Goal: Task Accomplishment & Management: Use online tool/utility

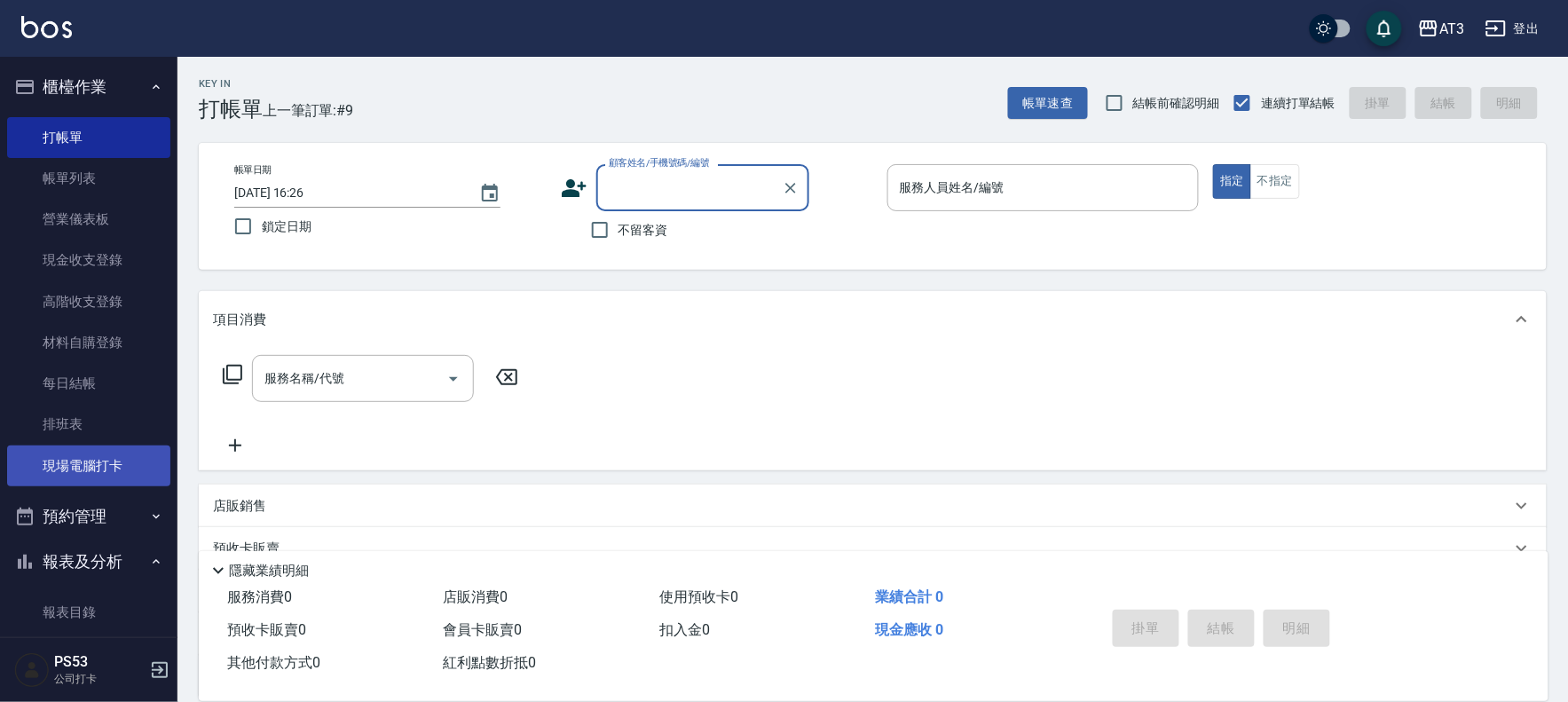
click at [114, 448] on link "現場電腦打卡" at bounding box center [88, 465] width 163 height 41
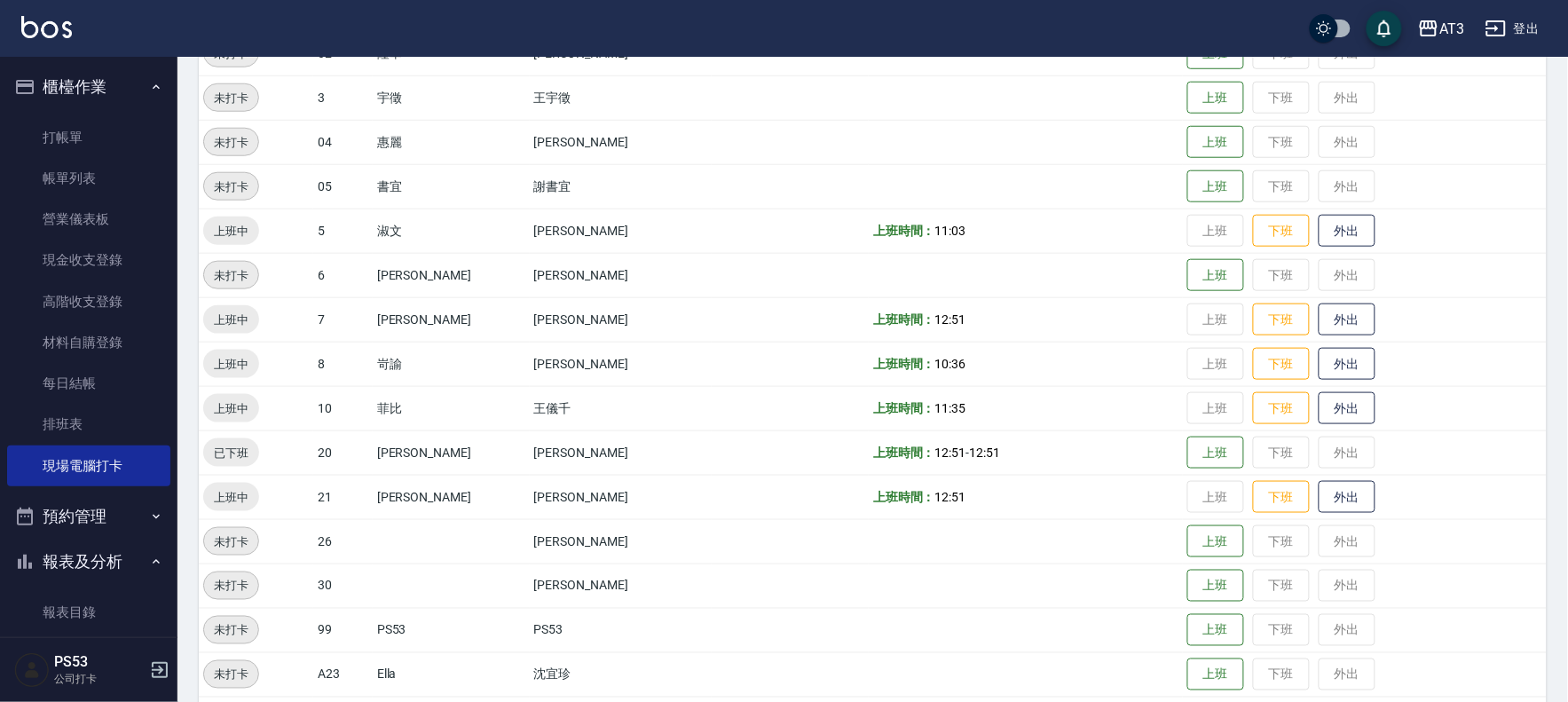
scroll to position [492, 0]
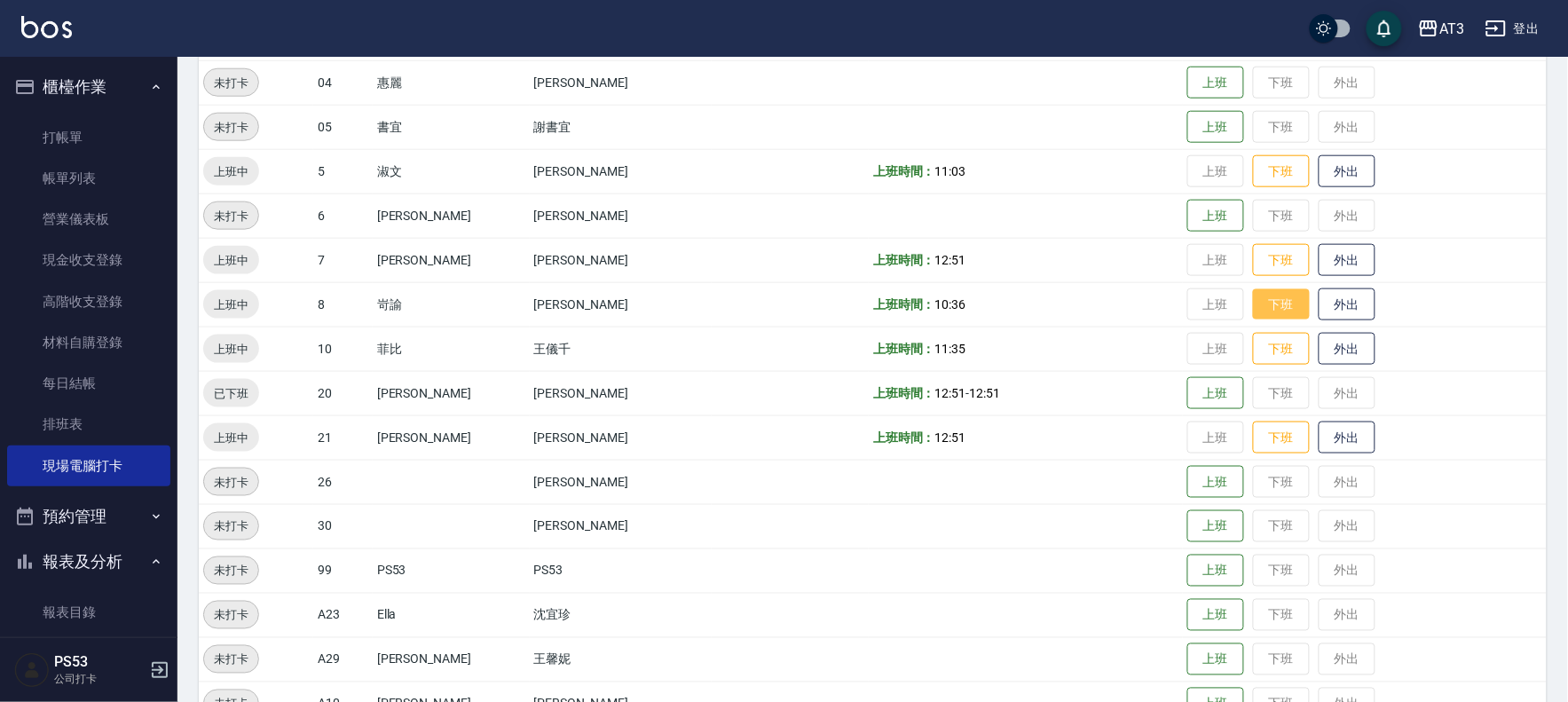
click at [1252, 296] on button "下班" at bounding box center [1280, 305] width 57 height 31
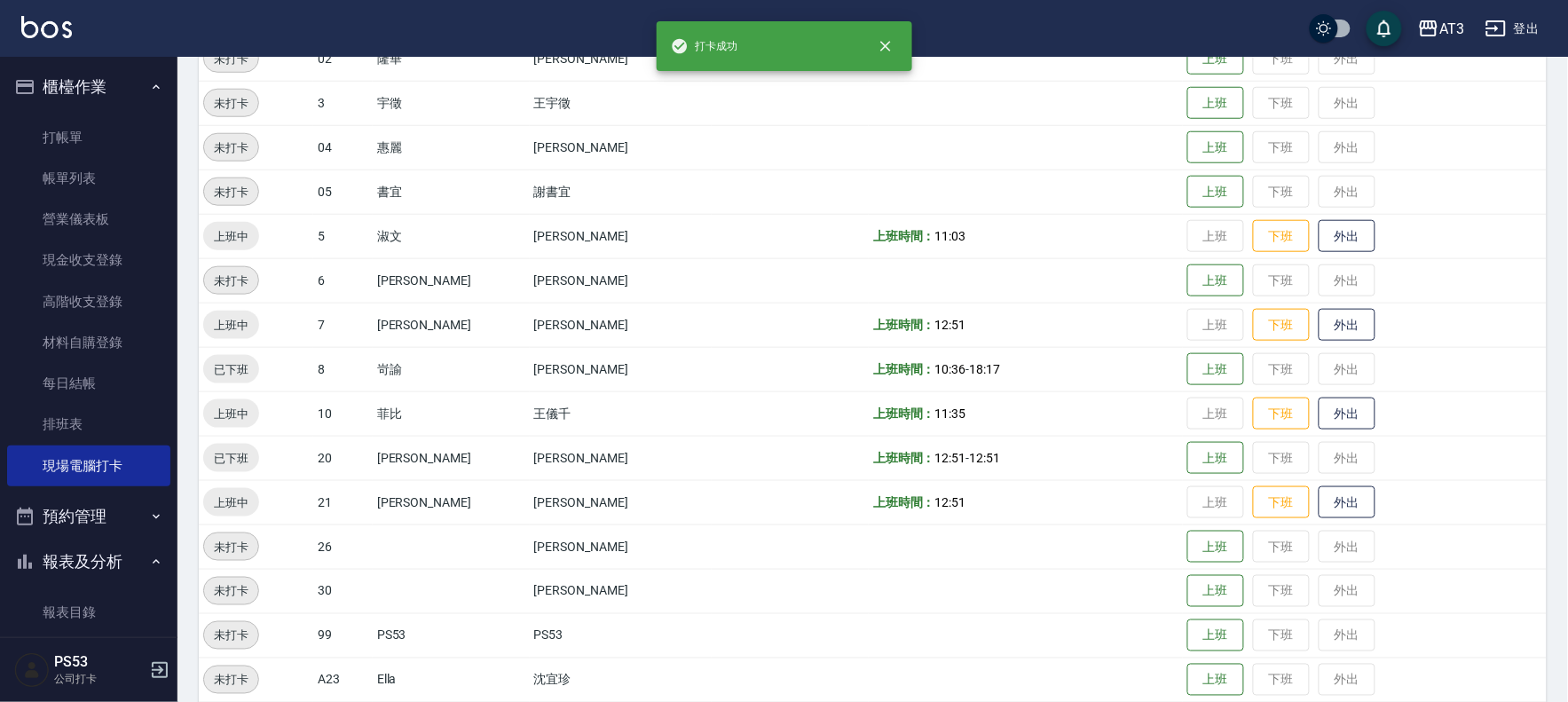
scroll to position [393, 0]
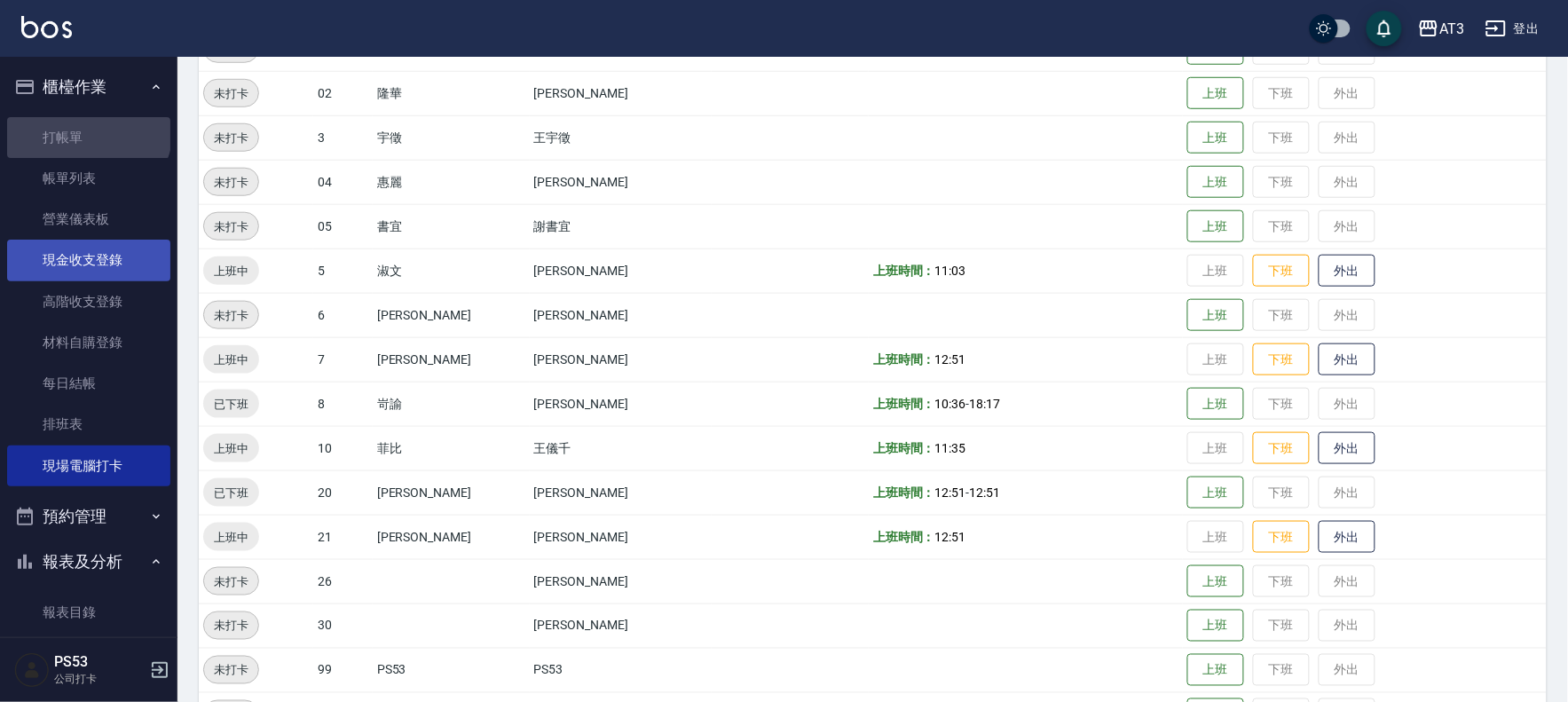
drag, startPoint x: 87, startPoint y: 129, endPoint x: 138, endPoint y: 258, distance: 138.7
click at [86, 129] on link "打帳單" at bounding box center [88, 137] width 163 height 41
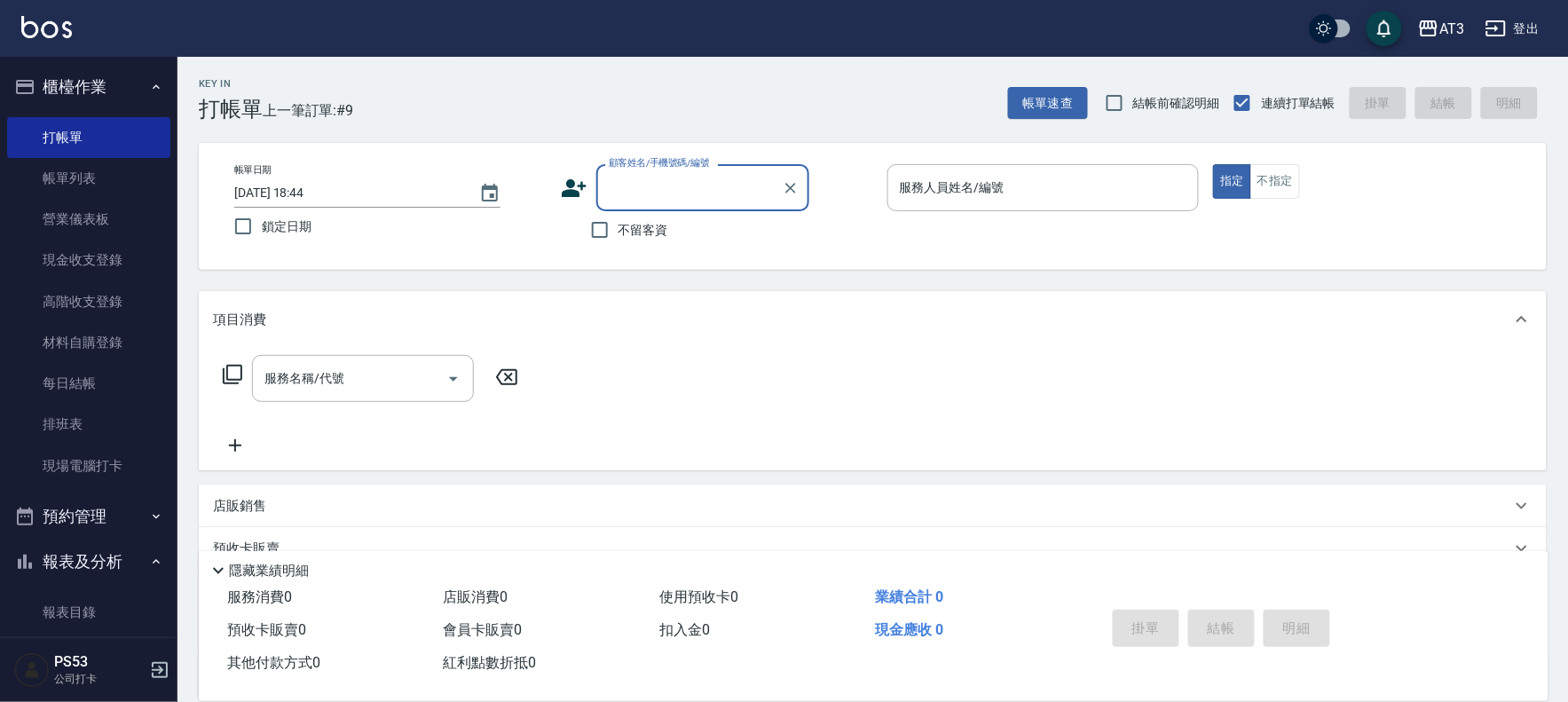
click at [565, 181] on icon at bounding box center [573, 188] width 27 height 27
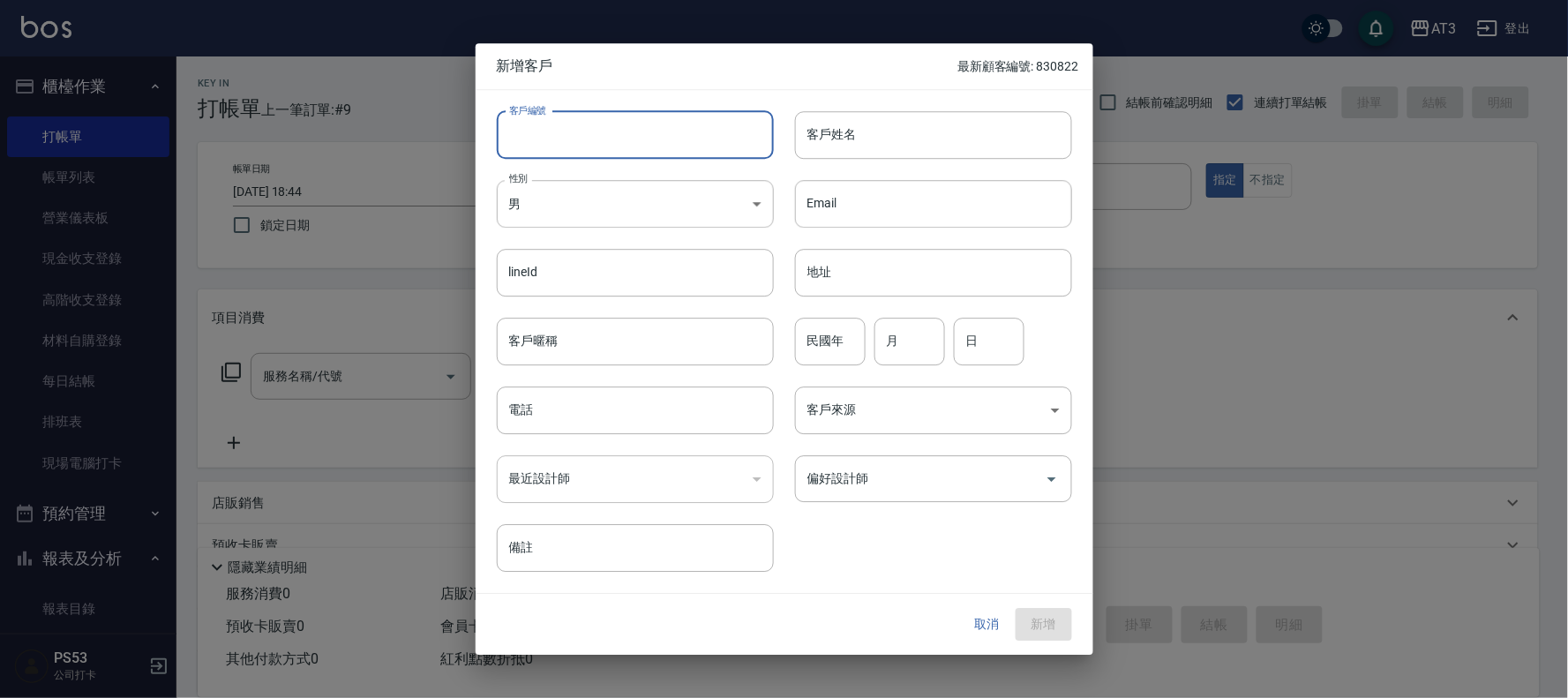
click at [624, 135] on input "客戶編號" at bounding box center [635, 135] width 277 height 48
type input "910523"
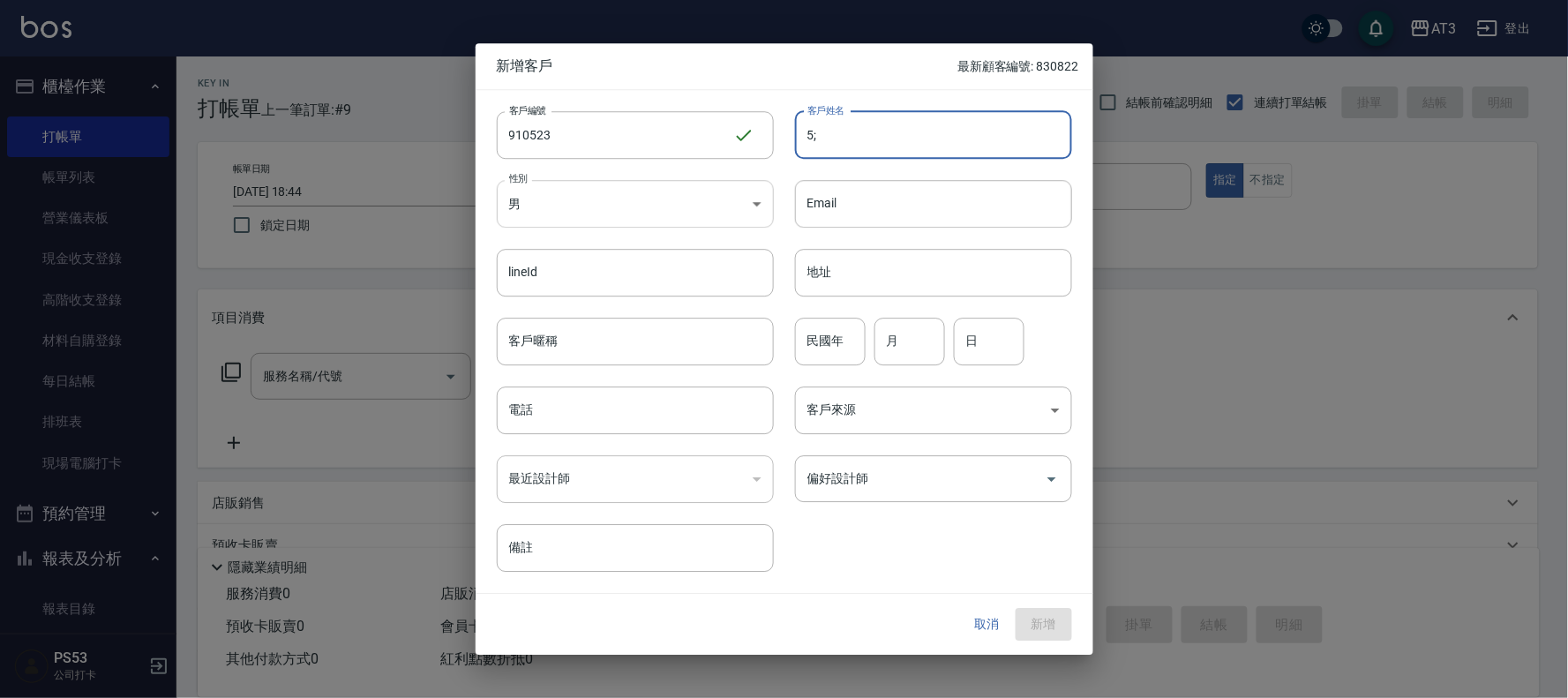
type input "5"
type input "張雅雯"
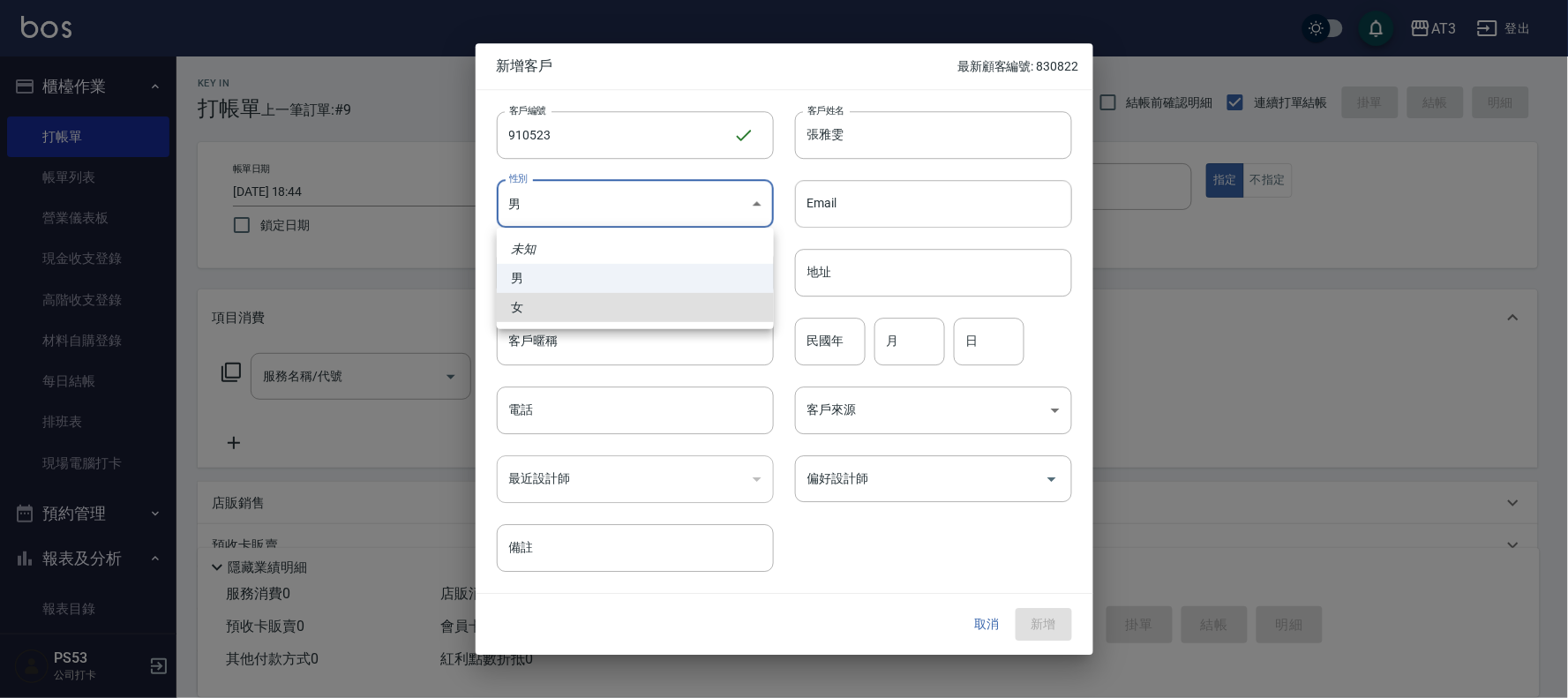
type input "[DEMOGRAPHIC_DATA]"
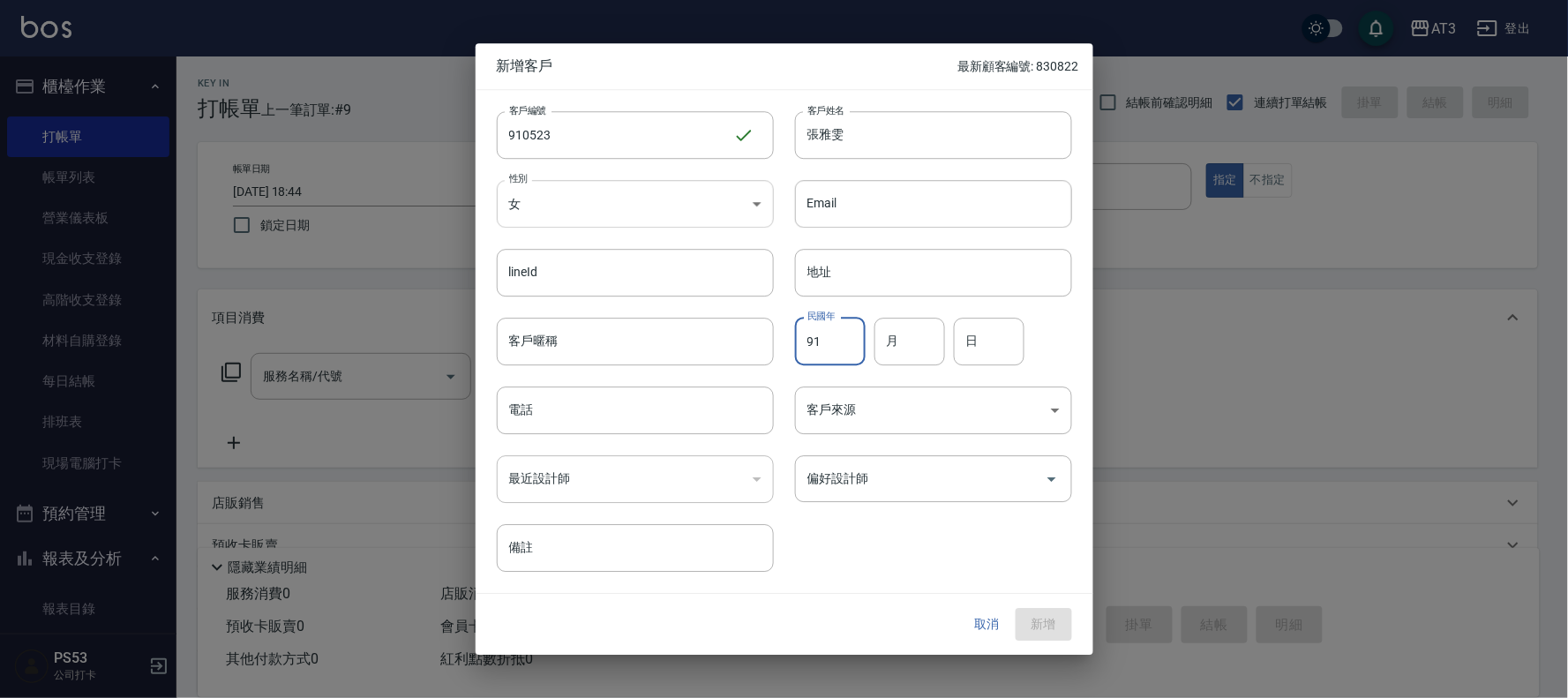
type input "91"
type input "5"
type input "23"
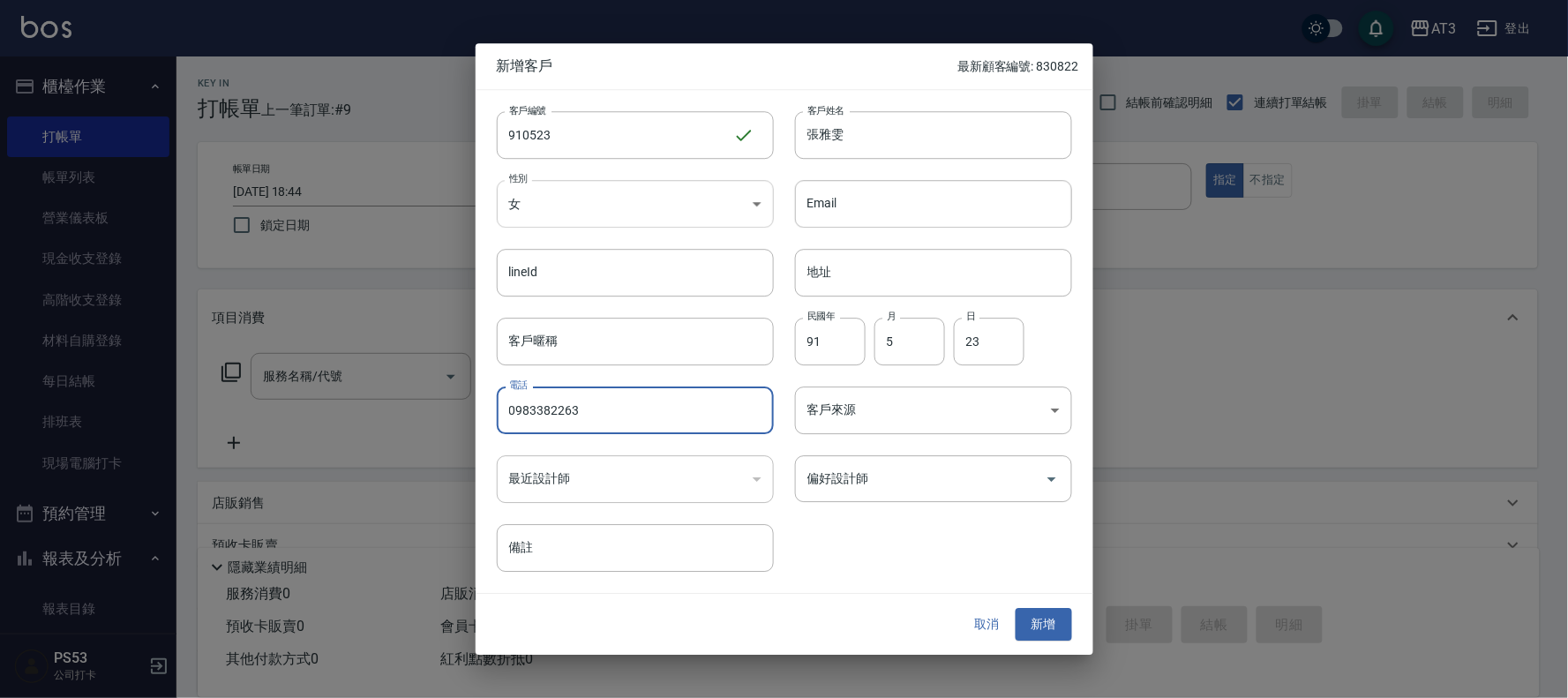
type input "0983382263"
click at [1015, 609] on button "新增" at bounding box center [1043, 625] width 57 height 33
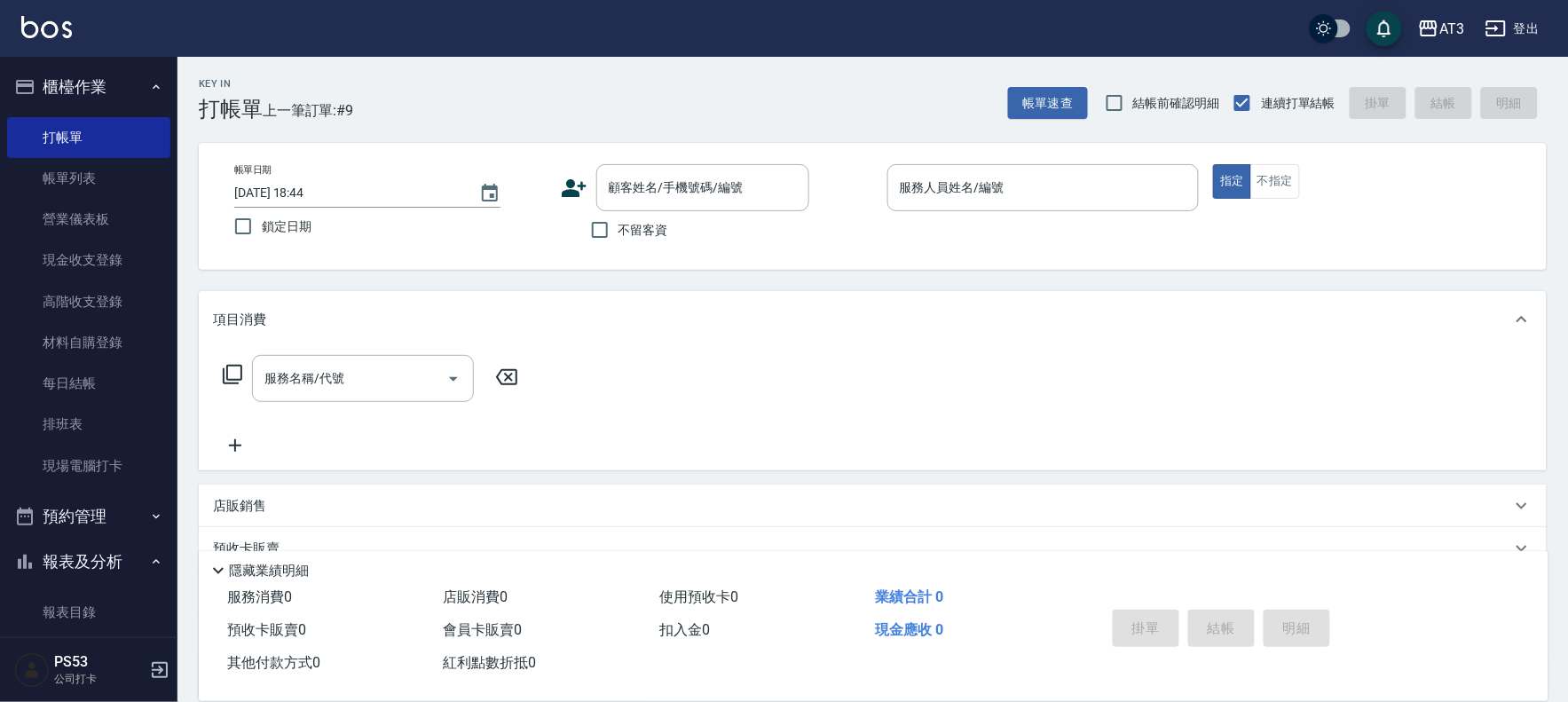
click at [573, 190] on icon at bounding box center [573, 188] width 25 height 18
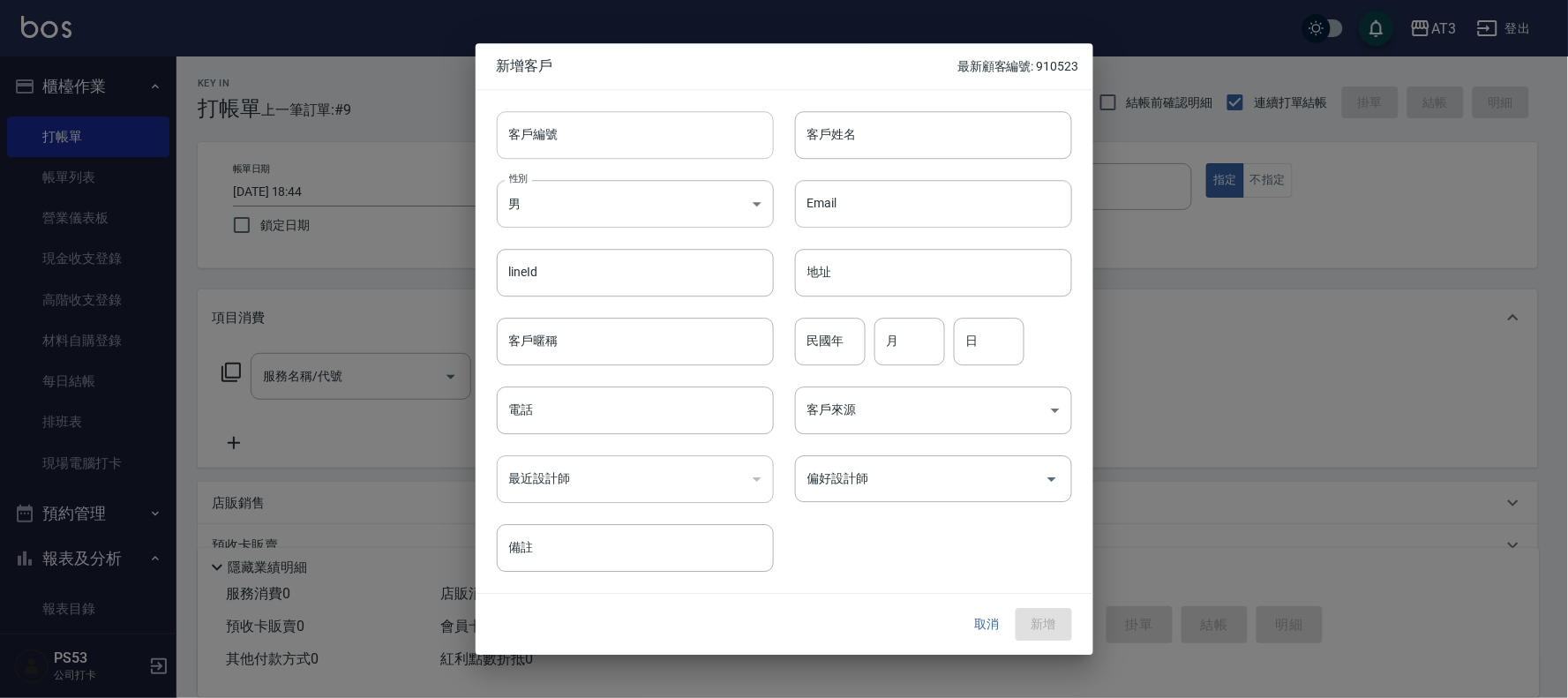
click at [670, 146] on input "客戶編號" at bounding box center [635, 135] width 277 height 48
type input "930821-3"
type input "[PERSON_NAME]"
type input "93"
type input "8"
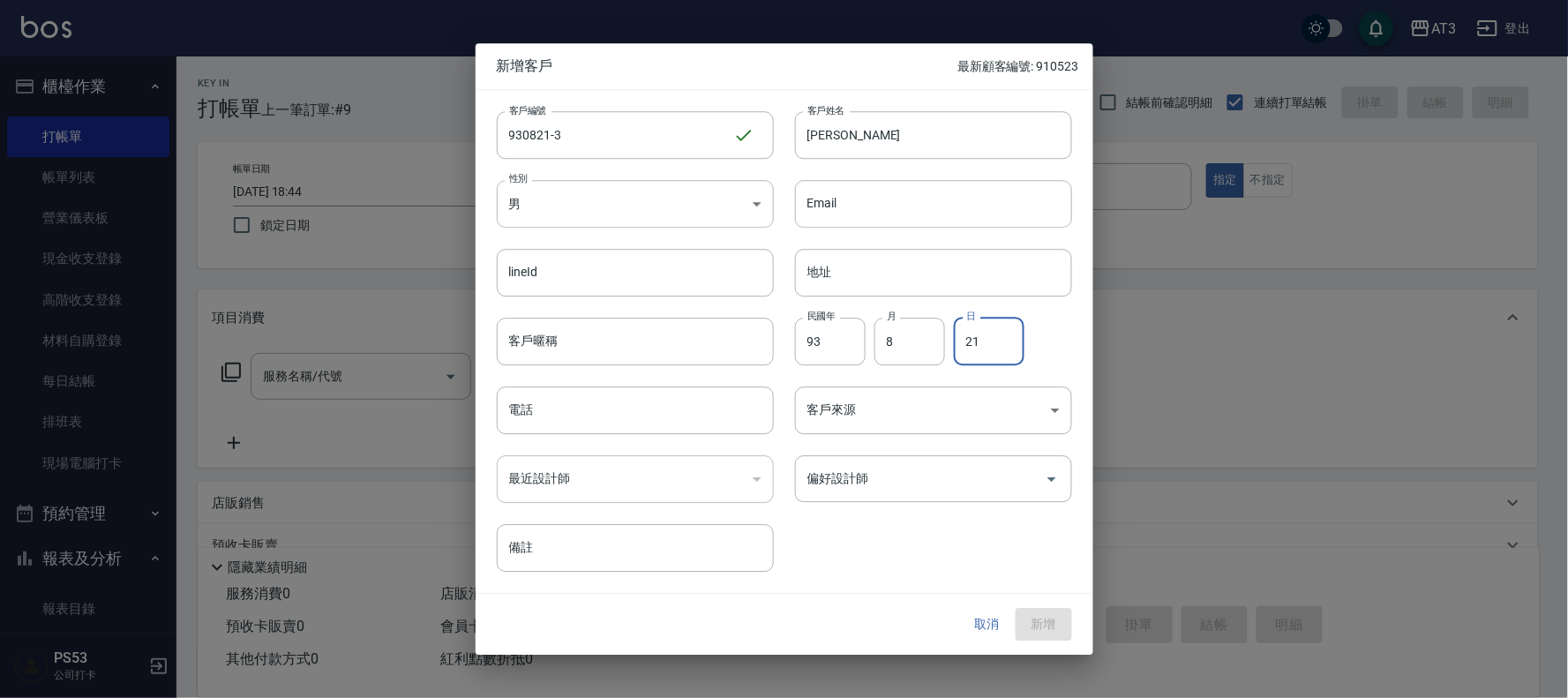
type input "21"
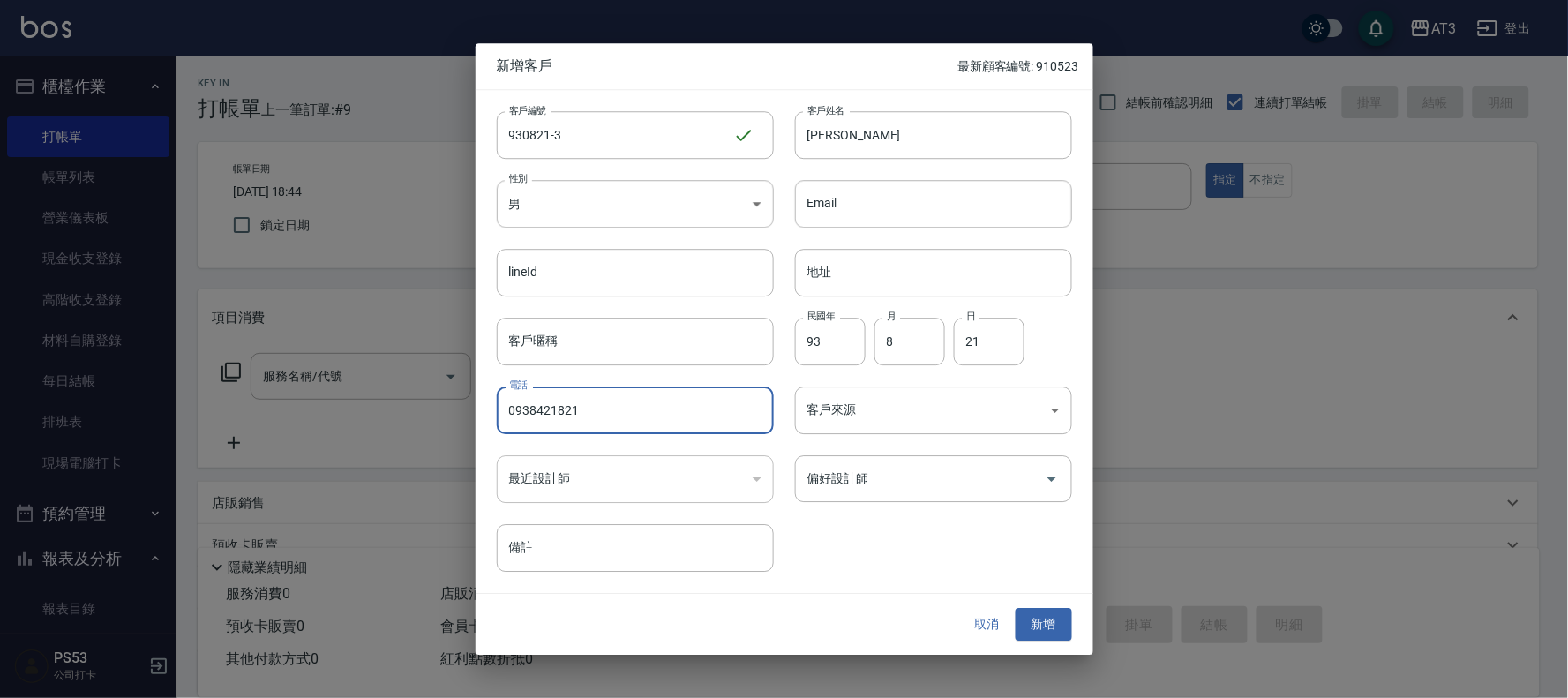
type input "0938421821"
click at [1015, 609] on button "新增" at bounding box center [1043, 625] width 57 height 33
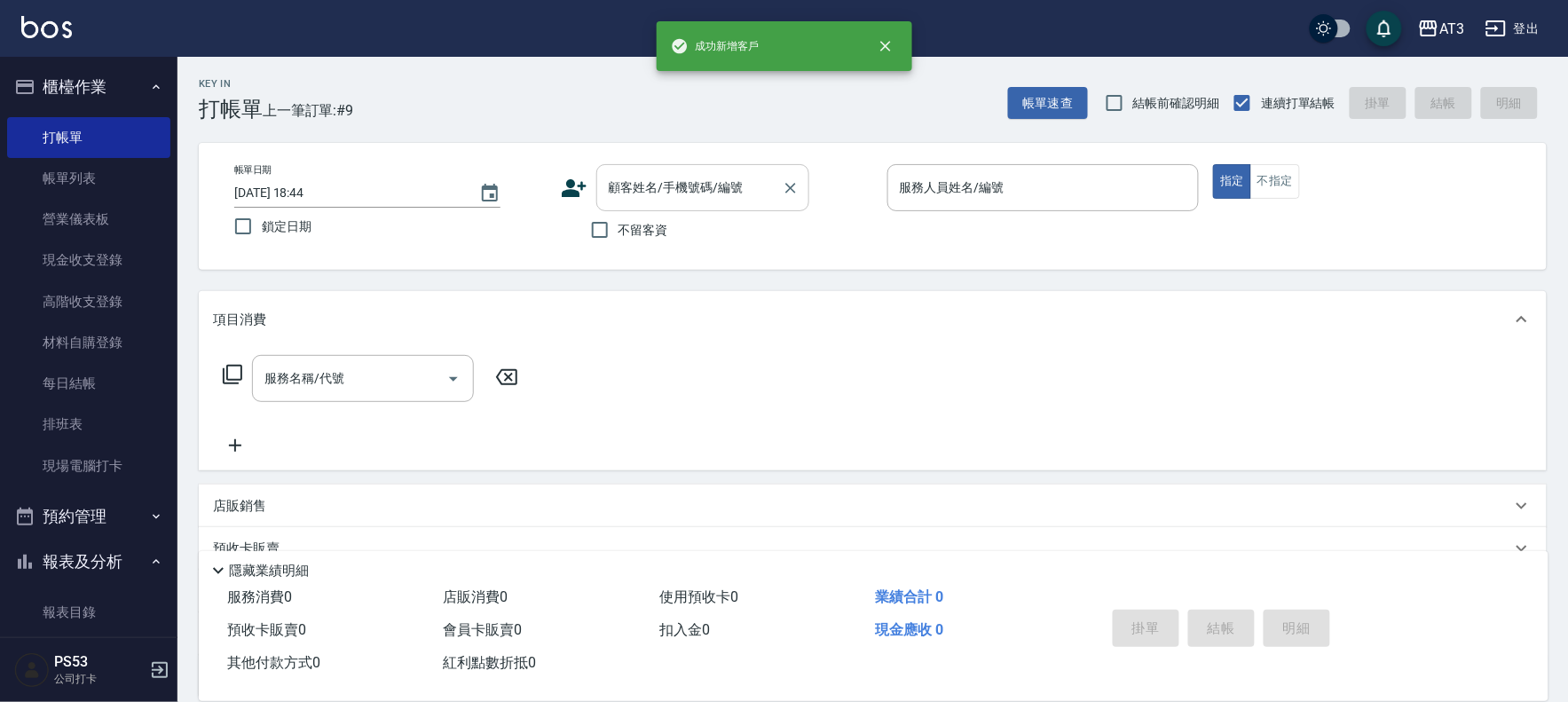
drag, startPoint x: 666, startPoint y: 181, endPoint x: 669, endPoint y: 190, distance: 9.5
click at [666, 181] on input "顧客姓名/手機號碼/編號" at bounding box center [689, 187] width 171 height 31
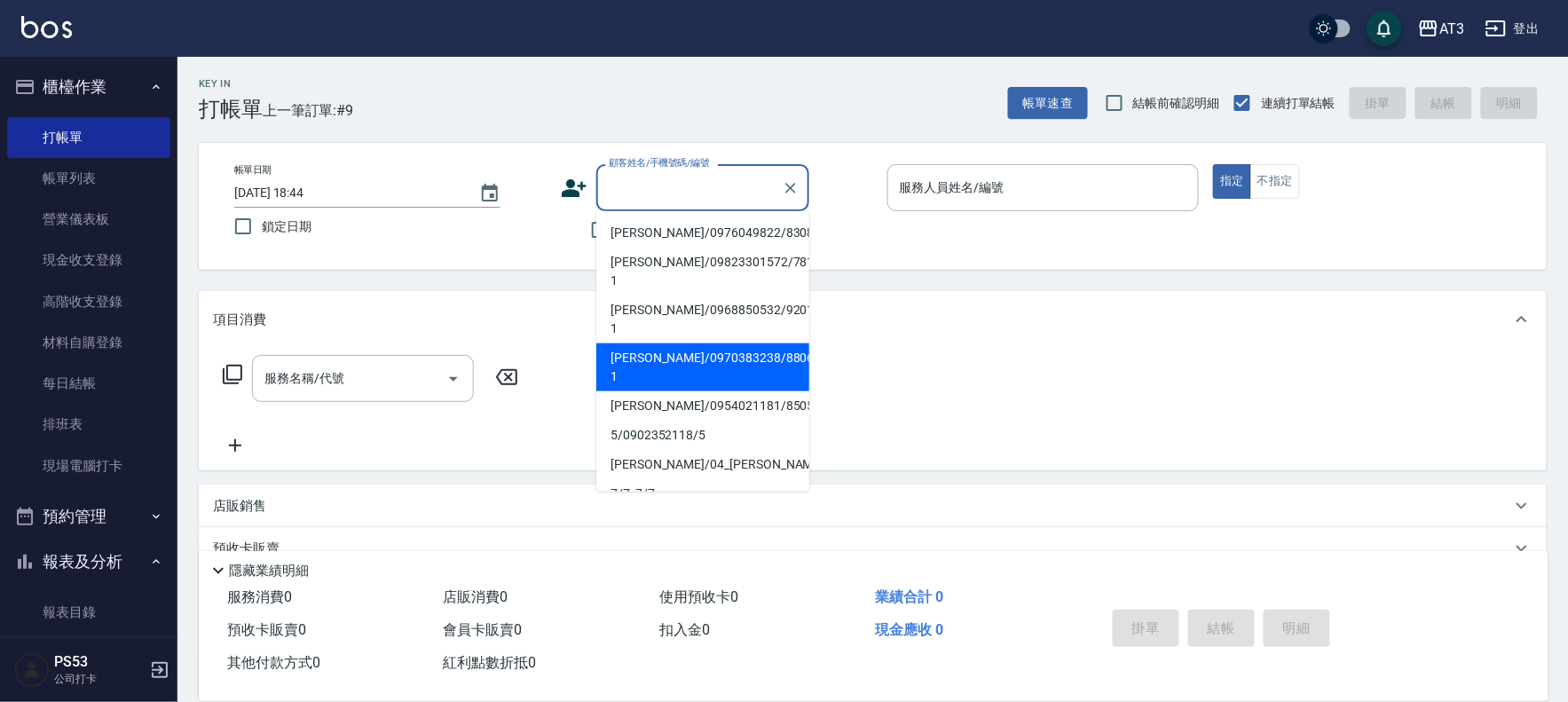
click at [574, 191] on icon at bounding box center [573, 188] width 25 height 18
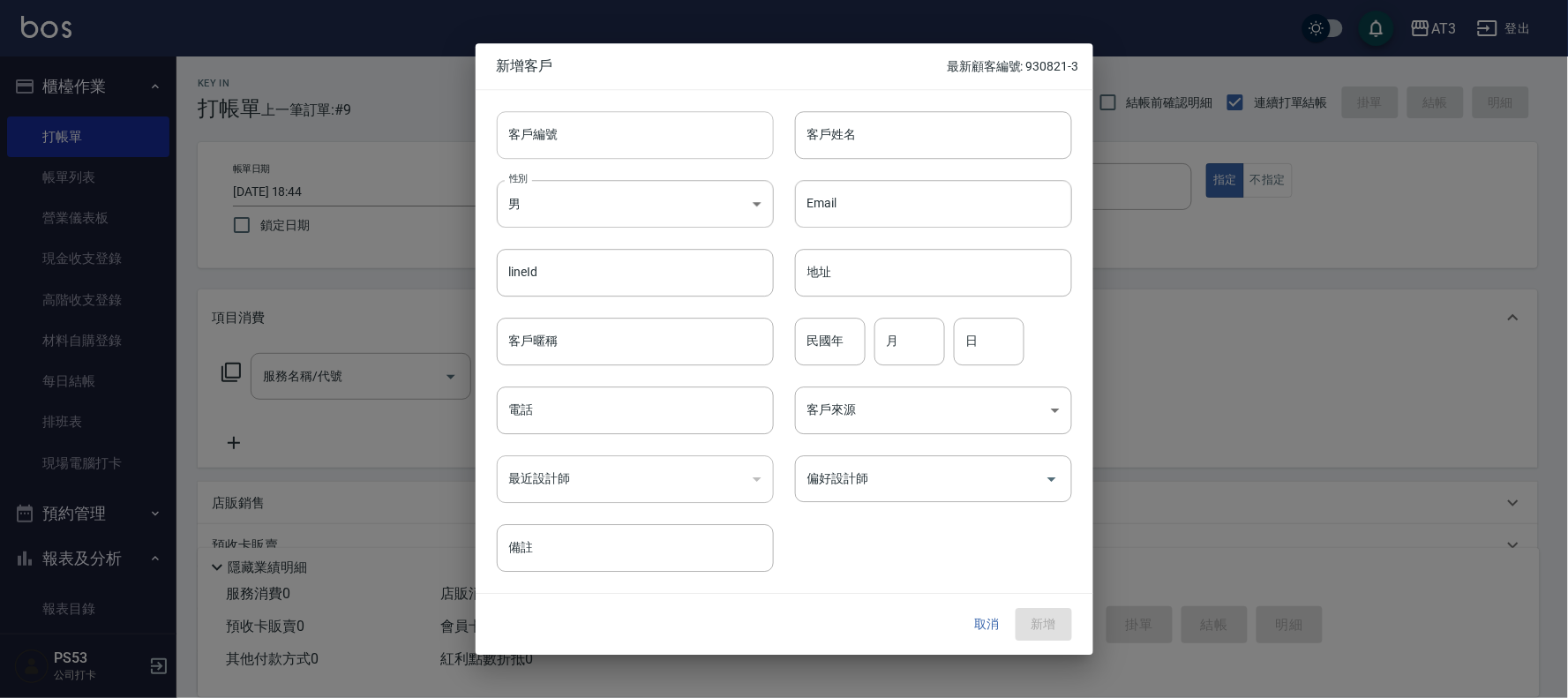
click at [685, 137] on input "客戶編號" at bounding box center [635, 135] width 277 height 48
type input "980119"
type input "[PERSON_NAME]"
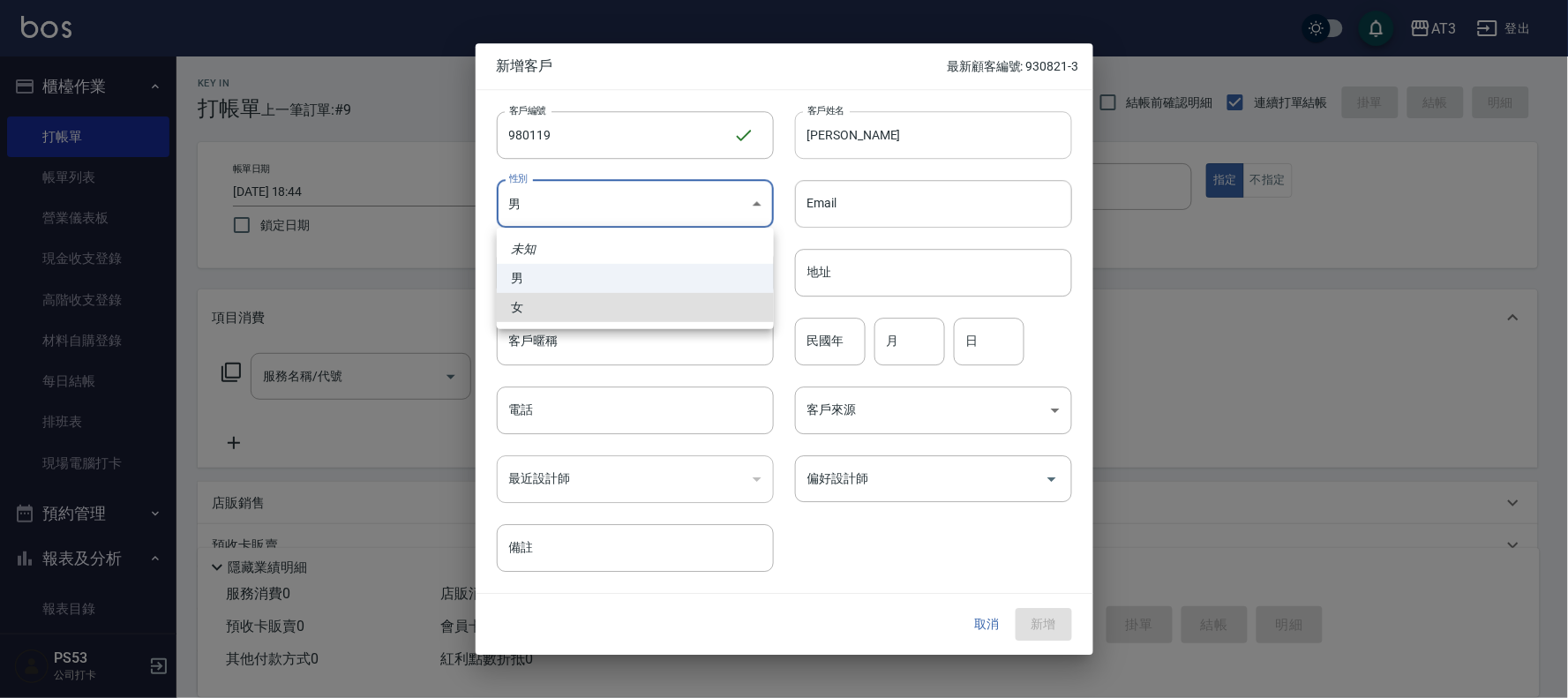
type input "[DEMOGRAPHIC_DATA]"
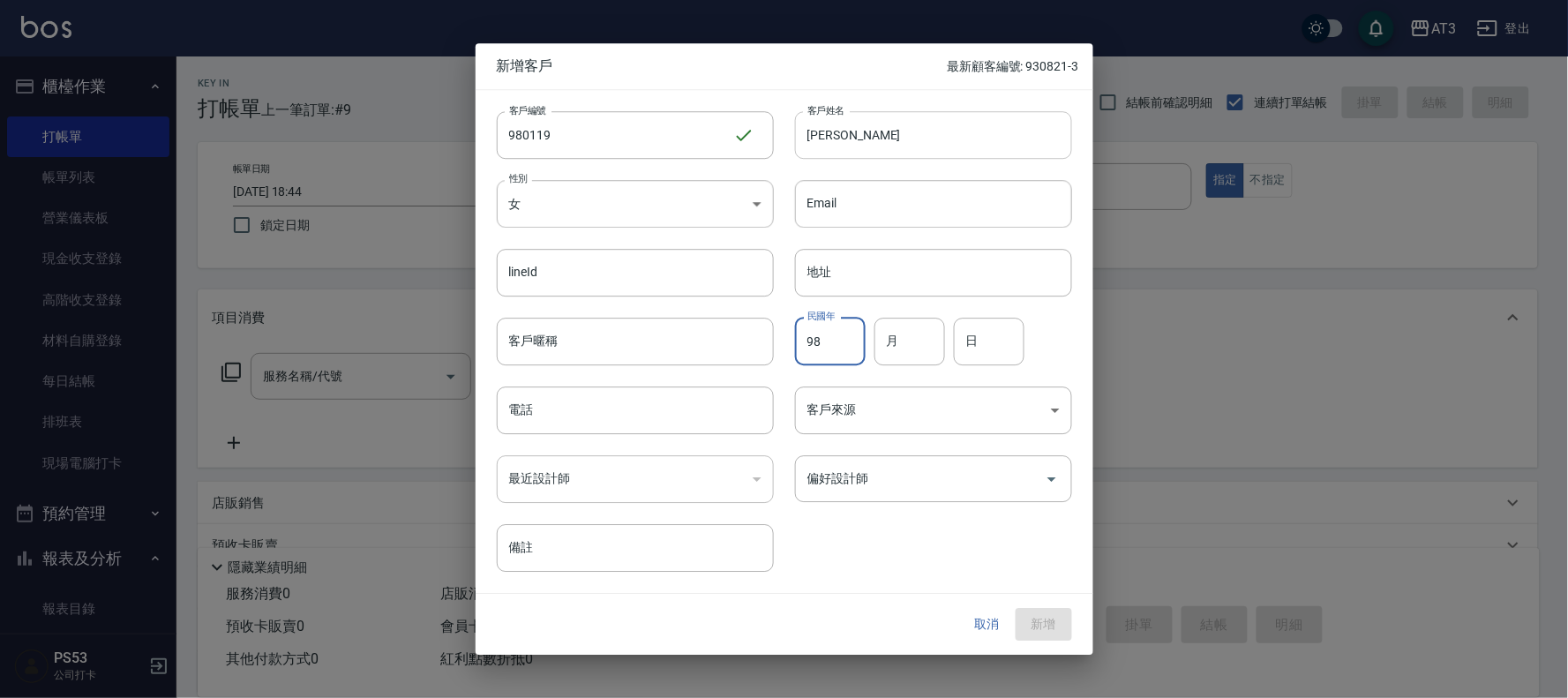
type input "98"
type input "1"
type input "19"
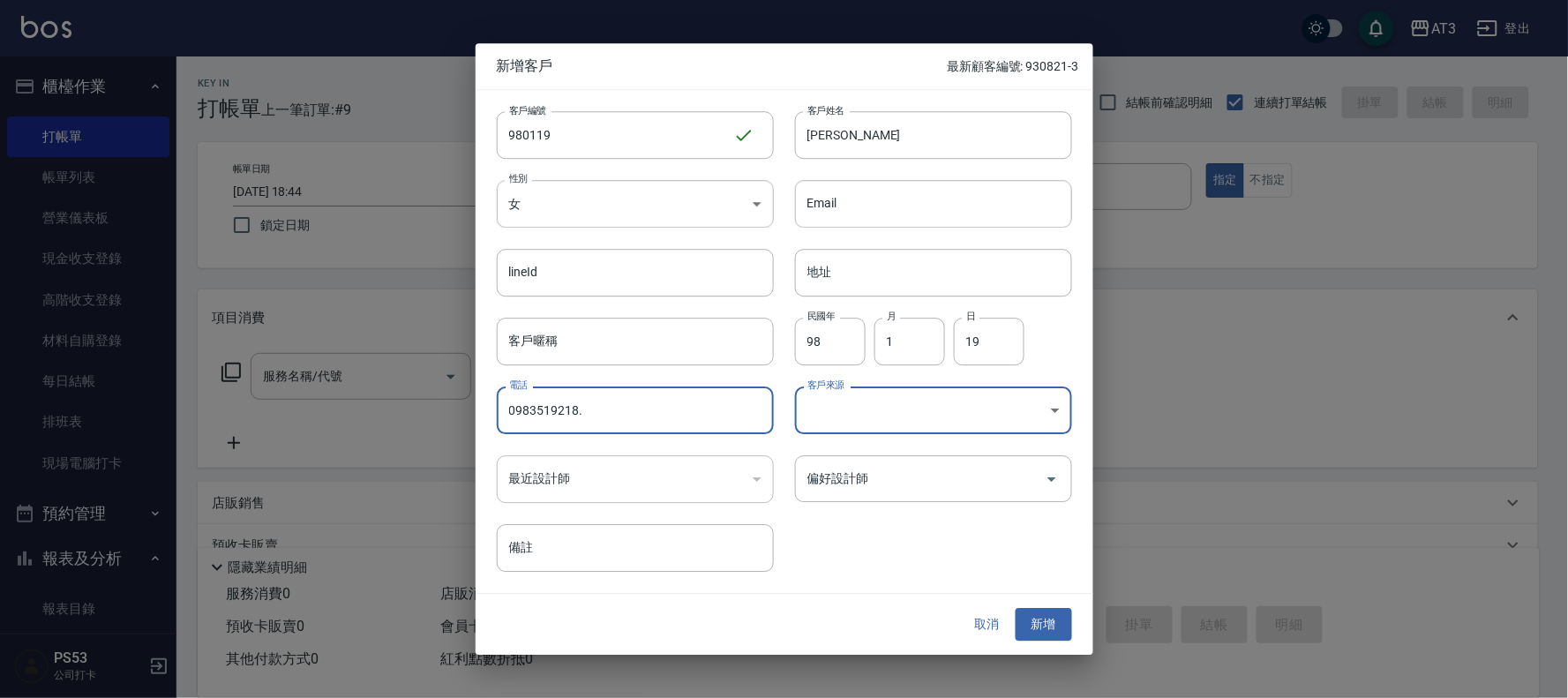
click at [670, 394] on input "0983519218." at bounding box center [635, 410] width 277 height 48
type input "0983519218"
click at [1054, 627] on button "新增" at bounding box center [1043, 625] width 57 height 33
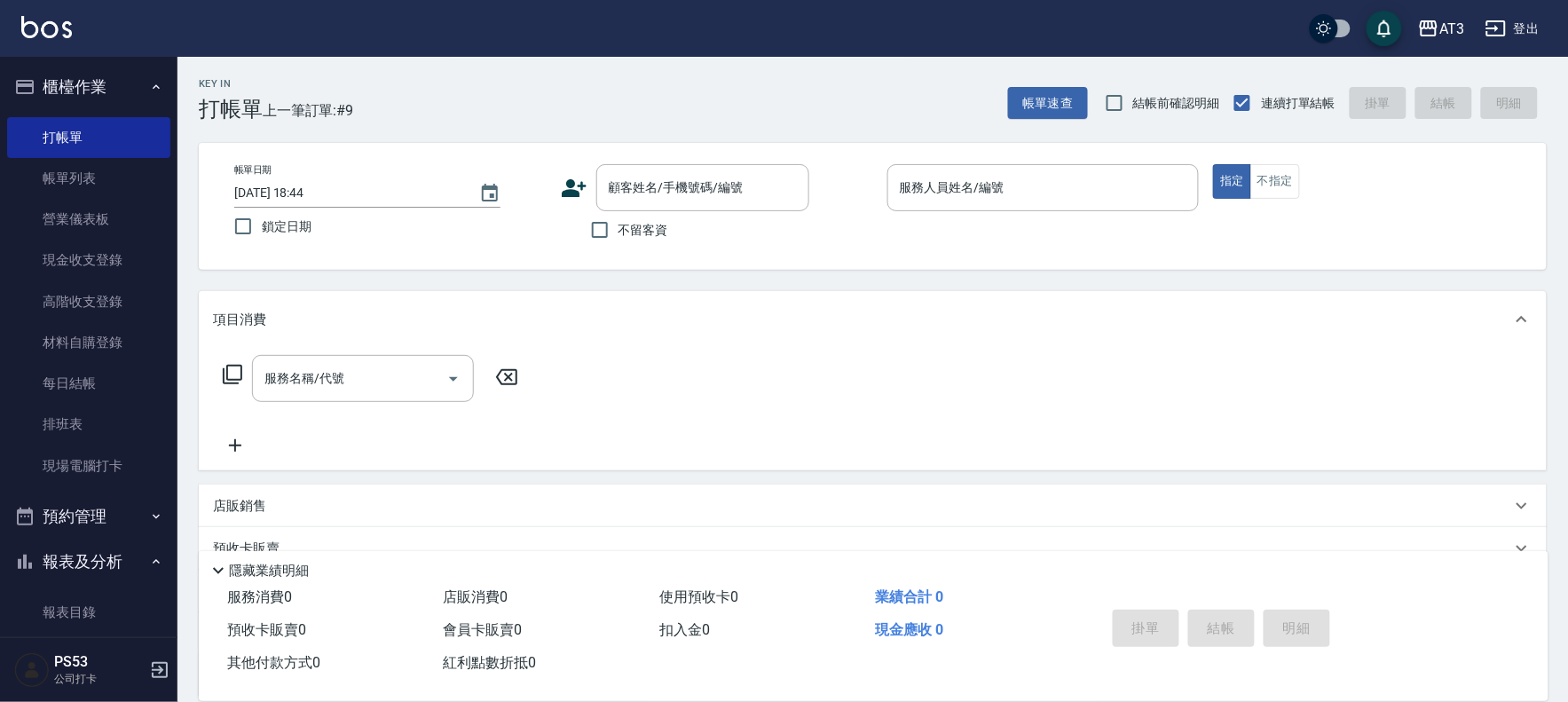
click at [571, 190] on icon at bounding box center [573, 188] width 25 height 18
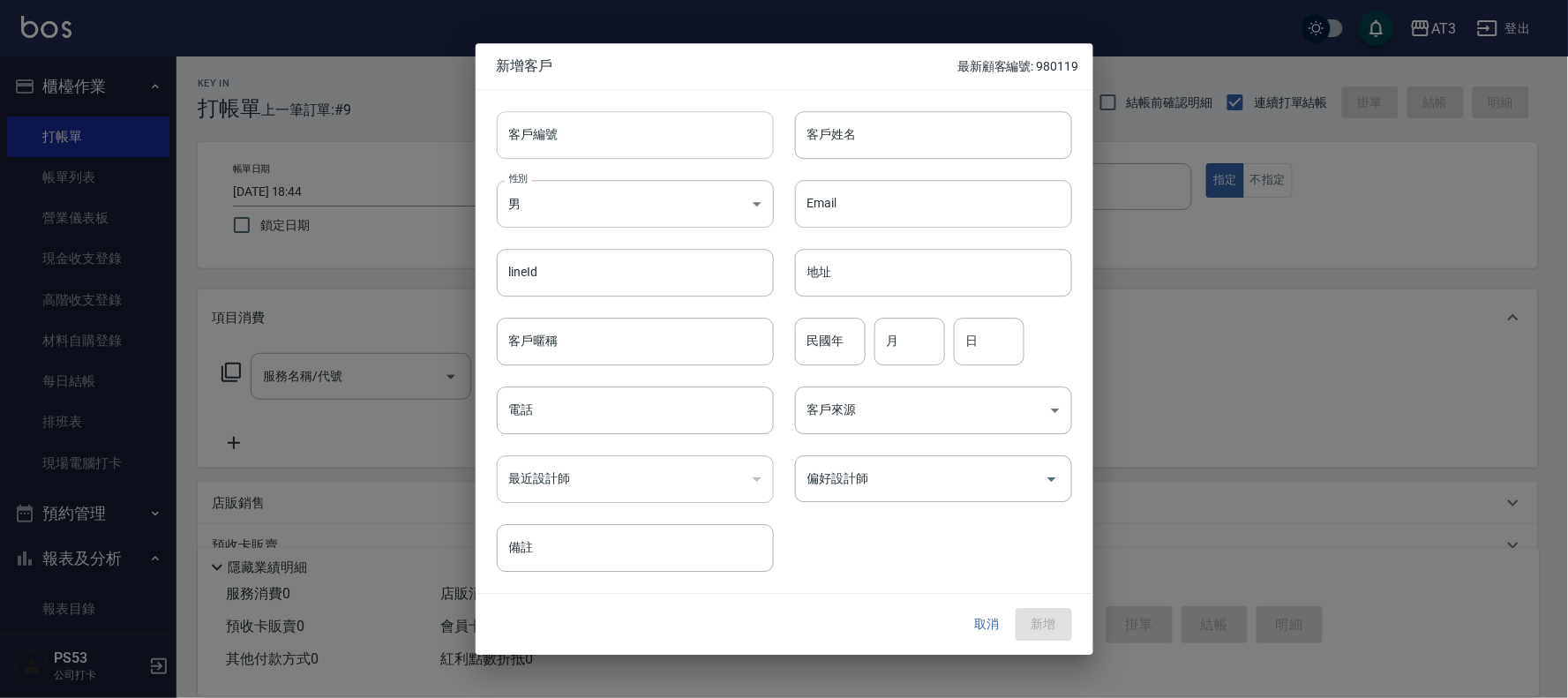
click at [700, 126] on input "客戶編號" at bounding box center [635, 135] width 277 height 48
type input "590816"
type input "黃神聆"
type input "[DEMOGRAPHIC_DATA]"
type input "59"
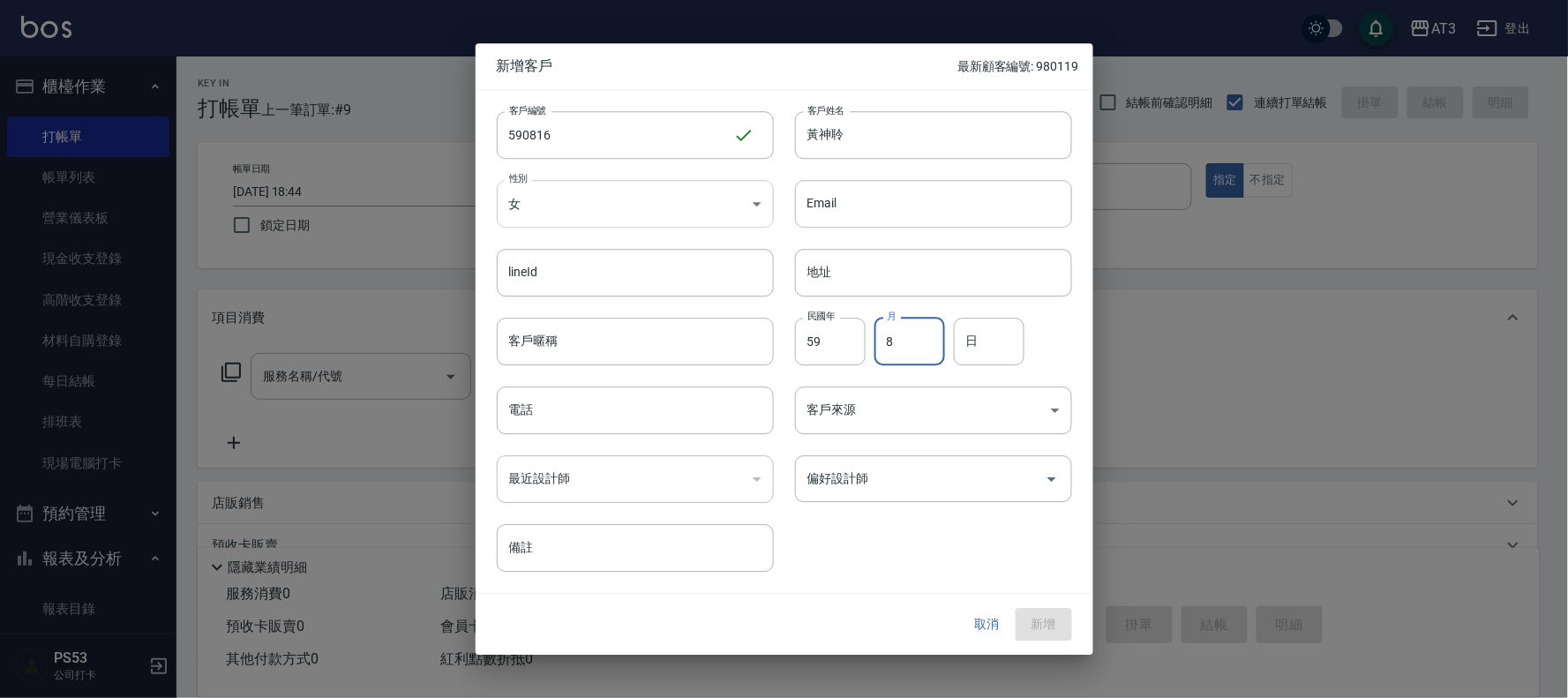
type input "8"
type input "16"
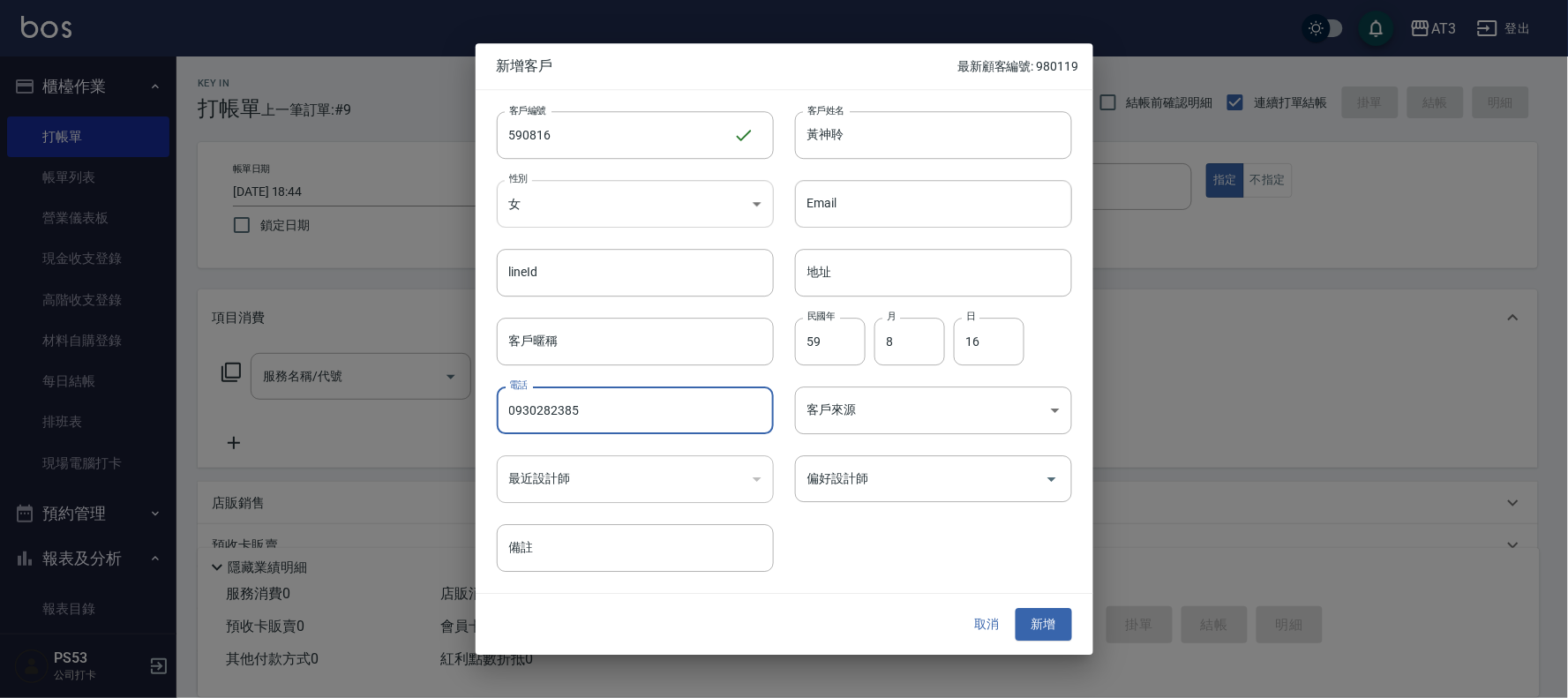
type input "0930282385"
click at [1015, 609] on button "新增" at bounding box center [1043, 625] width 57 height 33
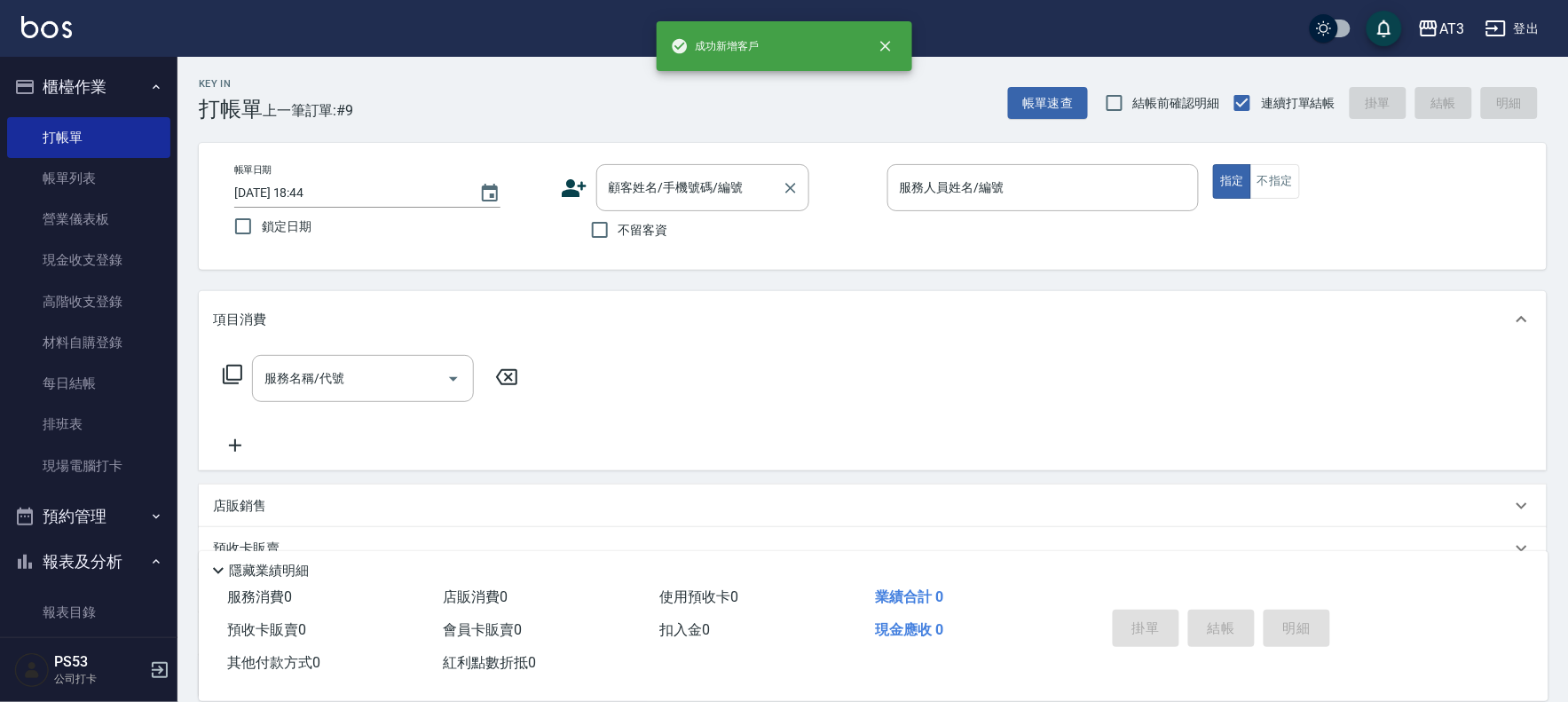
click at [708, 194] on input "顧客姓名/手機號碼/編號" at bounding box center [689, 187] width 171 height 31
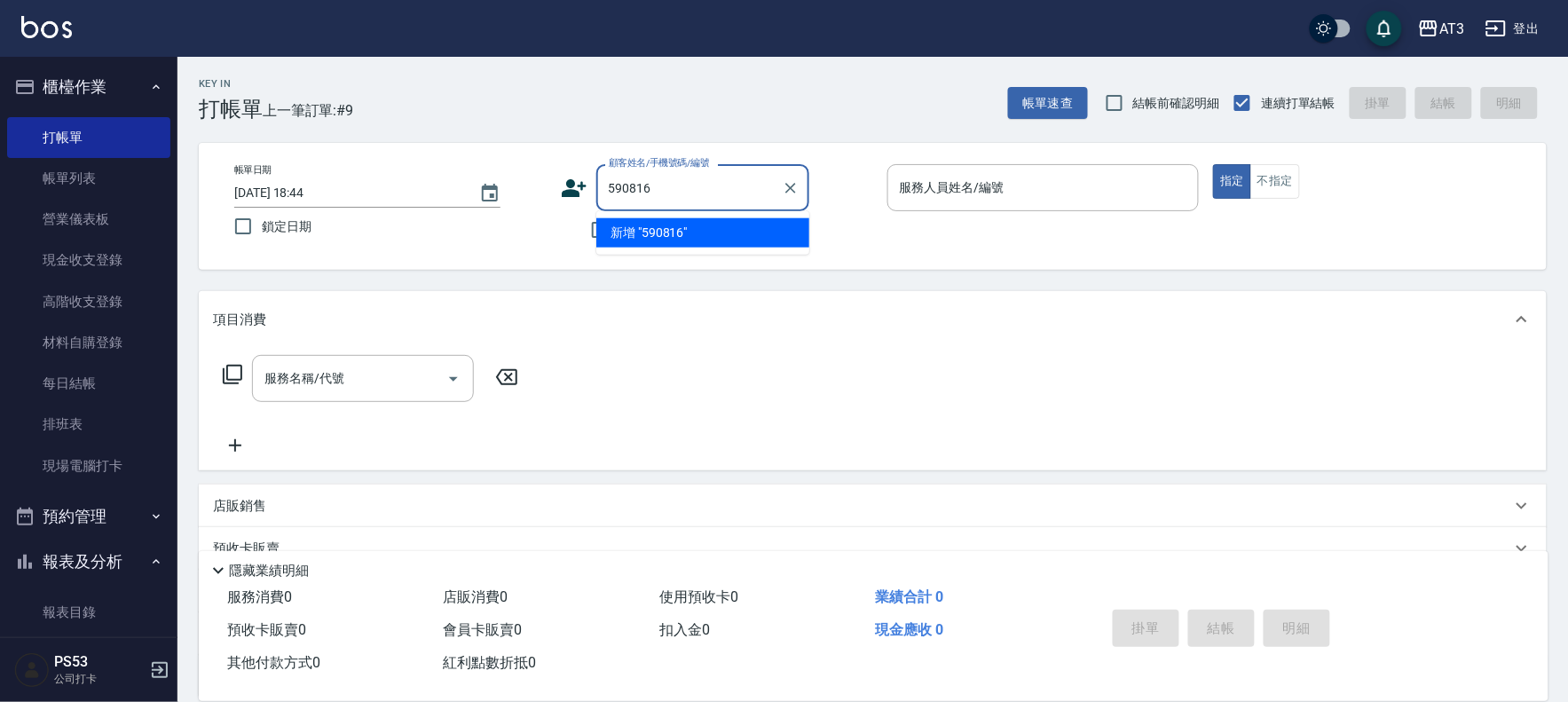
type input "590816"
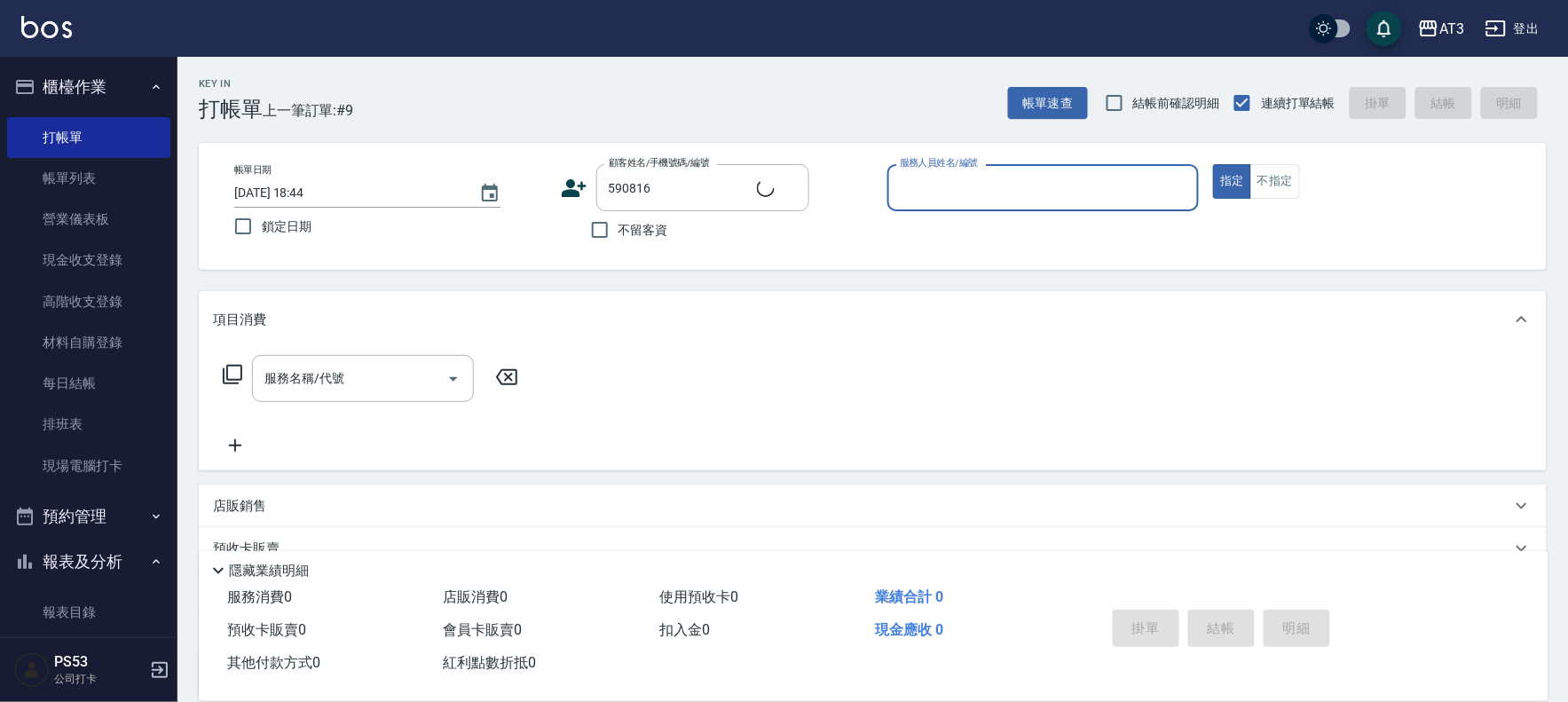
type input "8"
type input "黃神聆/0930282385/590816"
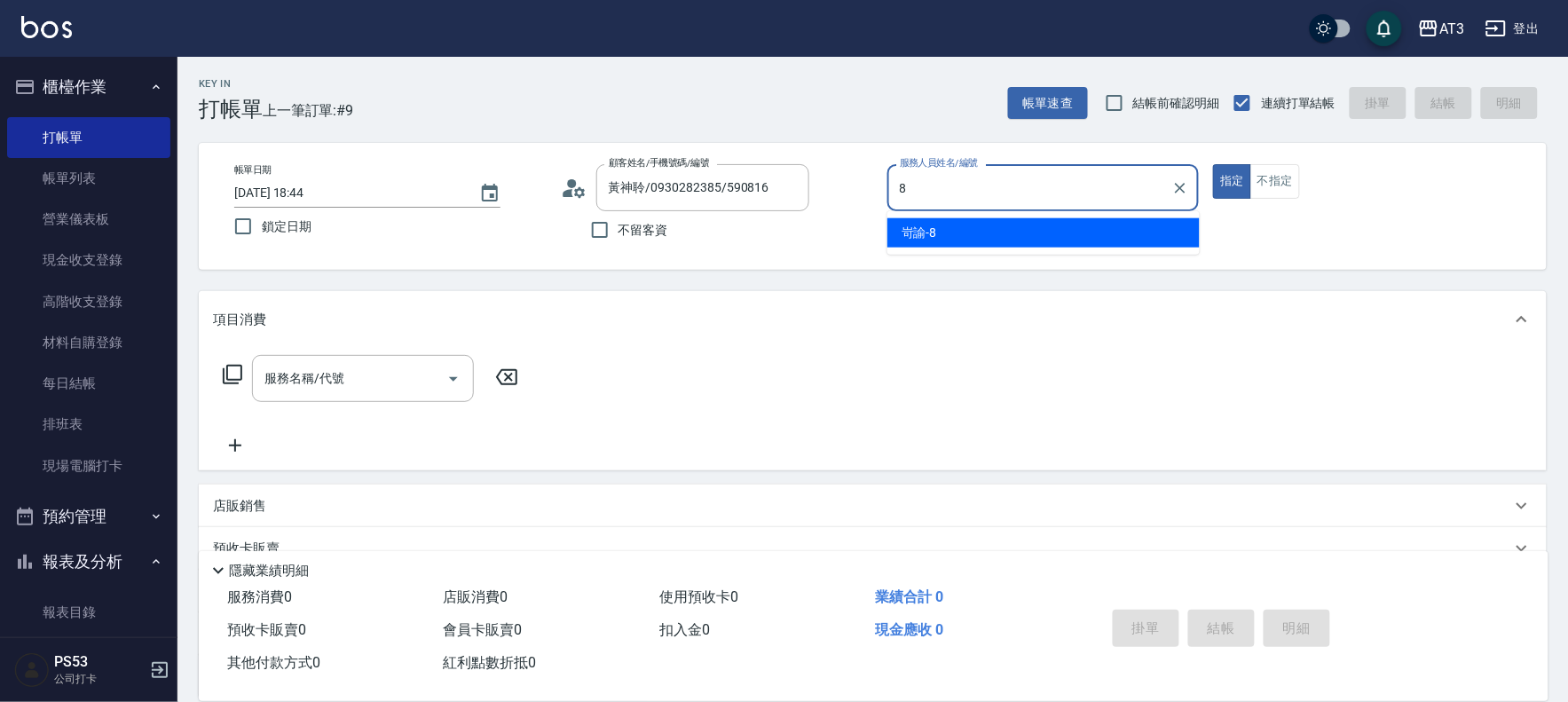
type input "岢諭-8"
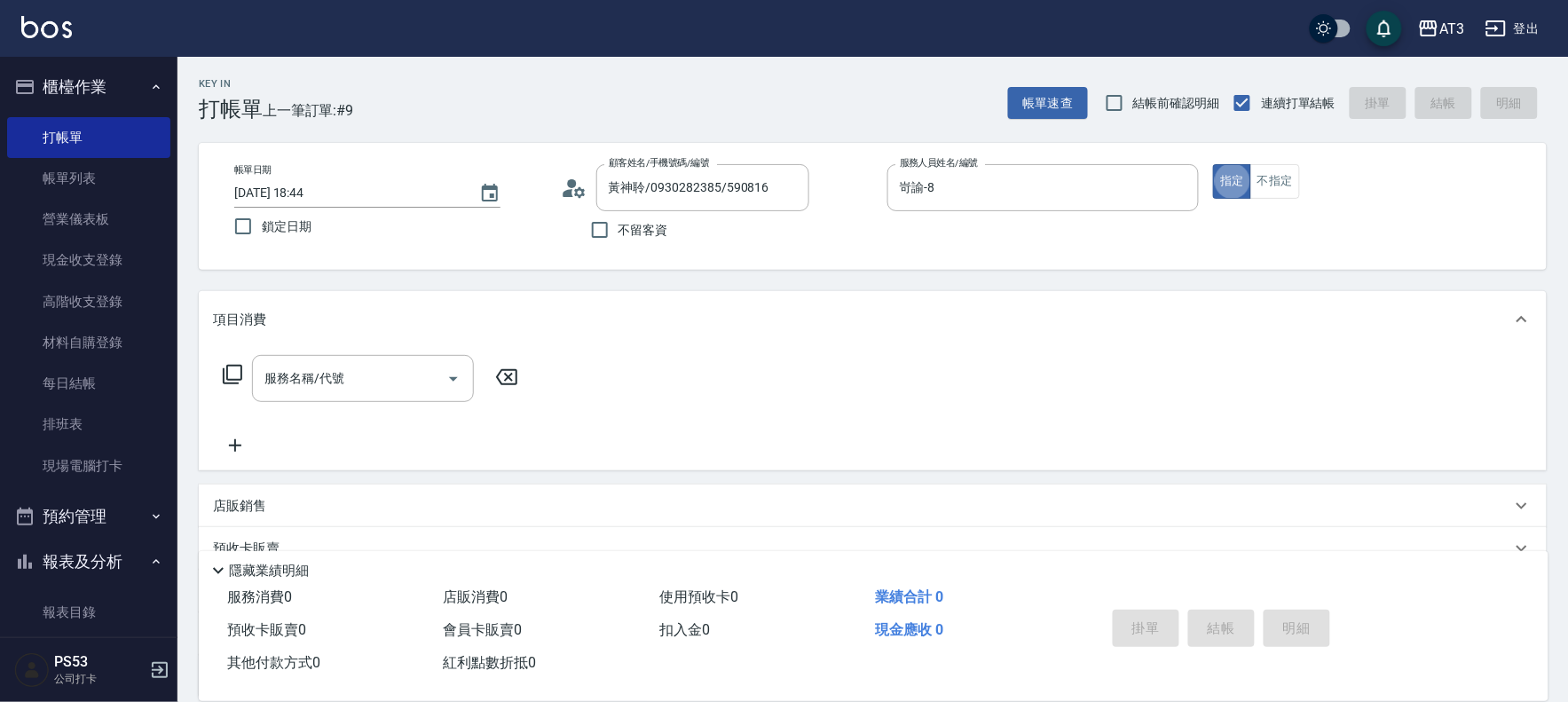
type button "true"
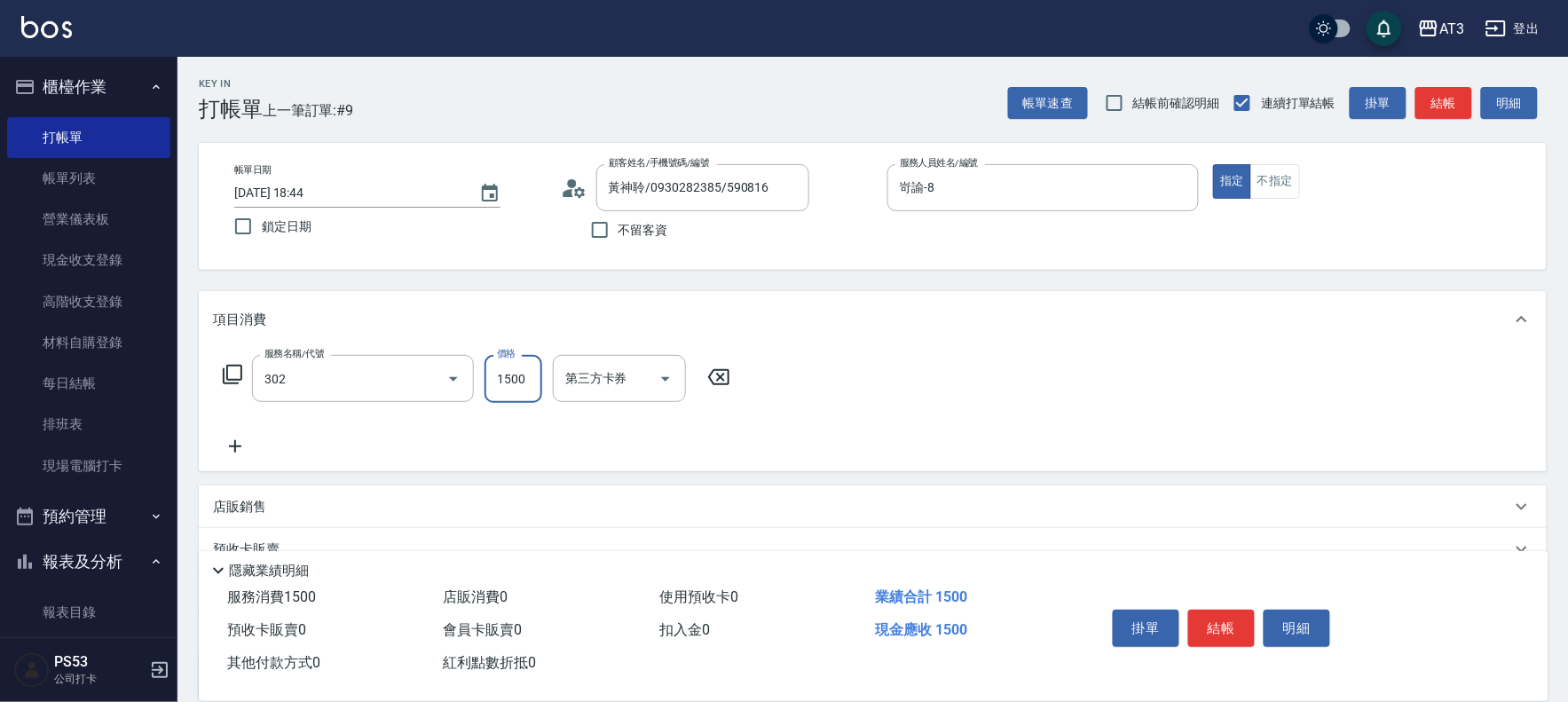
type input "設計燙髮(302)"
type input "1499"
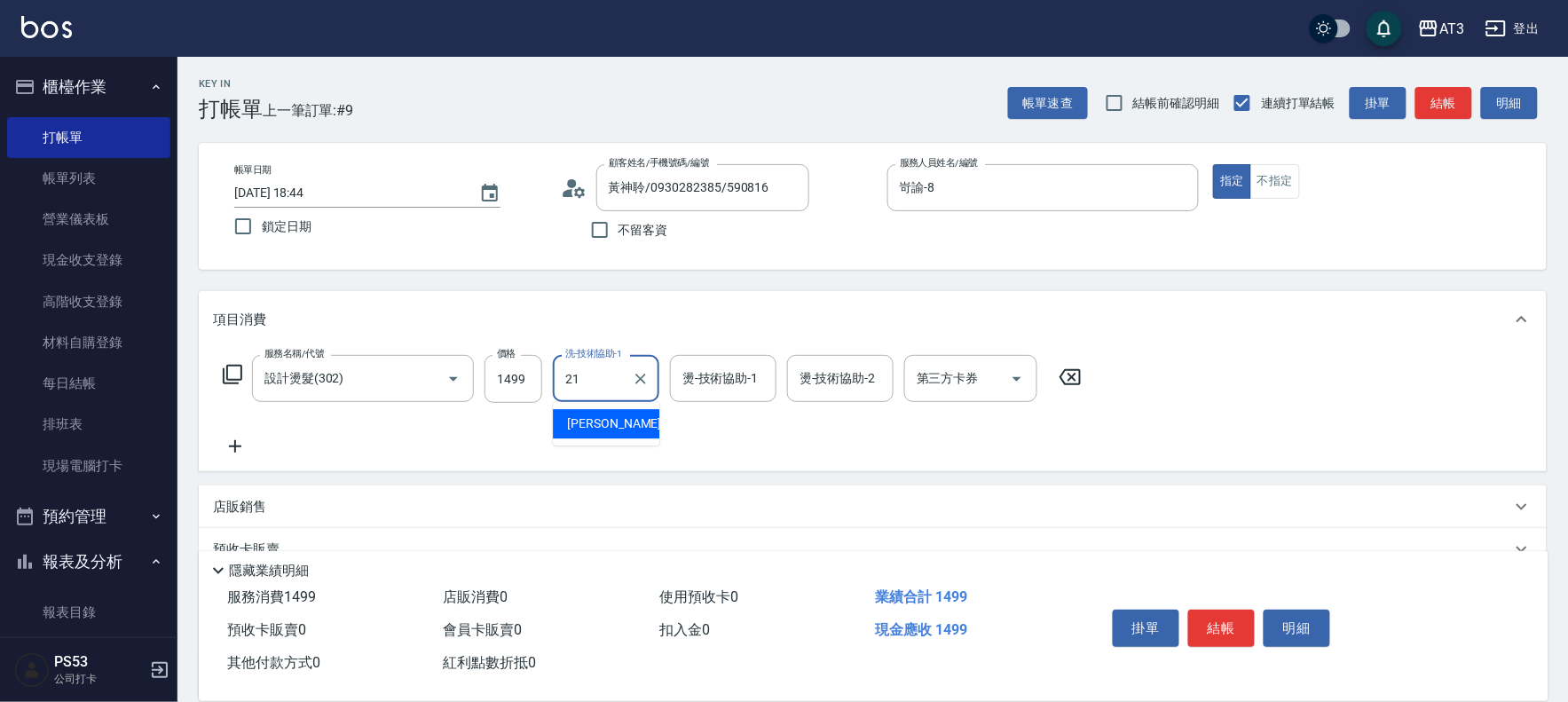
type input "[PERSON_NAME]-21"
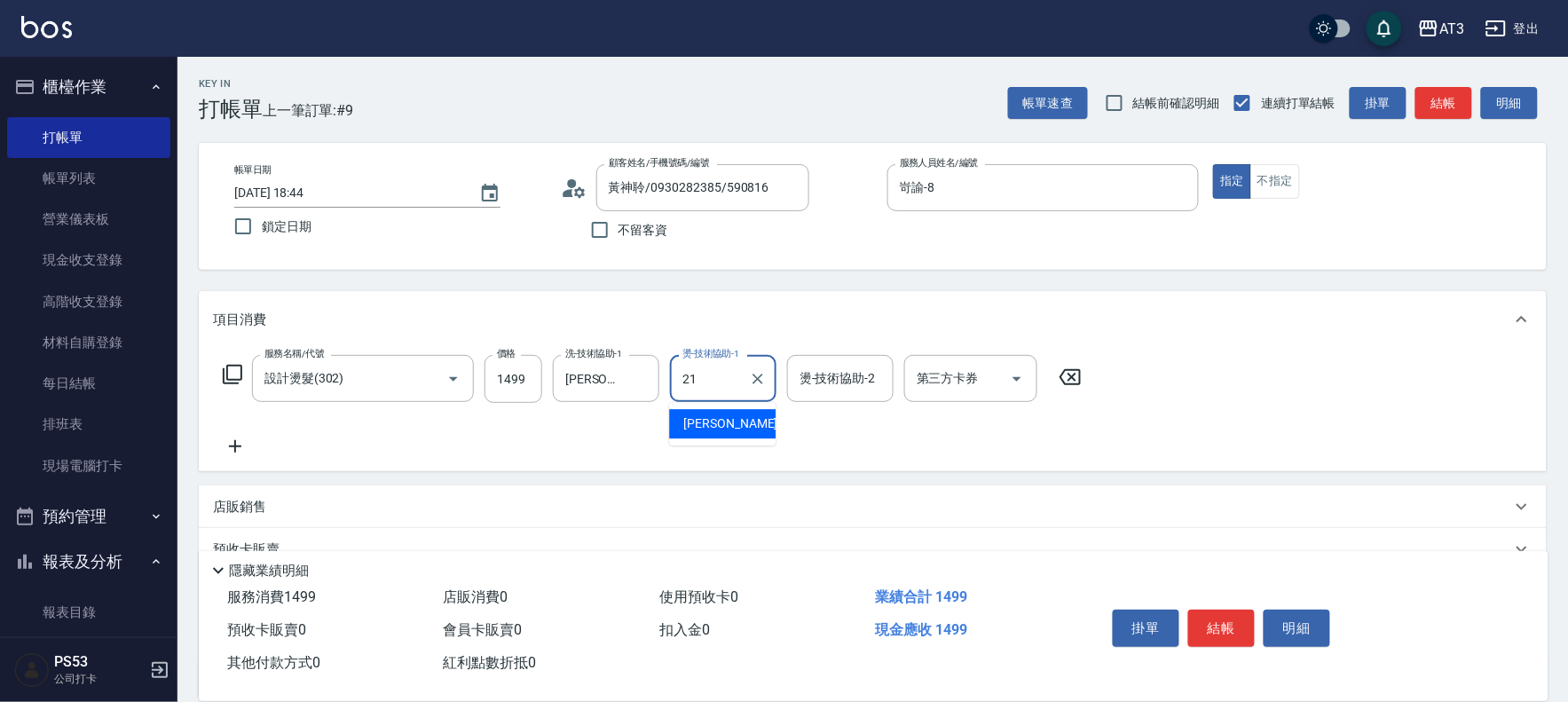
type input "[PERSON_NAME]-21"
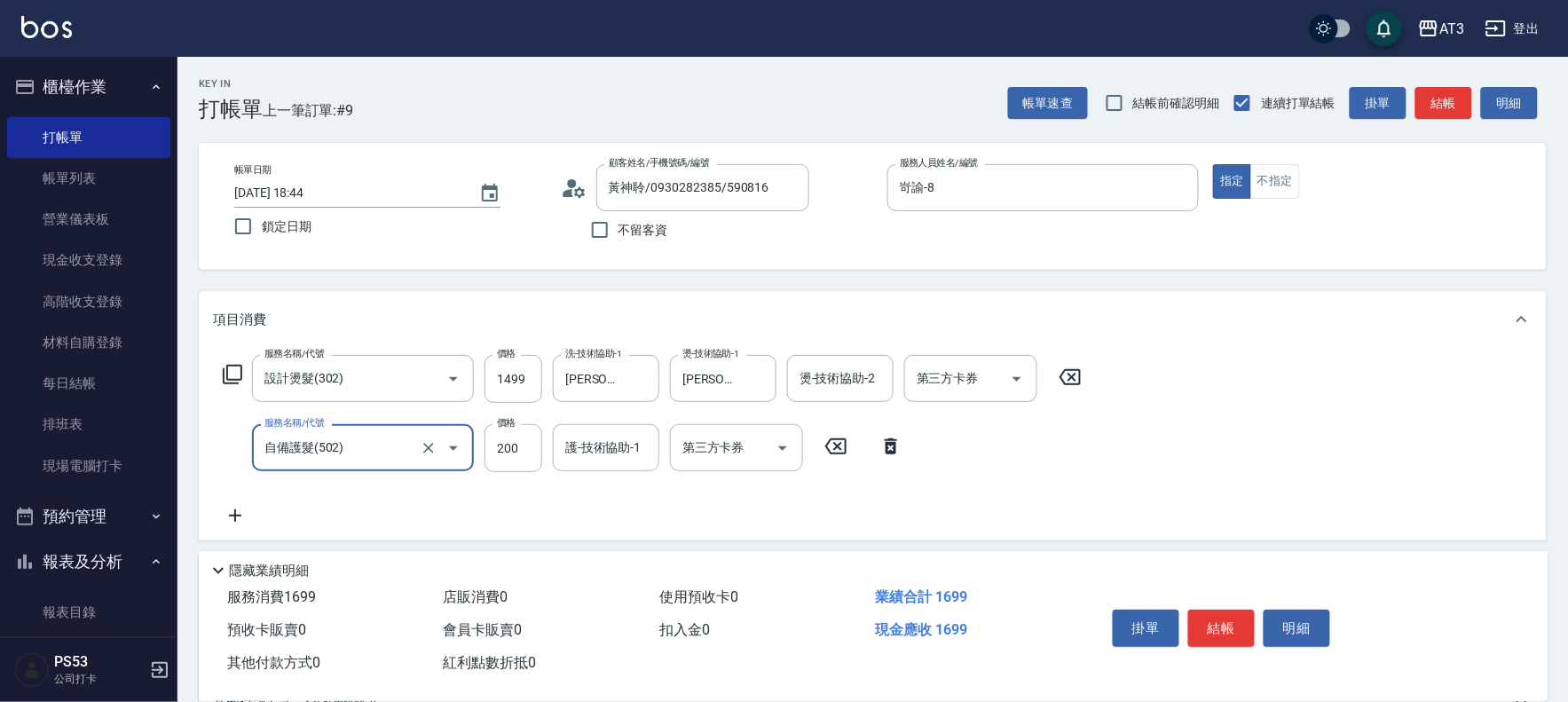
type input "自備護髮(502)"
type input "400"
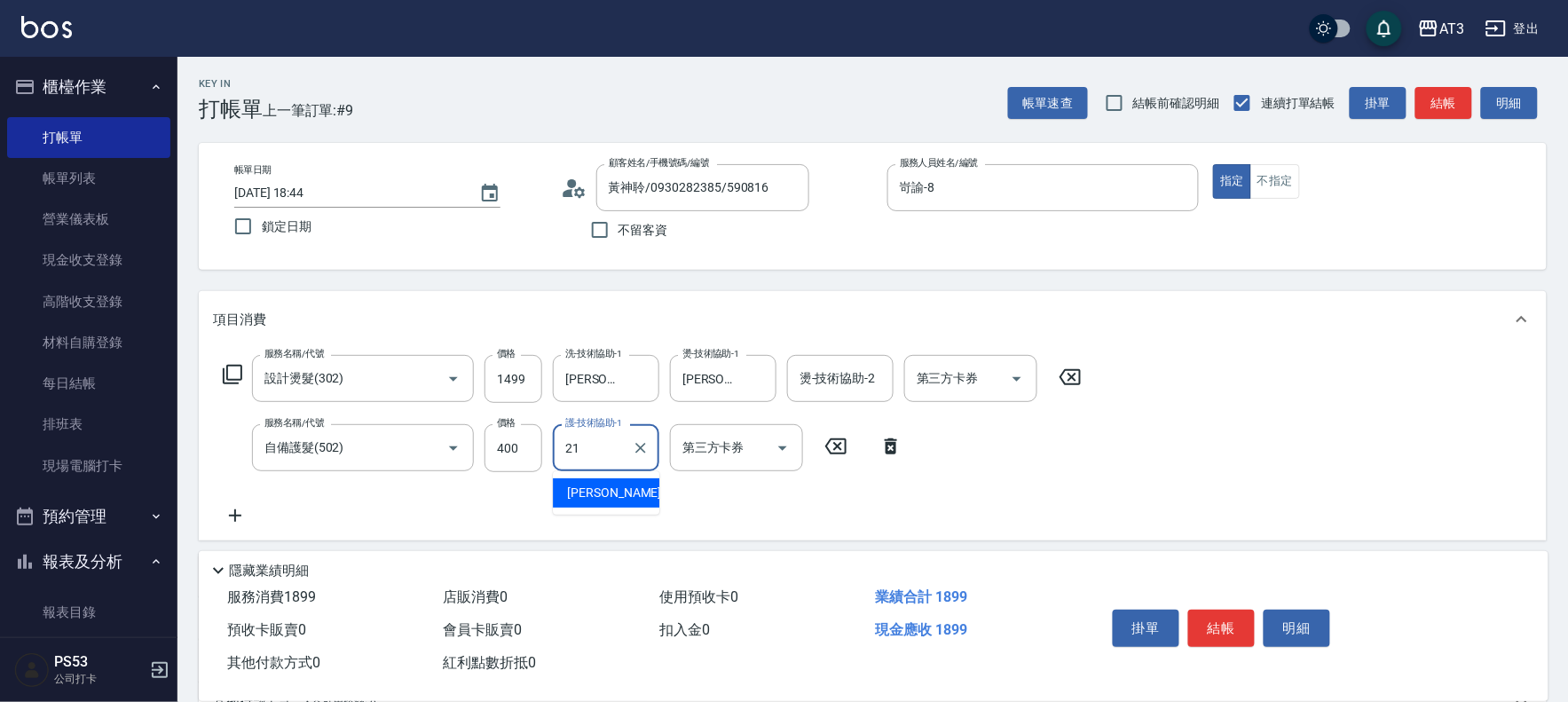
type input "[PERSON_NAME]-21"
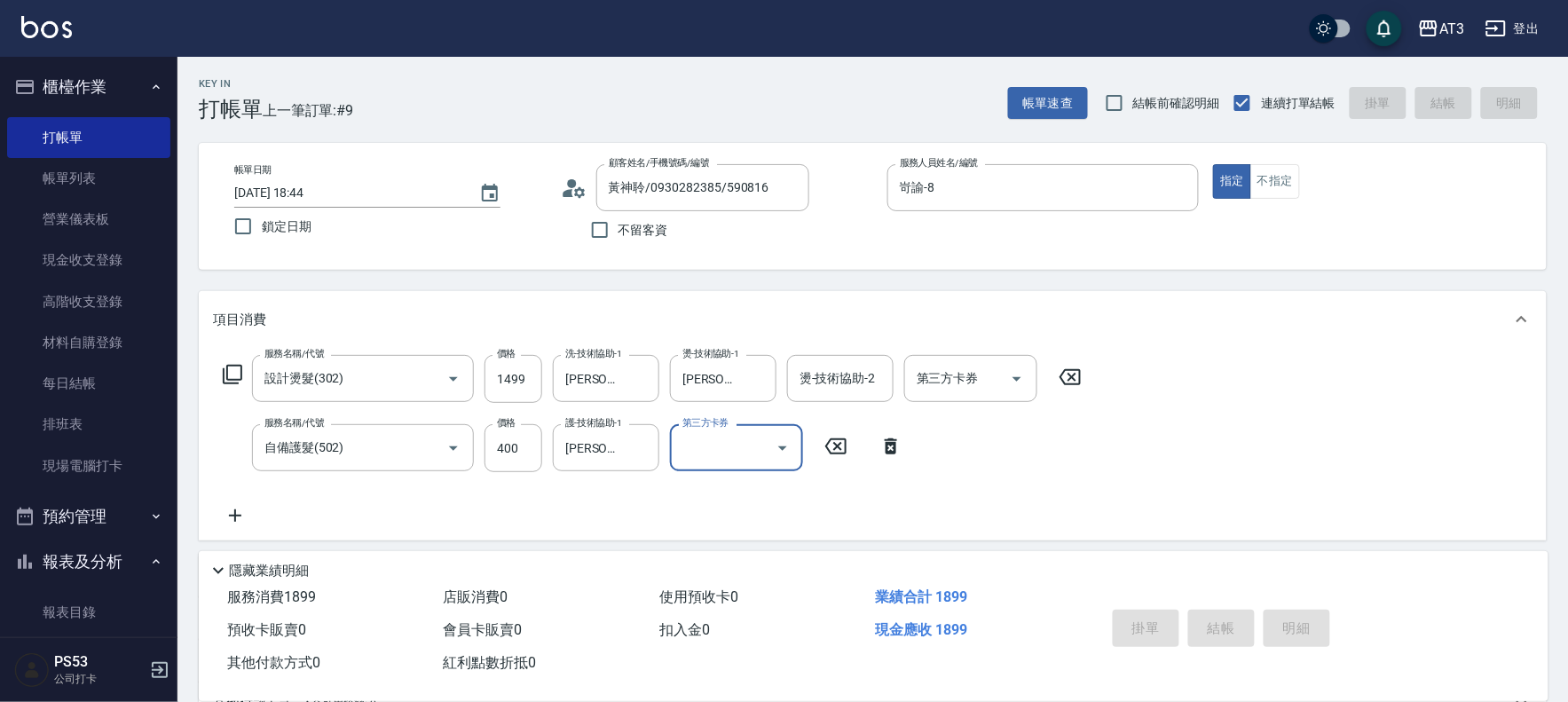
type input "[DATE] 18:49"
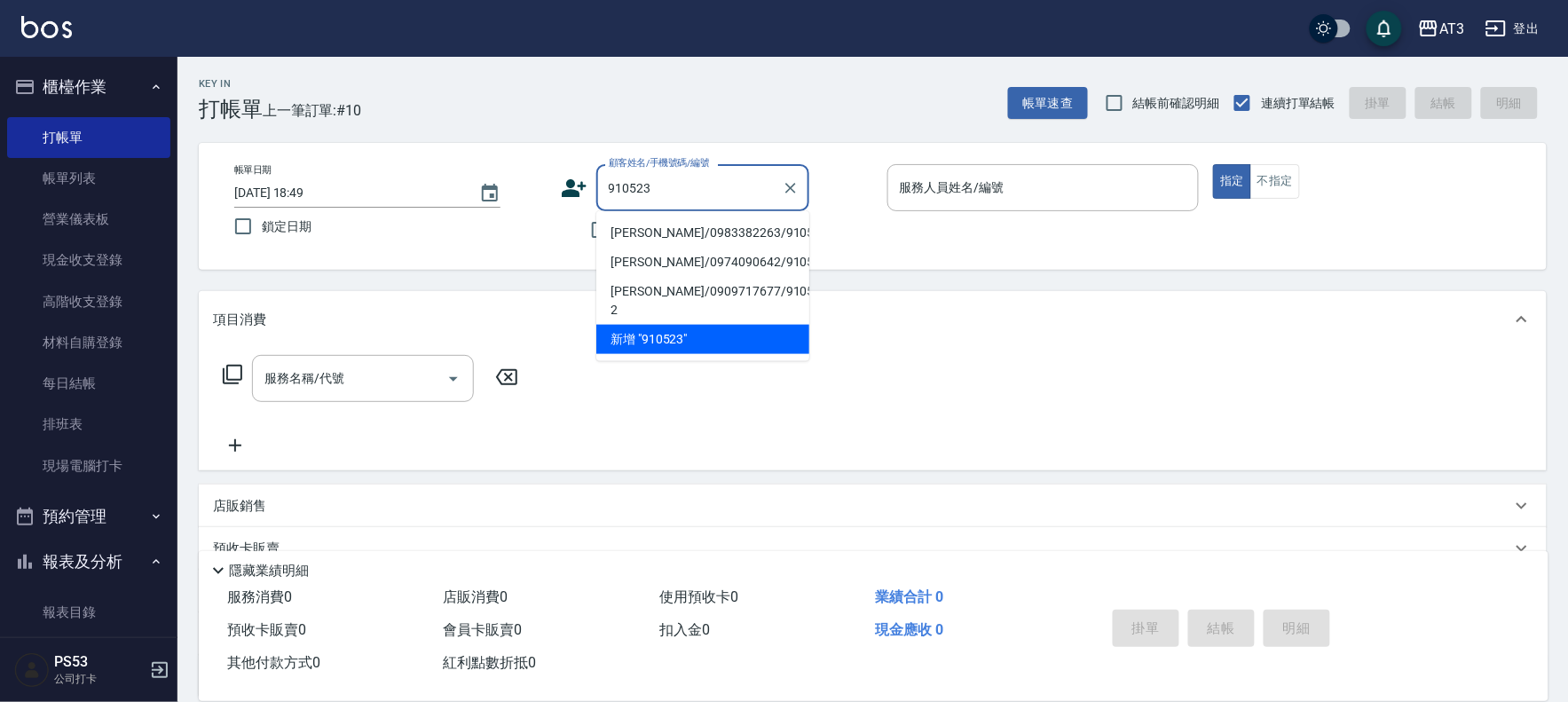
type input "[PERSON_NAME]/0983382263/910523"
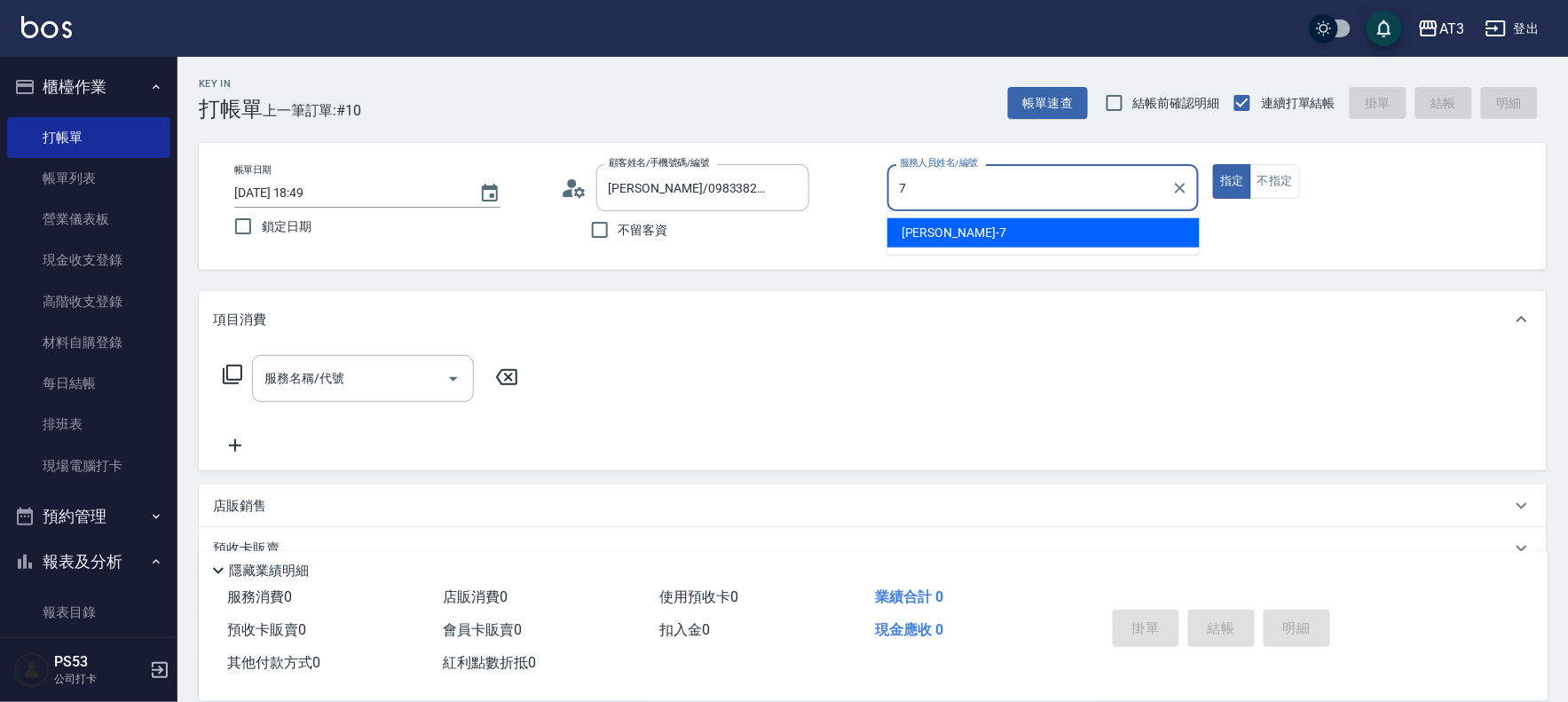
type input "子晴-7"
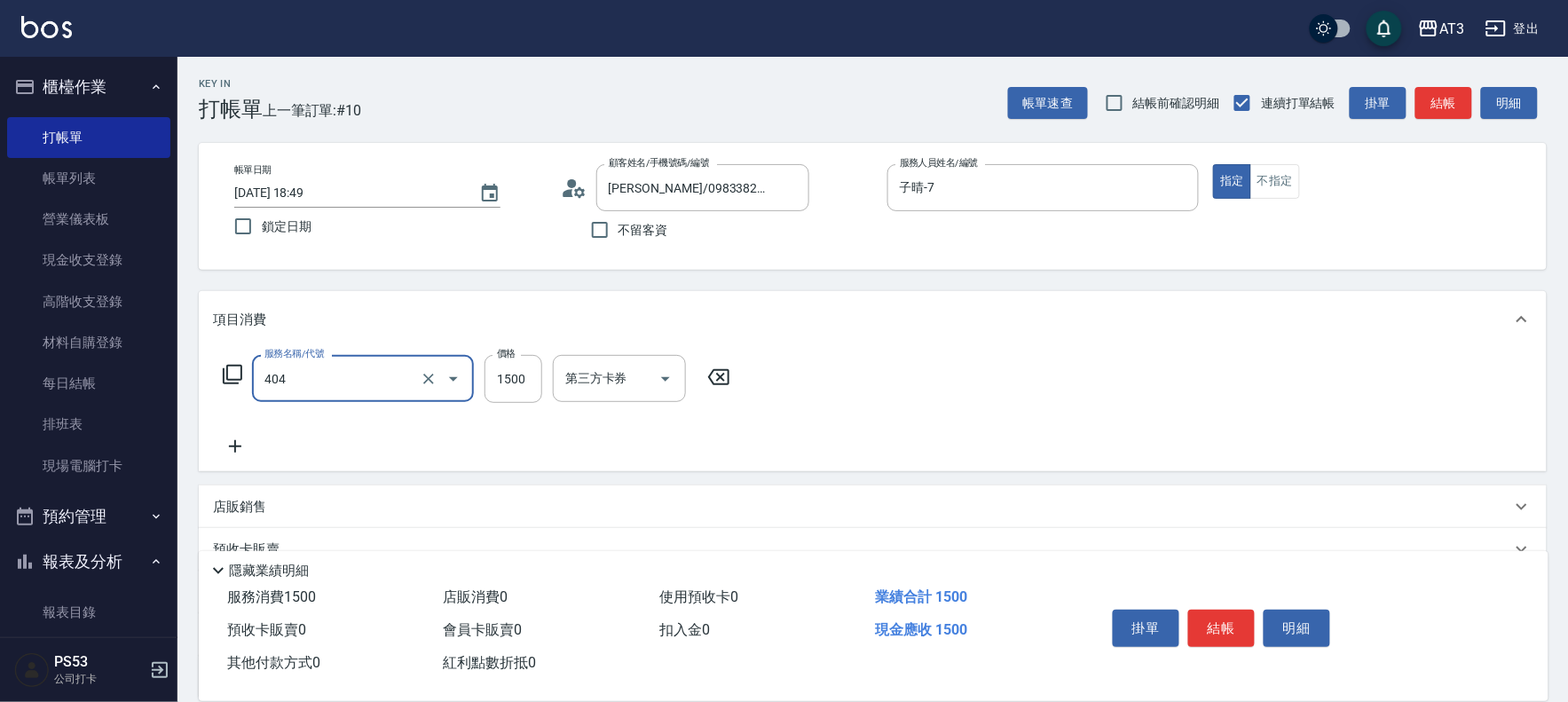
type input "設計染髮(404)"
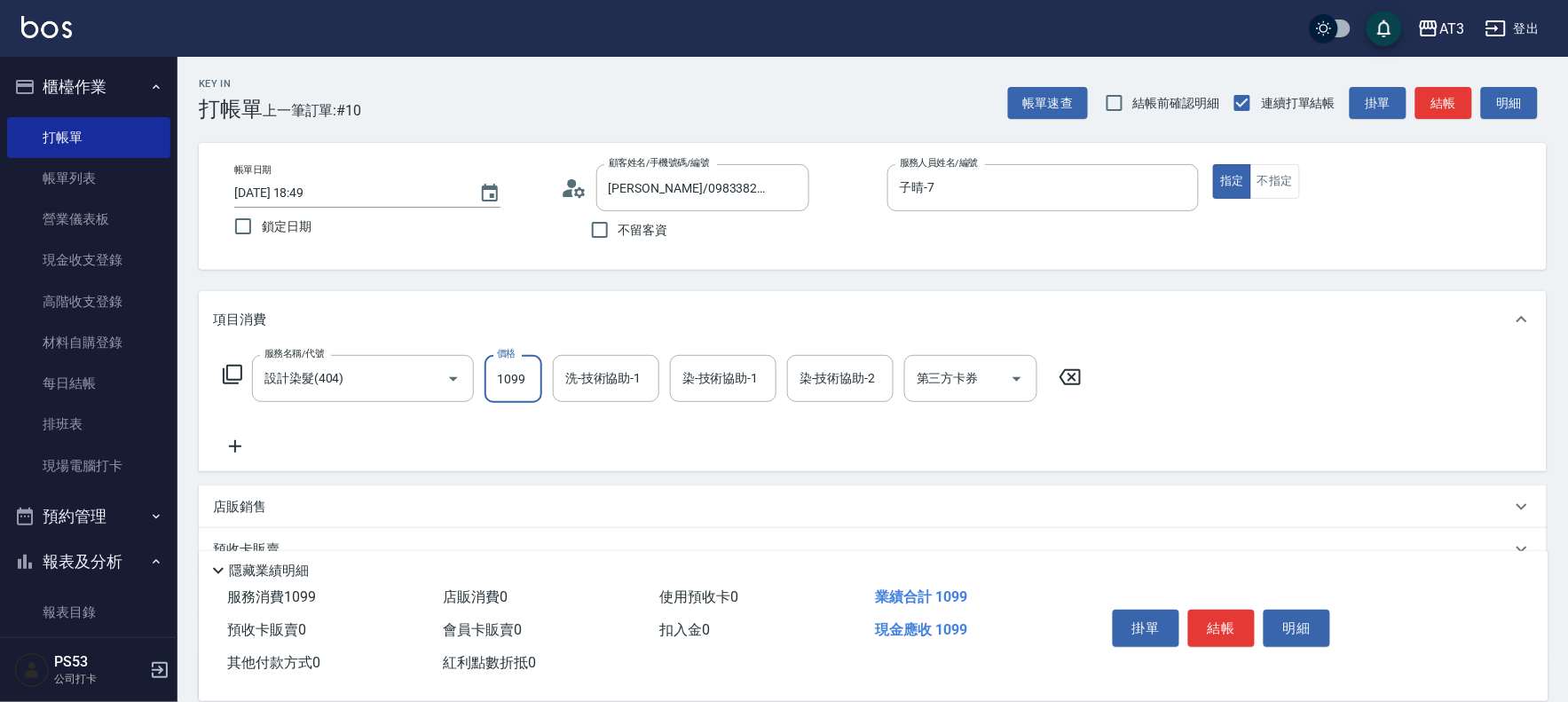
type input "1099"
type input "子晴-7"
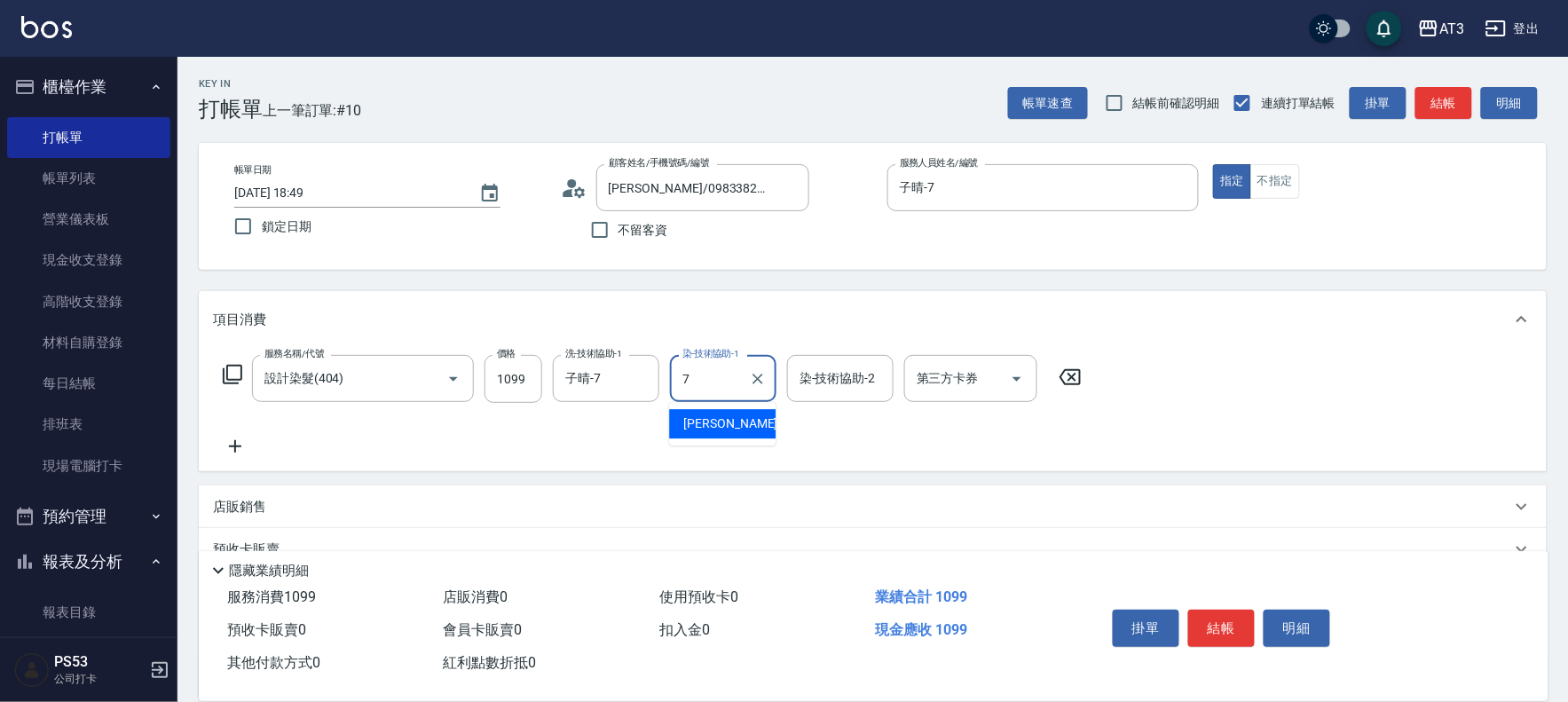
type input "子晴-7"
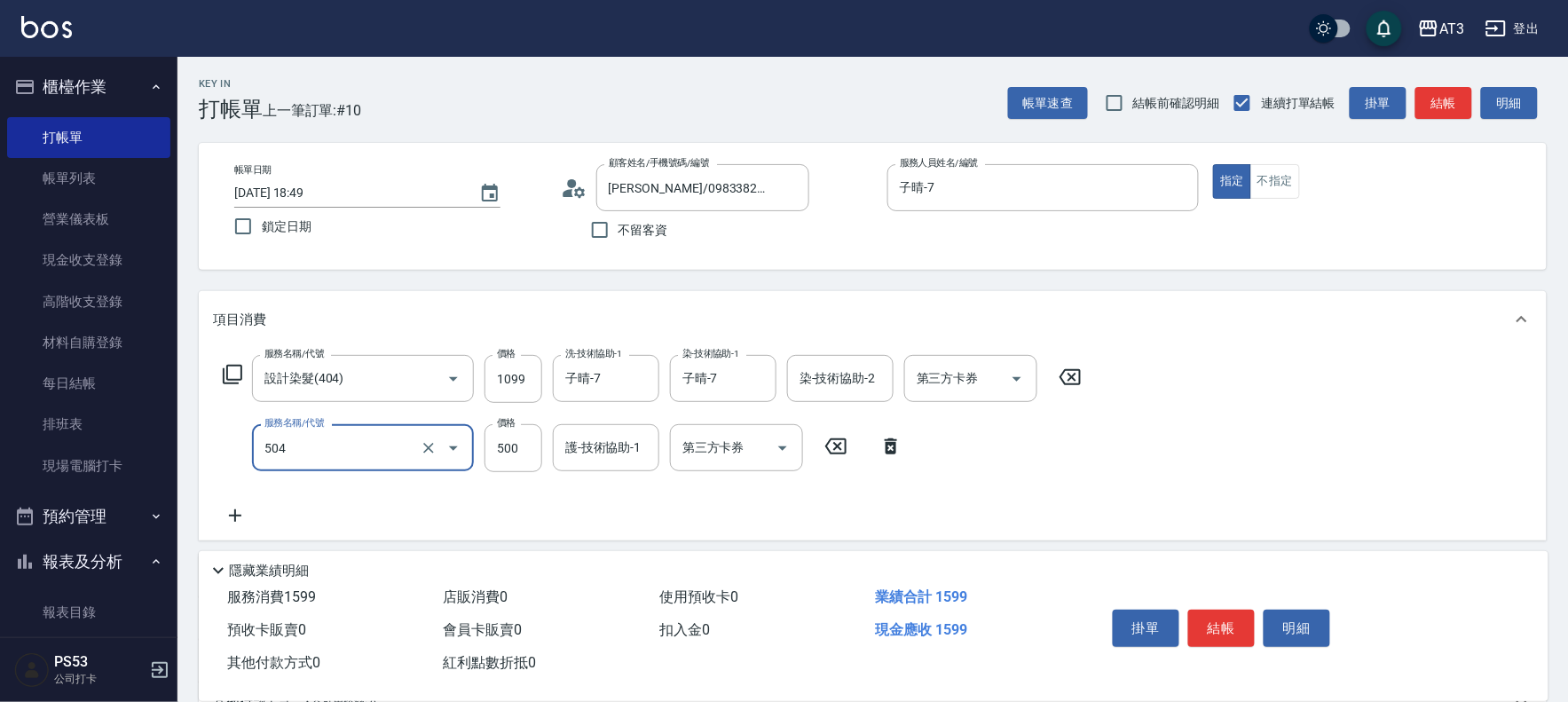
type input "順子護髮(504)"
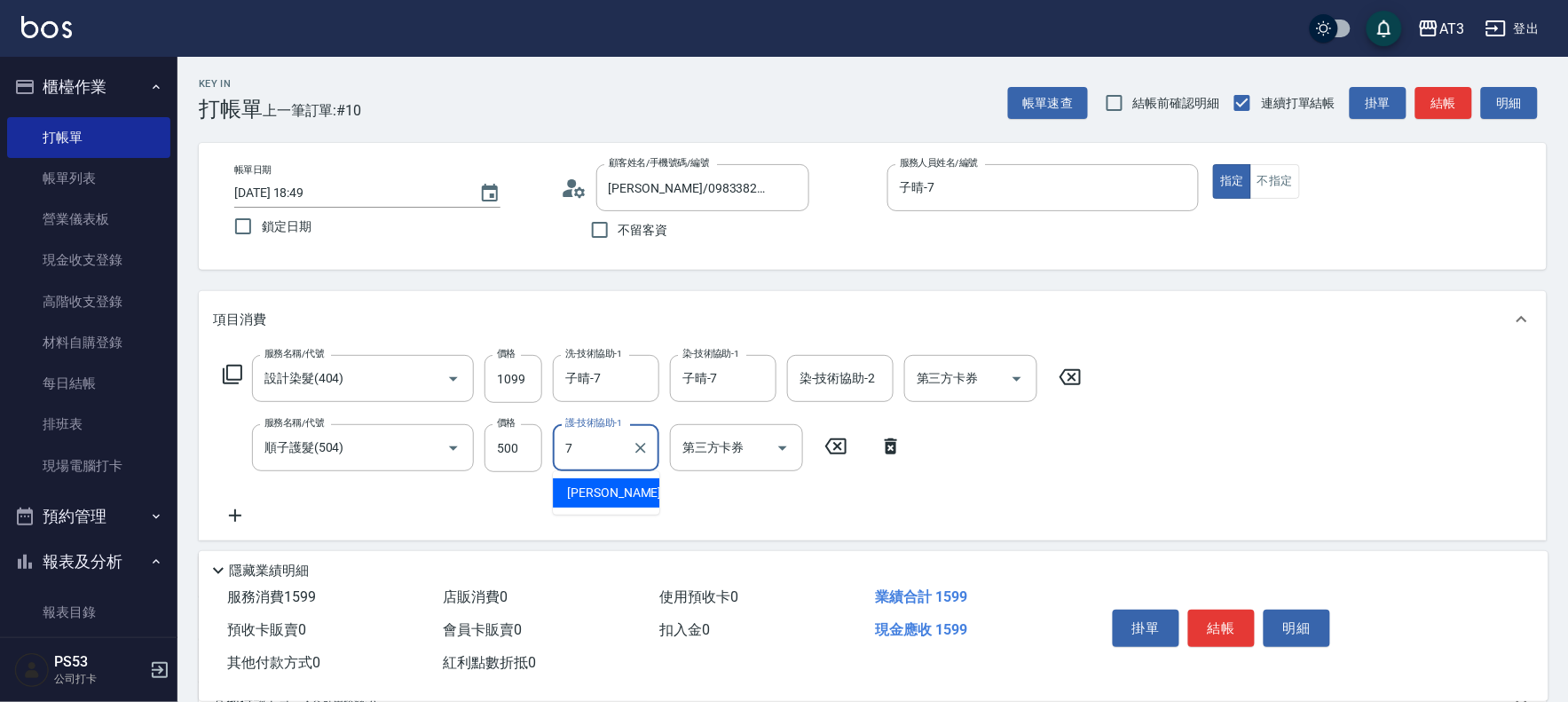
type input "子晴-7"
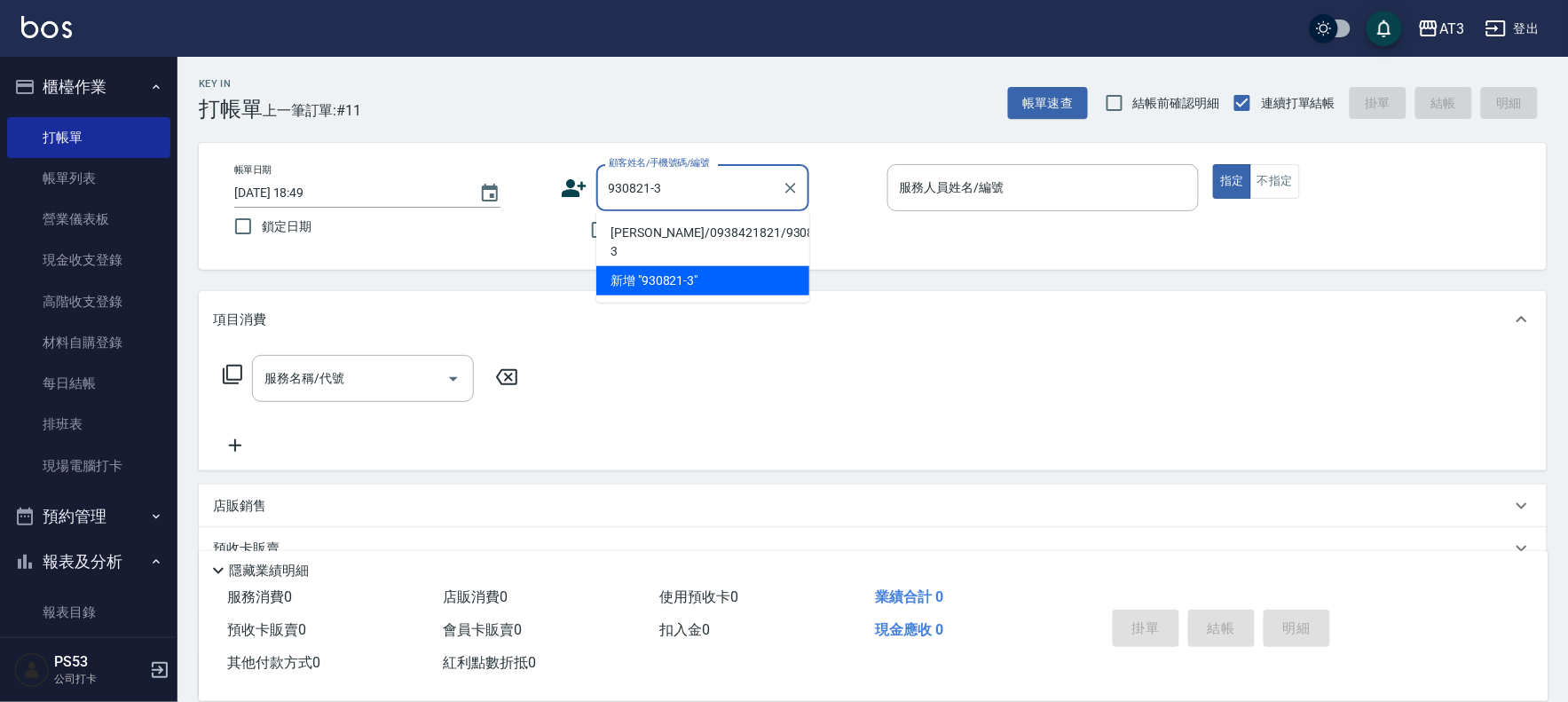
type input "[PERSON_NAME]/0938421821/930821-3"
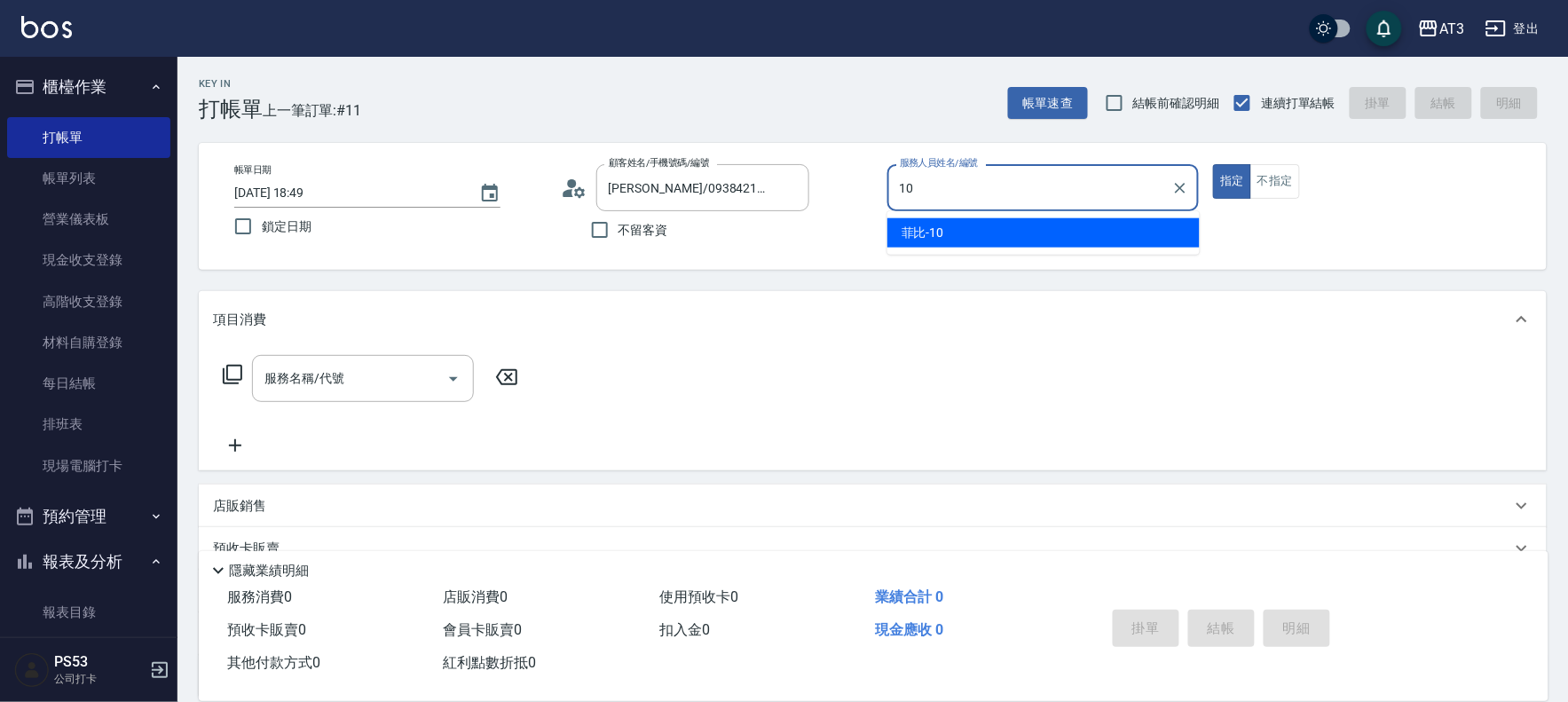
type input "菲比-10"
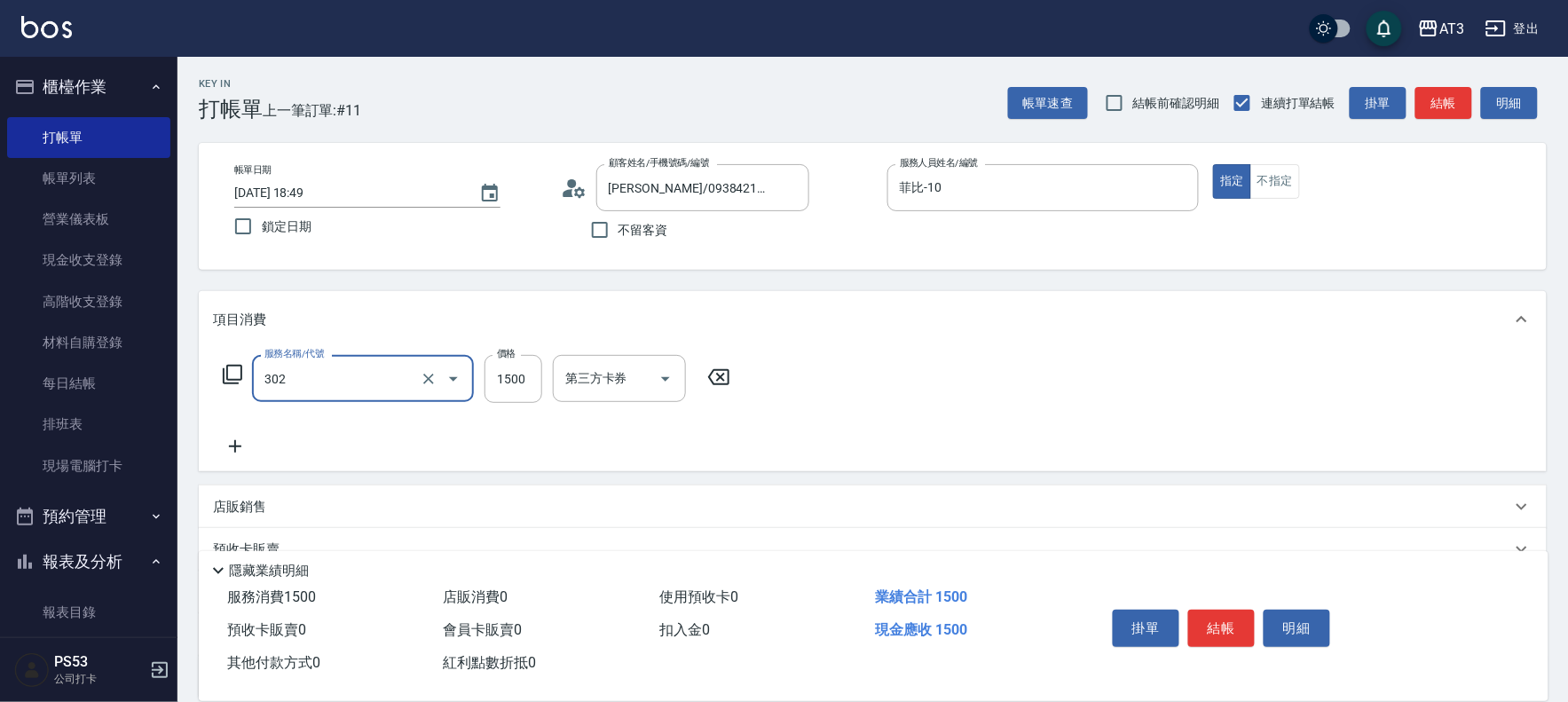
type input "設計燙髮(302)"
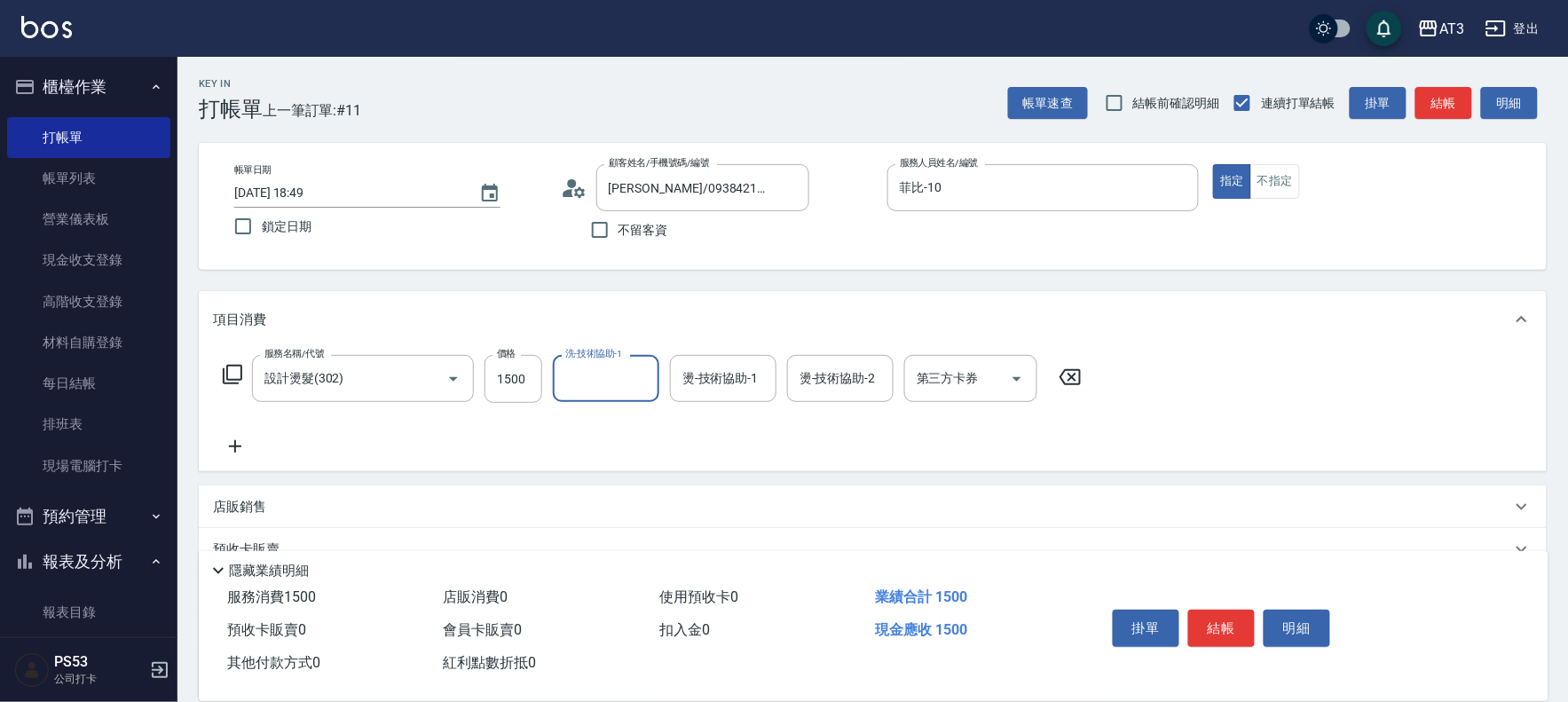
click at [479, 351] on div "服務名稱/代號 設計燙髮(302) 服務名稱/代號 價格 1500 價格 洗-技術協助-1 洗-技術協助-1 燙-技術協助-1 燙-技術協助-1 燙-技術協助…" at bounding box center [872, 408] width 1347 height 123
click at [490, 377] on input "1500" at bounding box center [513, 378] width 58 height 48
type input "800"
type input "1"
type input "[PERSON_NAME]-21"
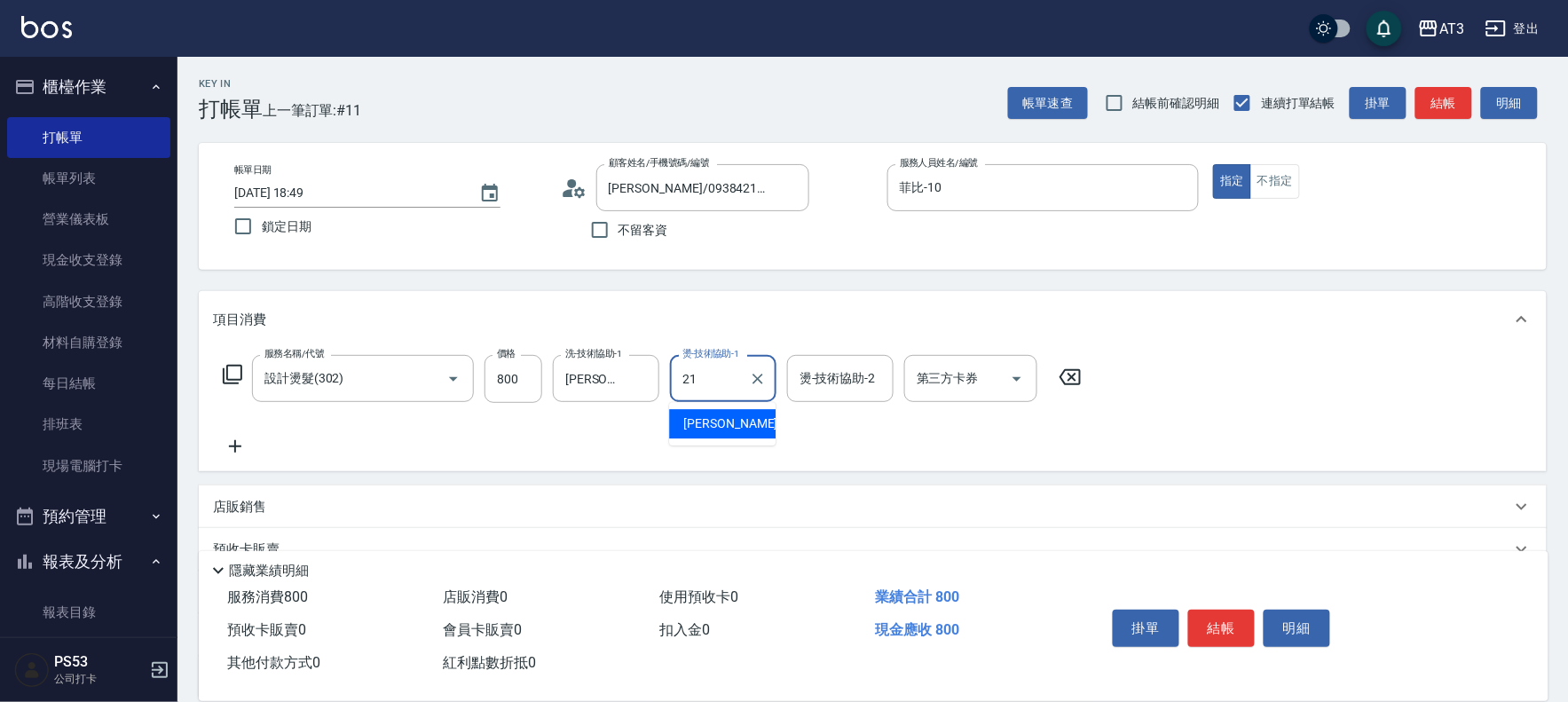
type input "[PERSON_NAME]-21"
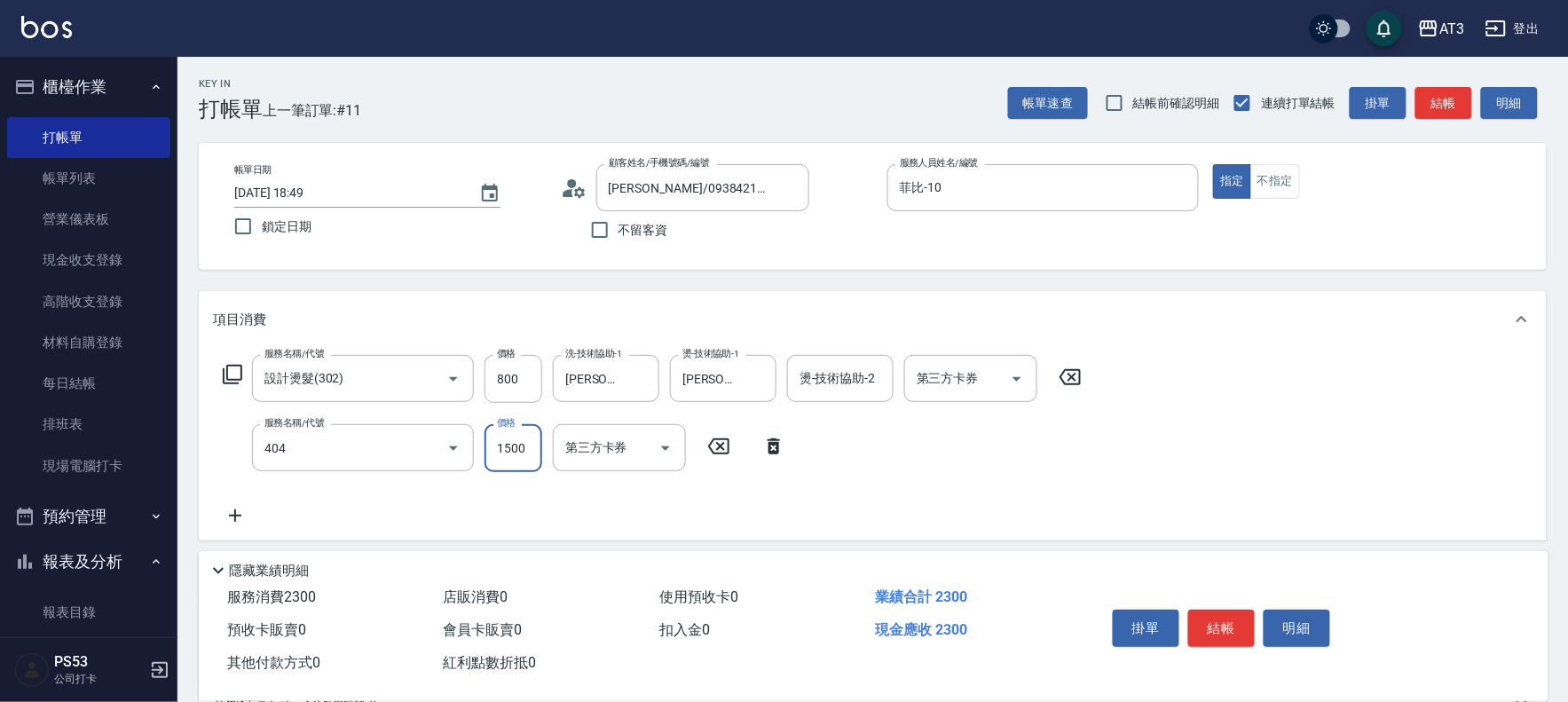
type input "設計染髮(404)"
type input "799"
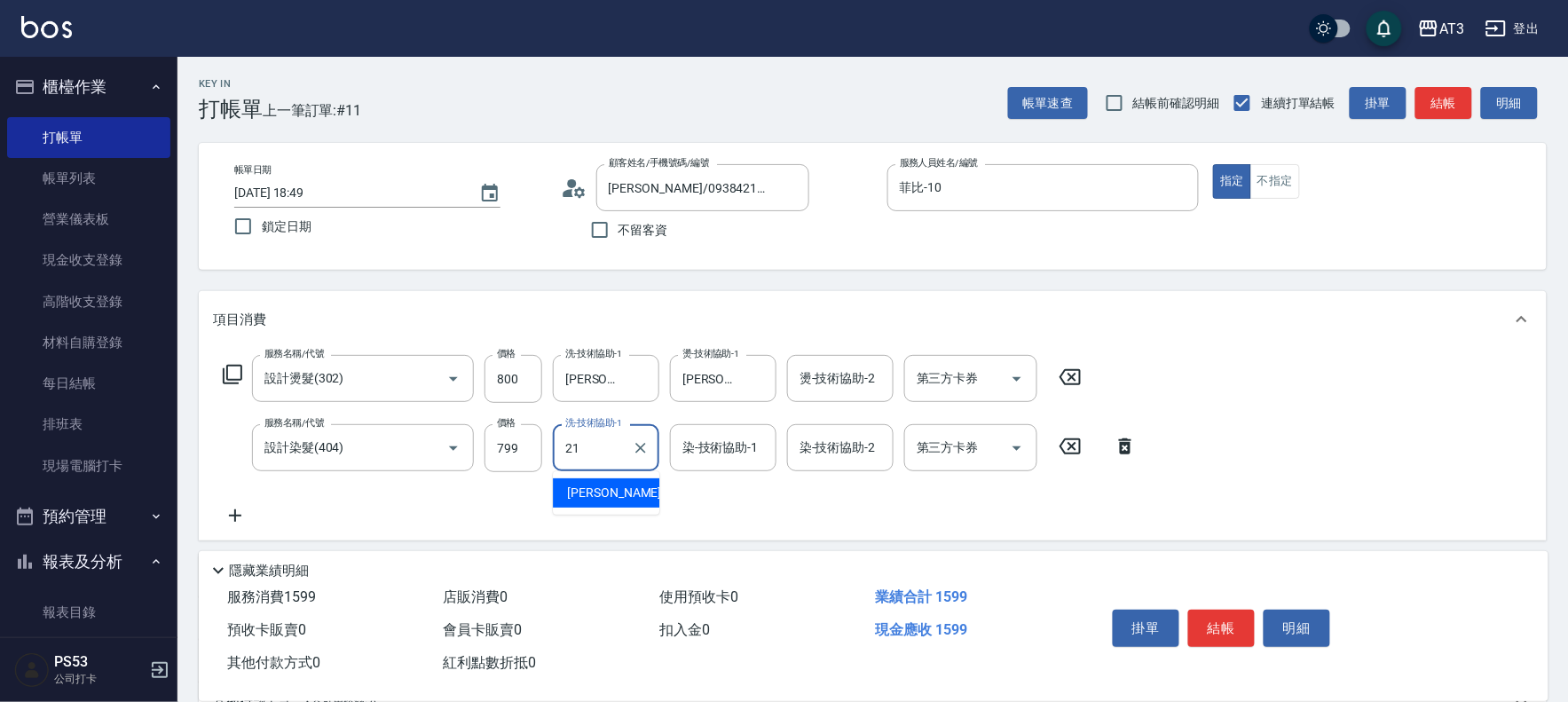
type input "[PERSON_NAME]-21"
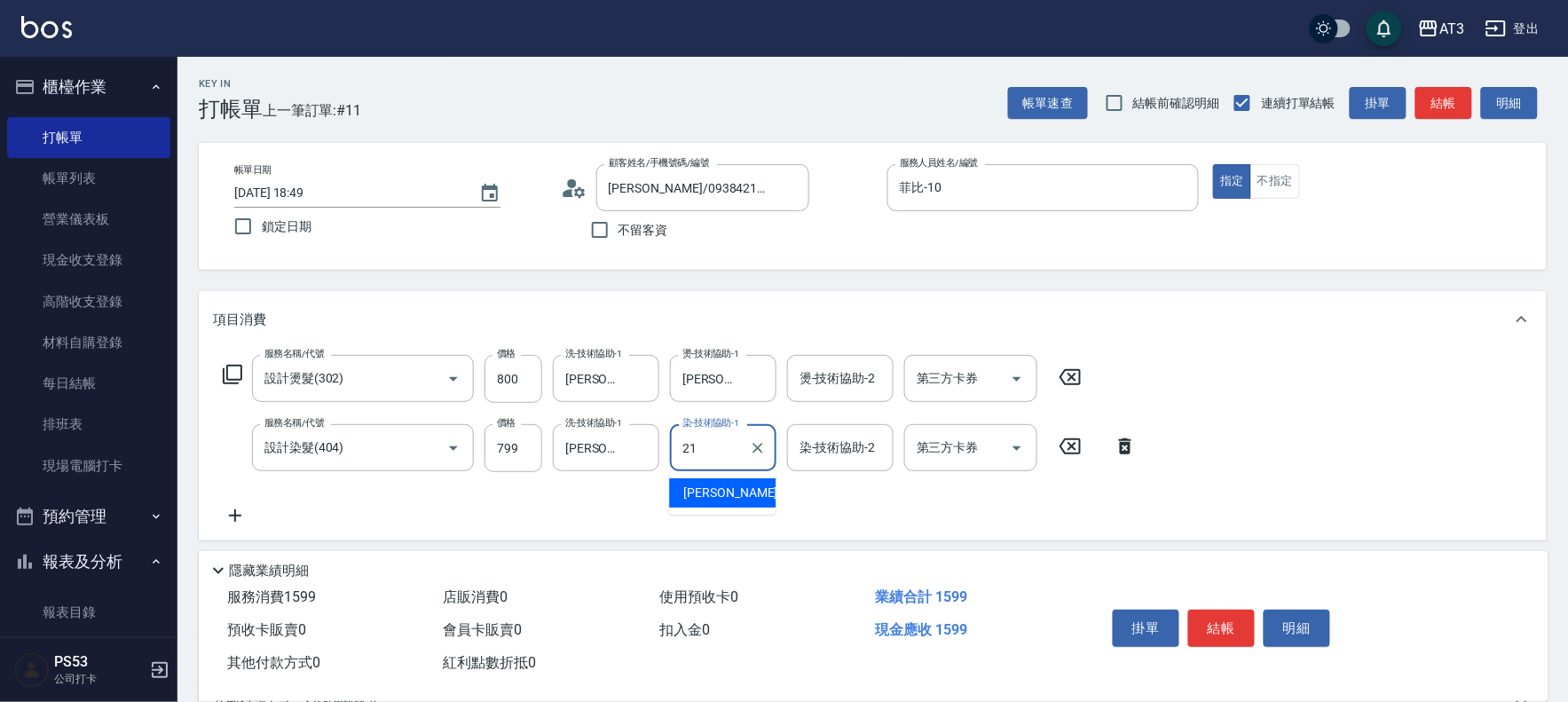
type input "[PERSON_NAME]-21"
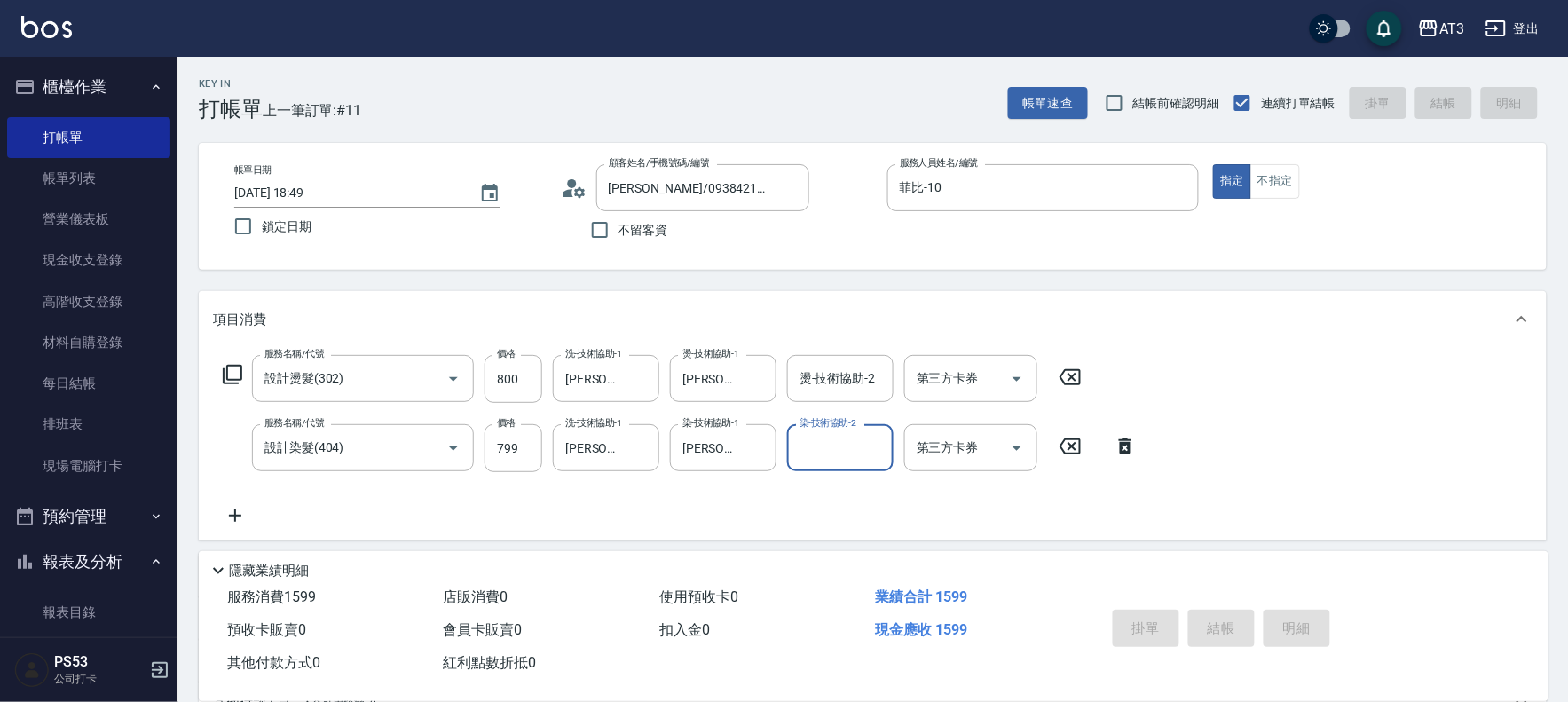
type input "[DATE] 18:50"
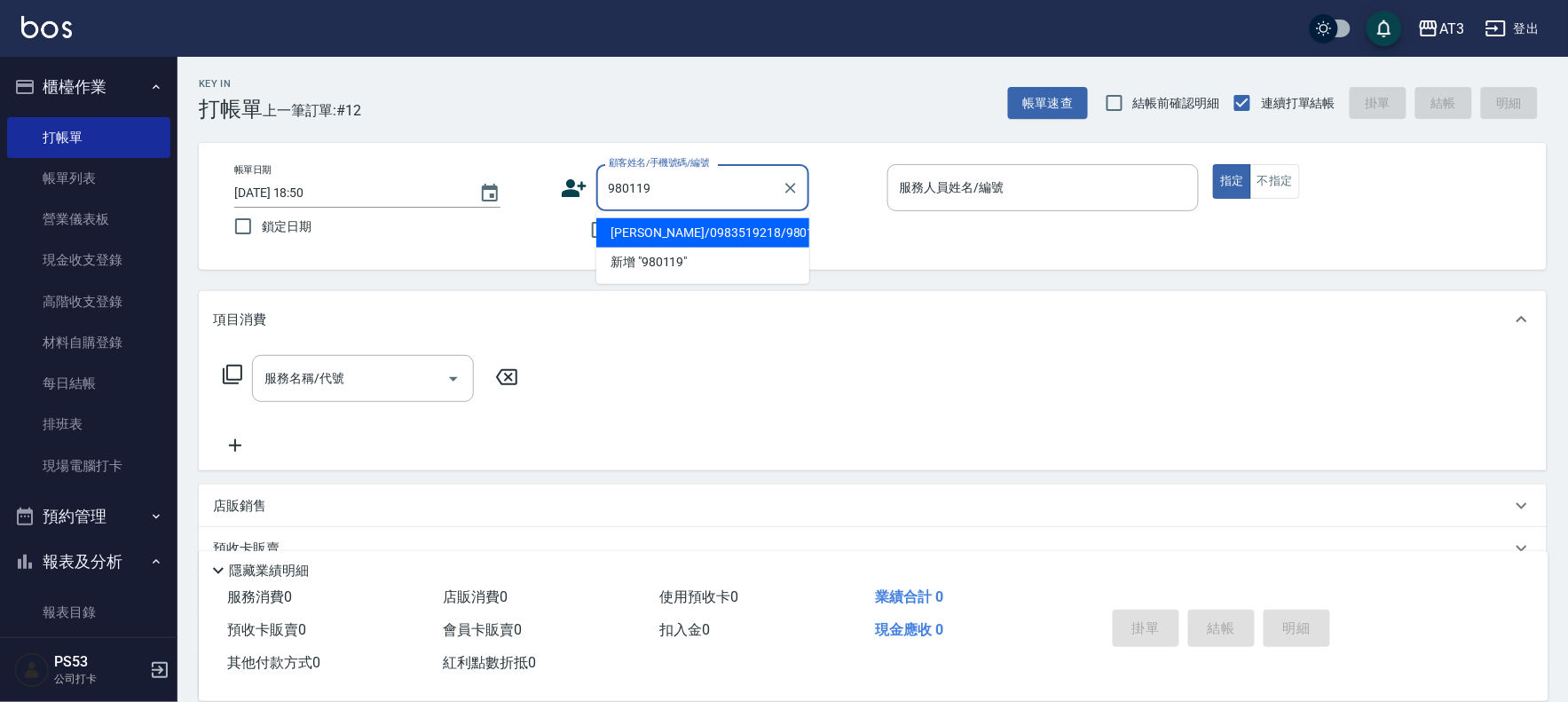
type input "[PERSON_NAME]/0983519218/980119"
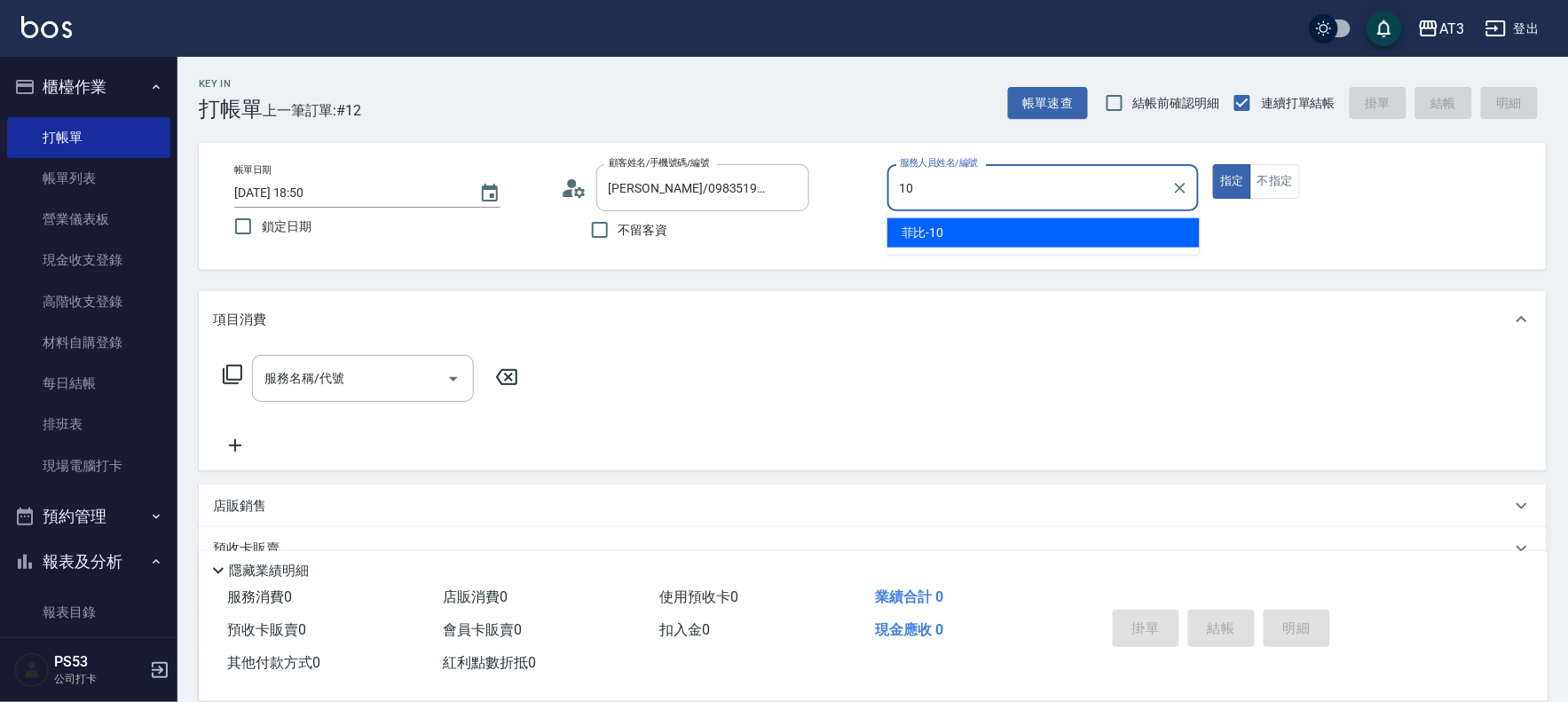
type input "菲比-10"
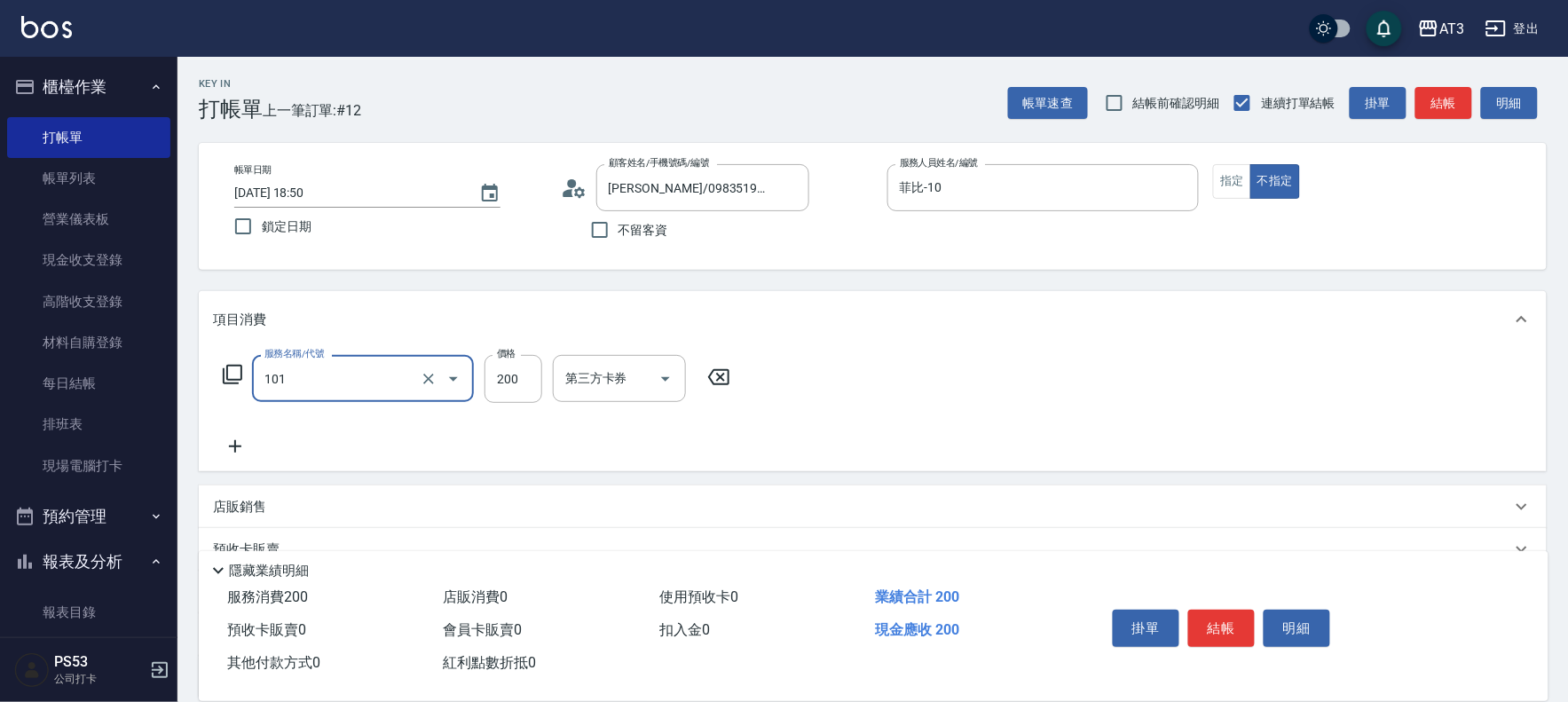
type input "洗髮(101)"
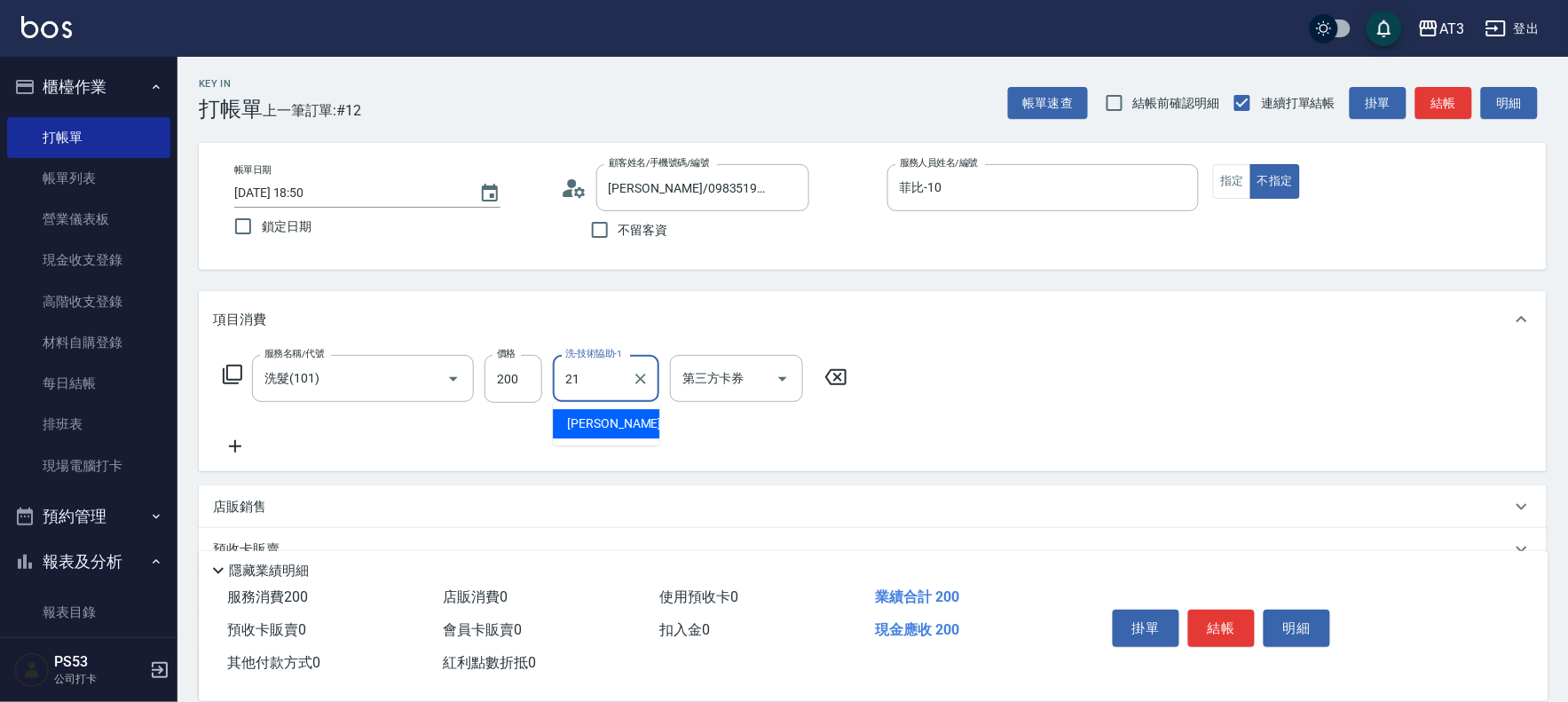
type input "[PERSON_NAME]-21"
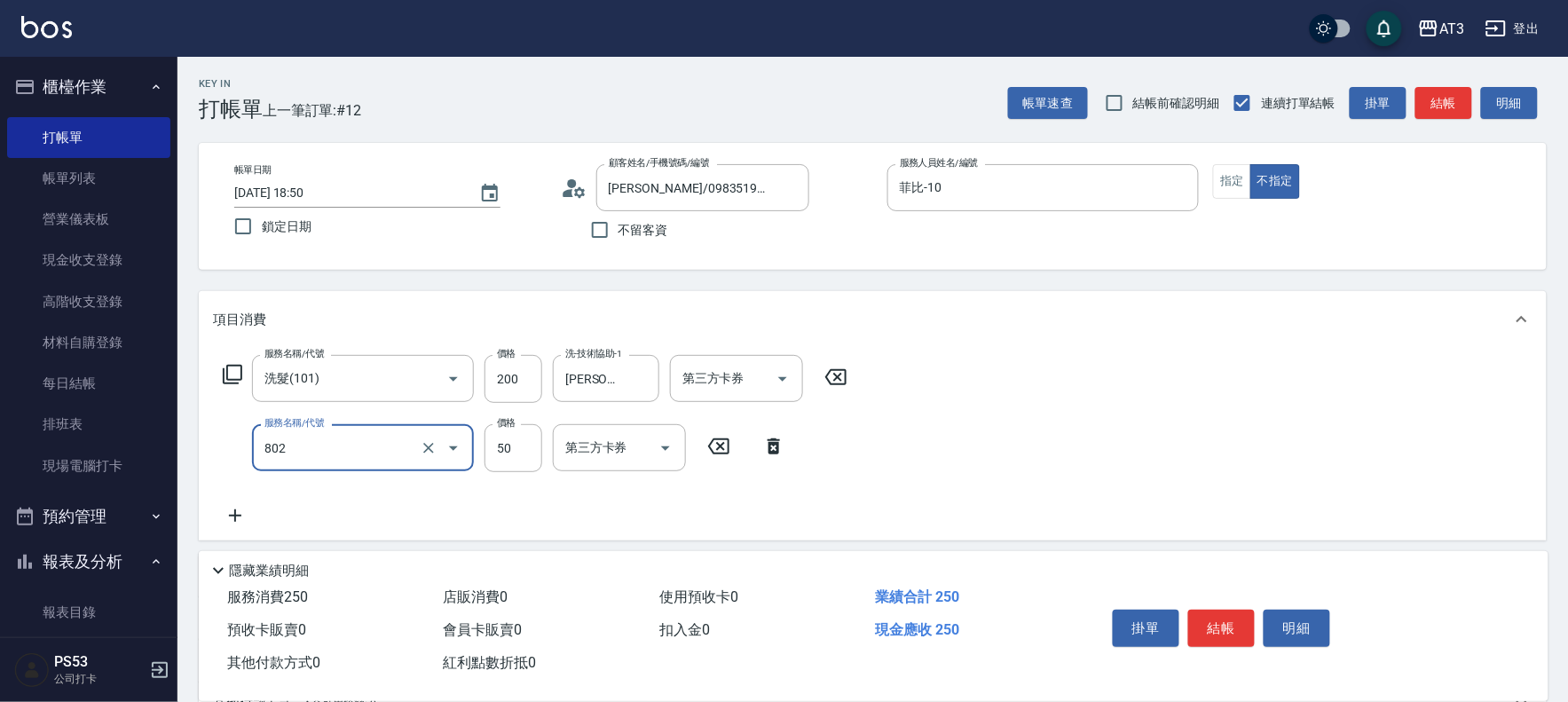
type input "潤絲/加精油(802)"
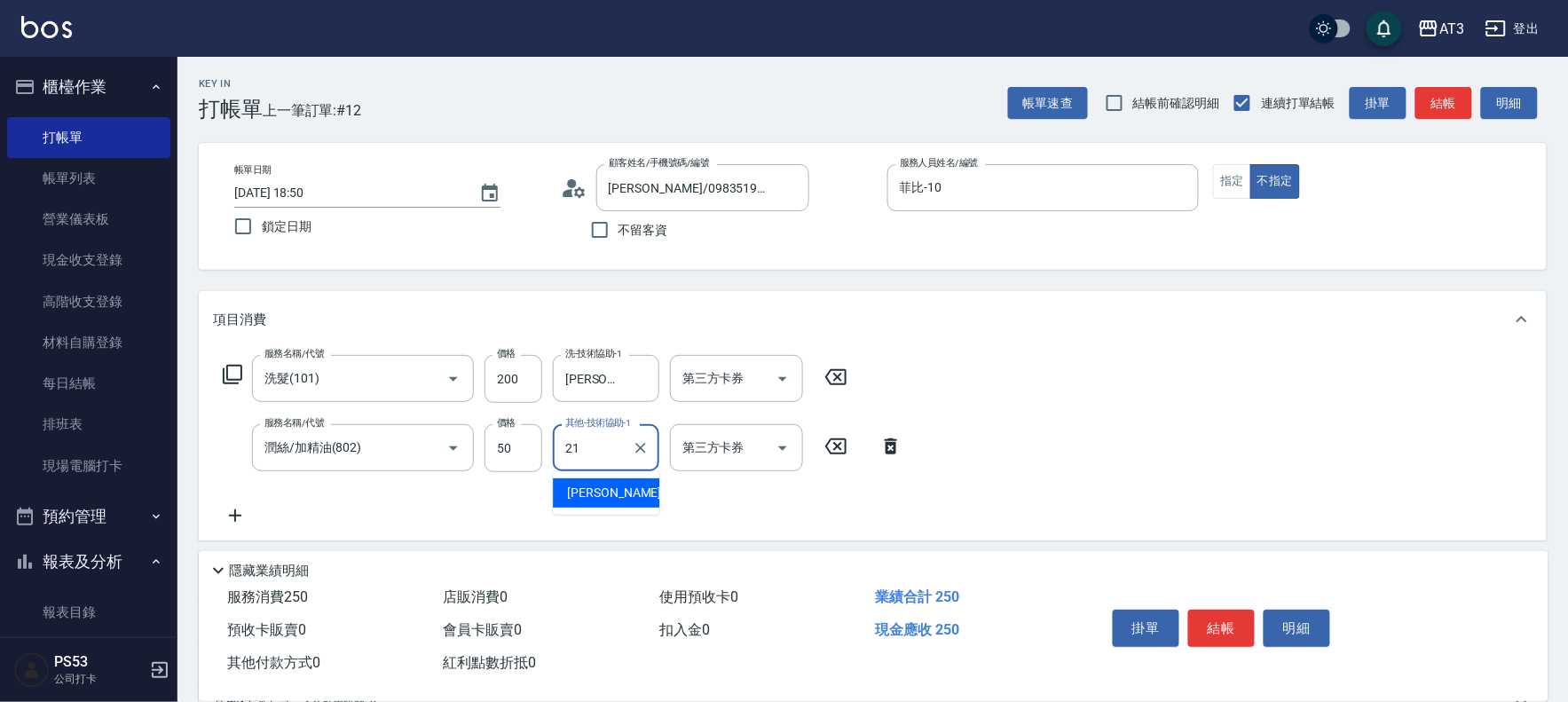
type input "[PERSON_NAME]-21"
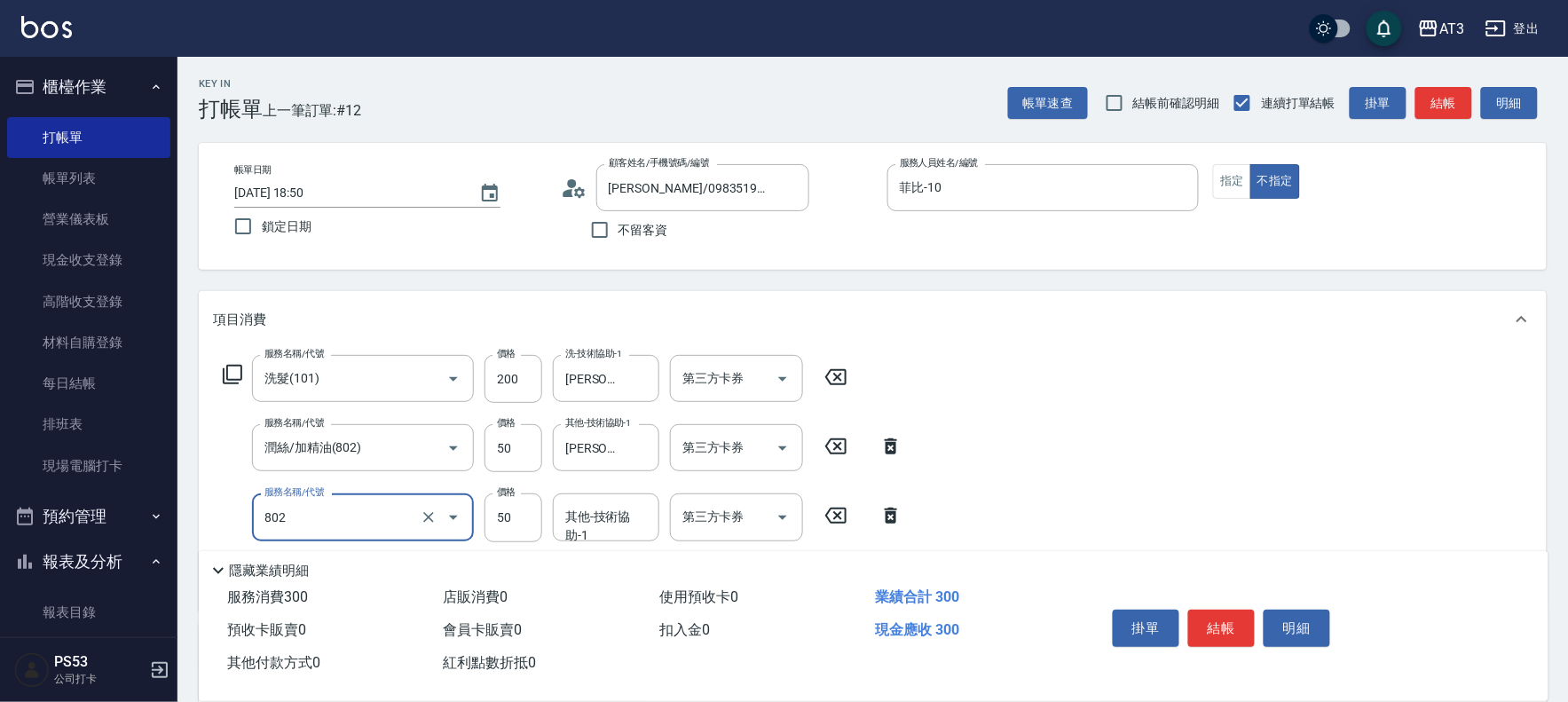
type input "潤絲/加精油(802)"
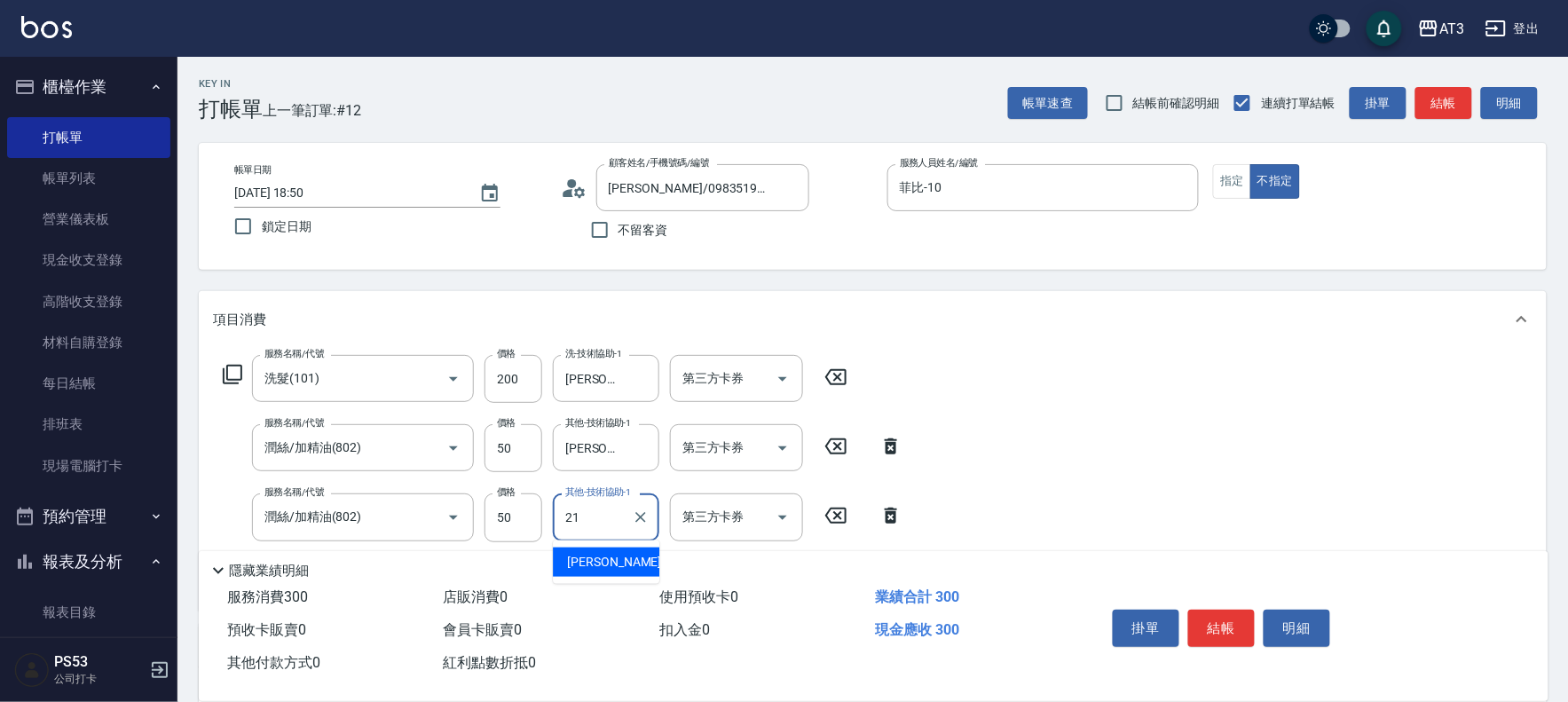
type input "[PERSON_NAME]-21"
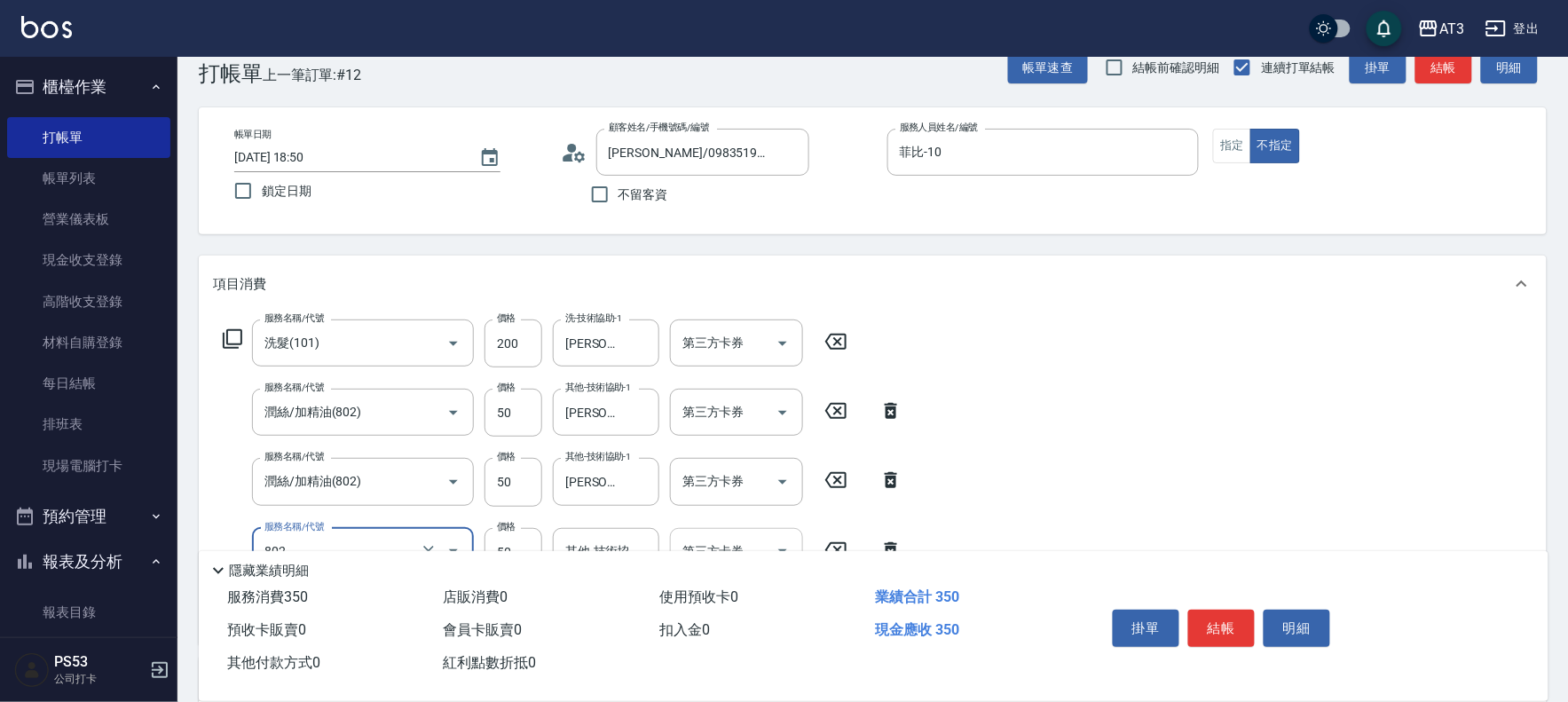
scroll to position [99, 0]
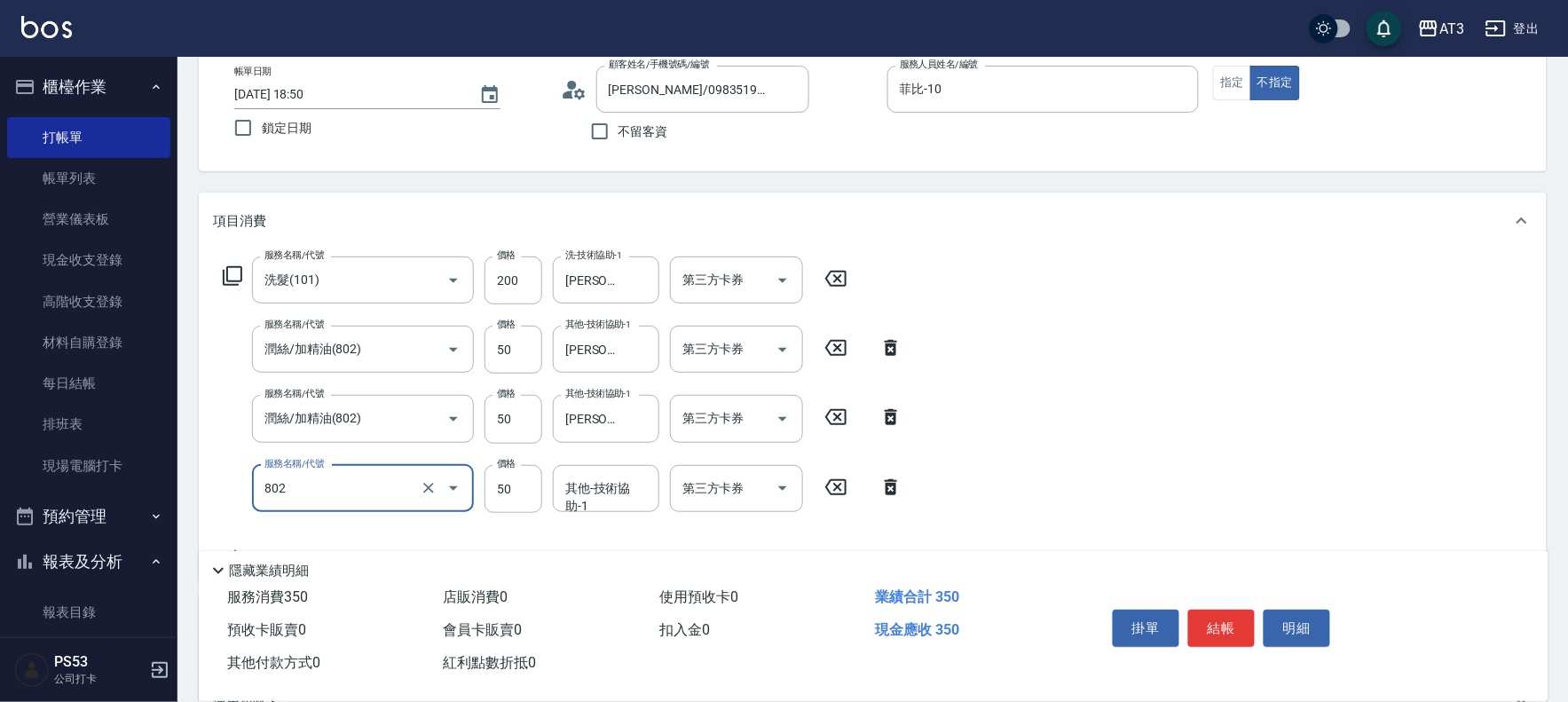
type input "潤絲/加精油(802)"
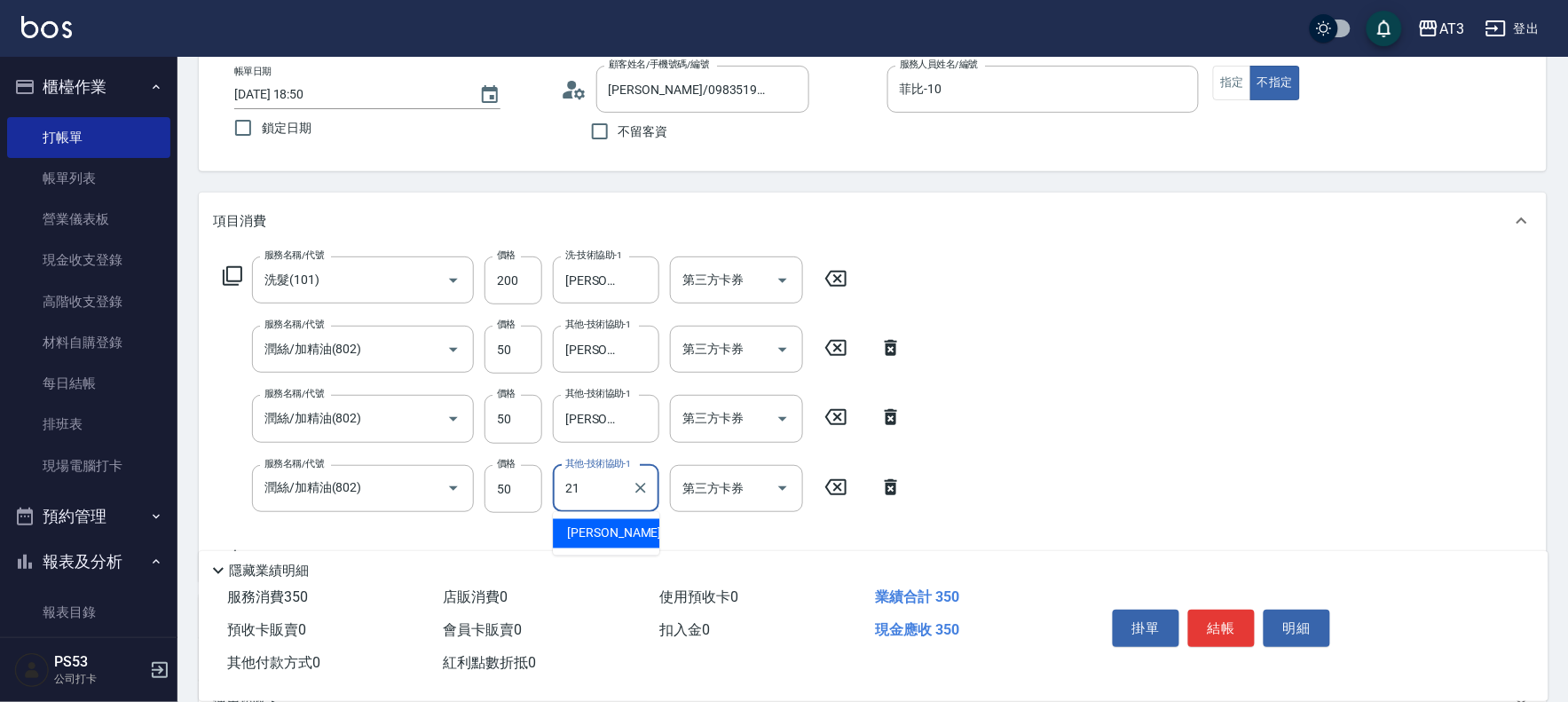
type input "[PERSON_NAME]-21"
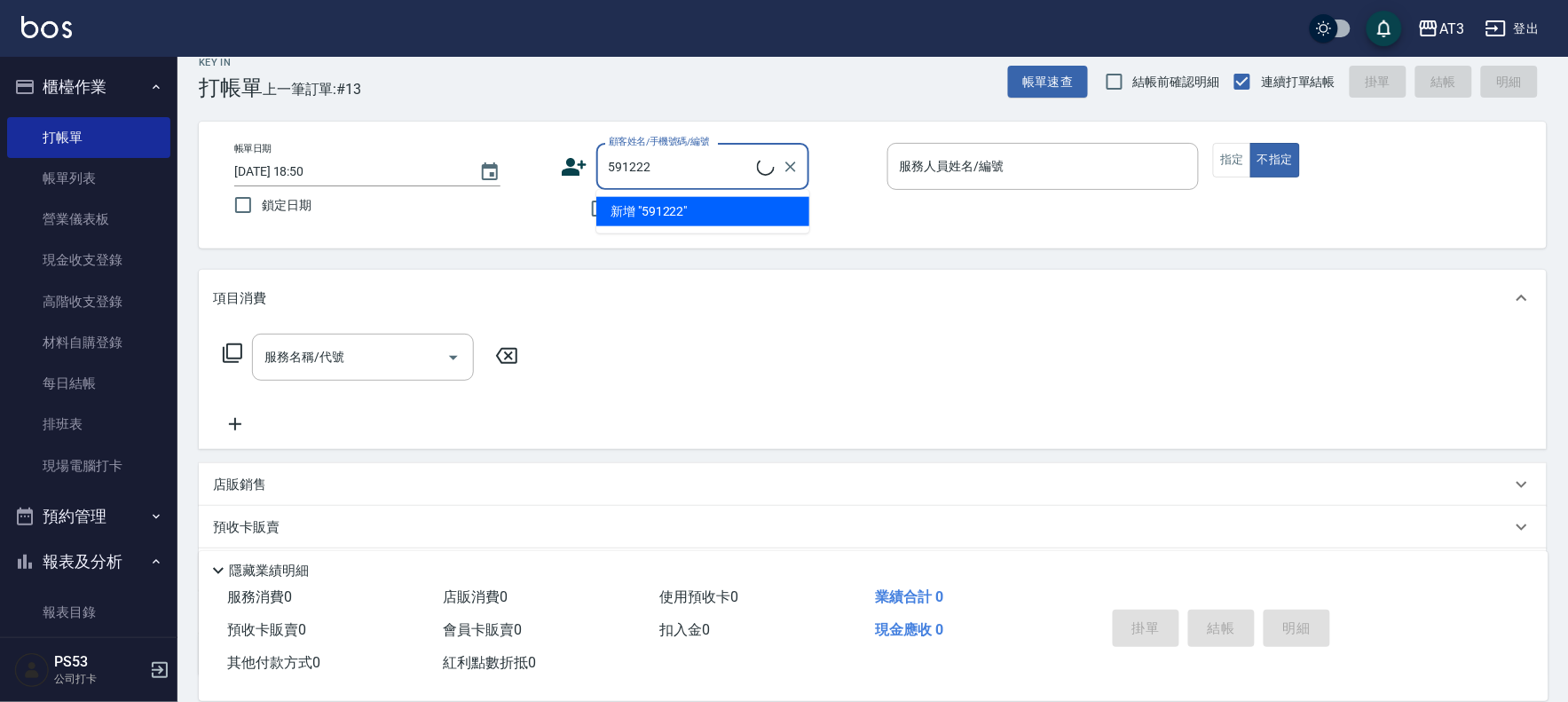
scroll to position [0, 0]
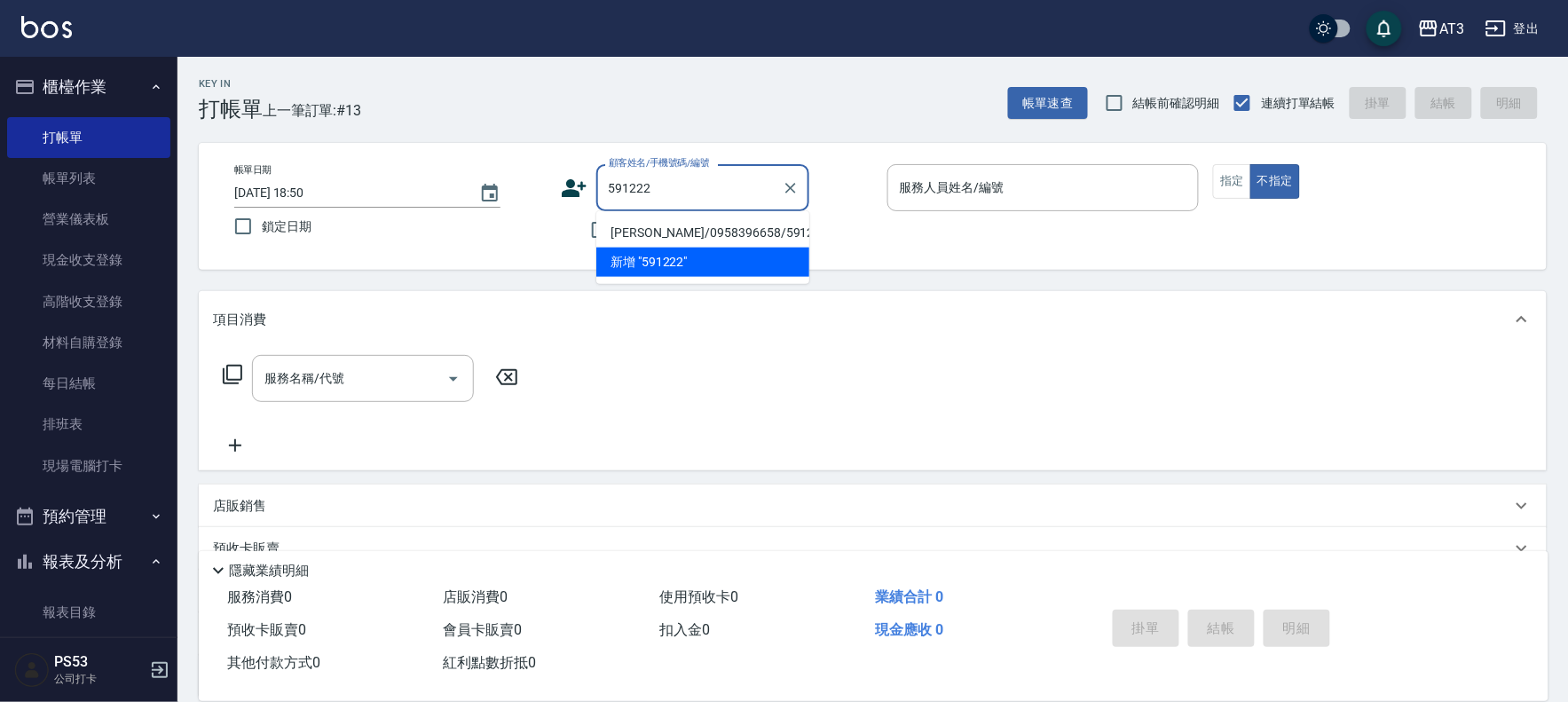
type input "[PERSON_NAME]/0958396658/591222"
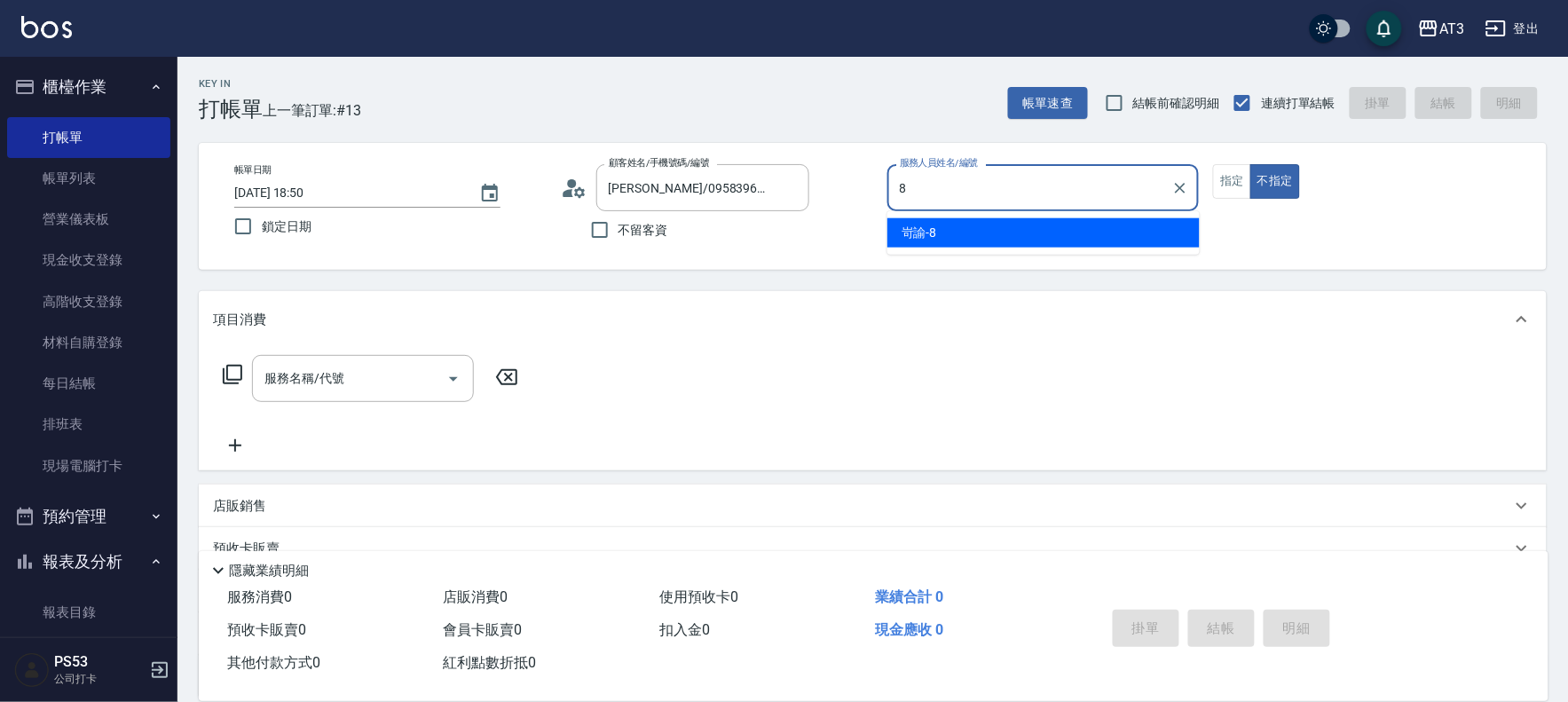
type input "岢諭-8"
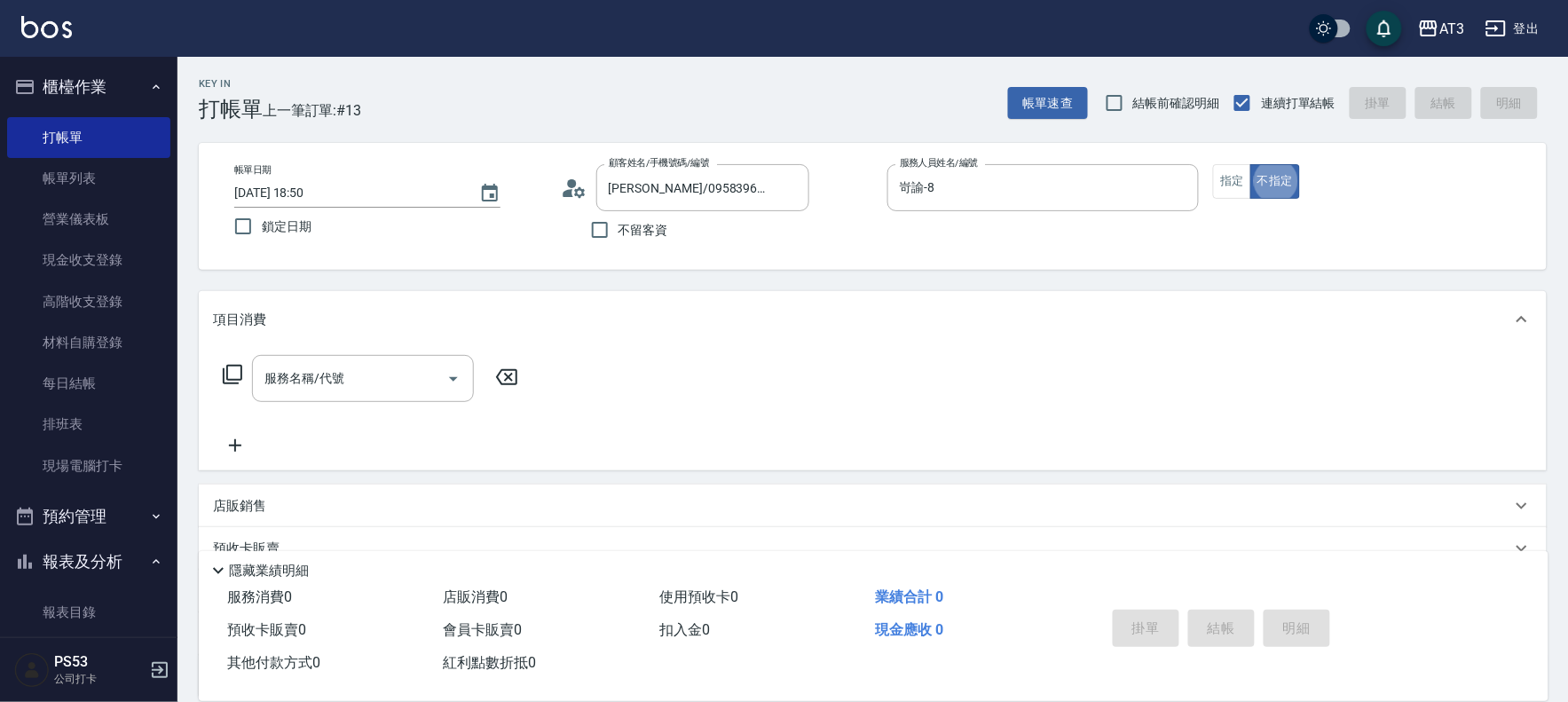
type button "false"
click at [1243, 194] on button "指定" at bounding box center [1231, 181] width 38 height 35
click at [345, 372] on div "服務名稱/代號 服務名稱/代號" at bounding box center [363, 377] width 222 height 47
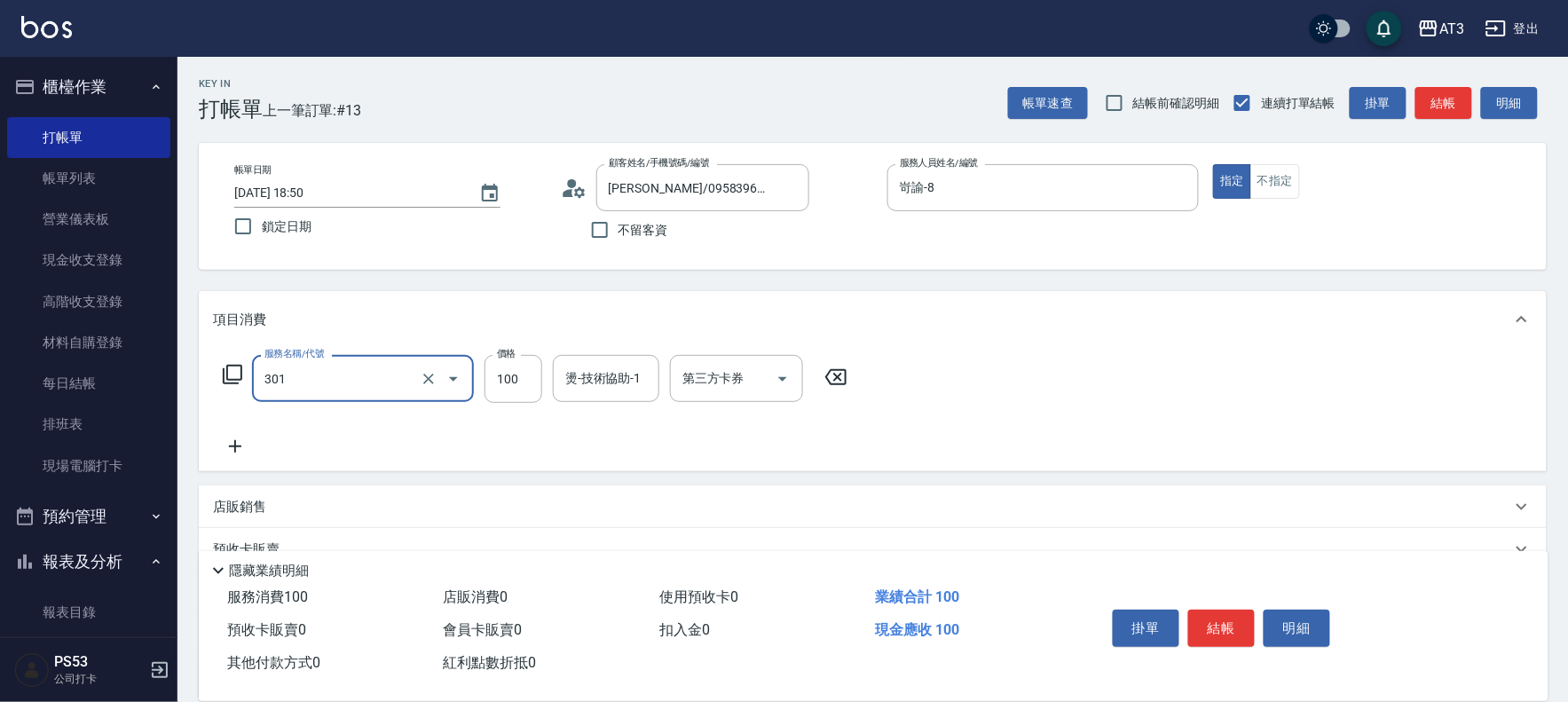
type input "補燙(301)"
type input "800"
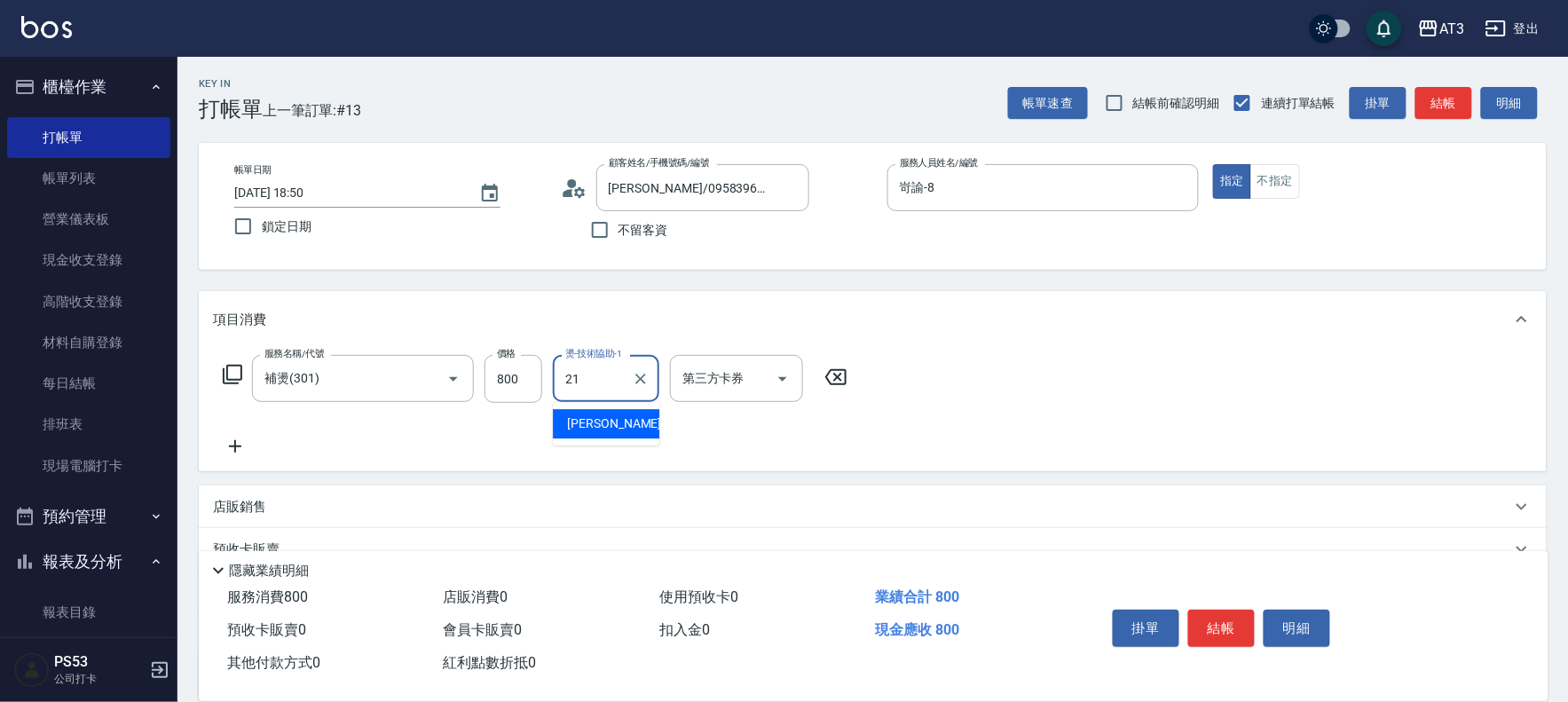
type input "[PERSON_NAME]-21"
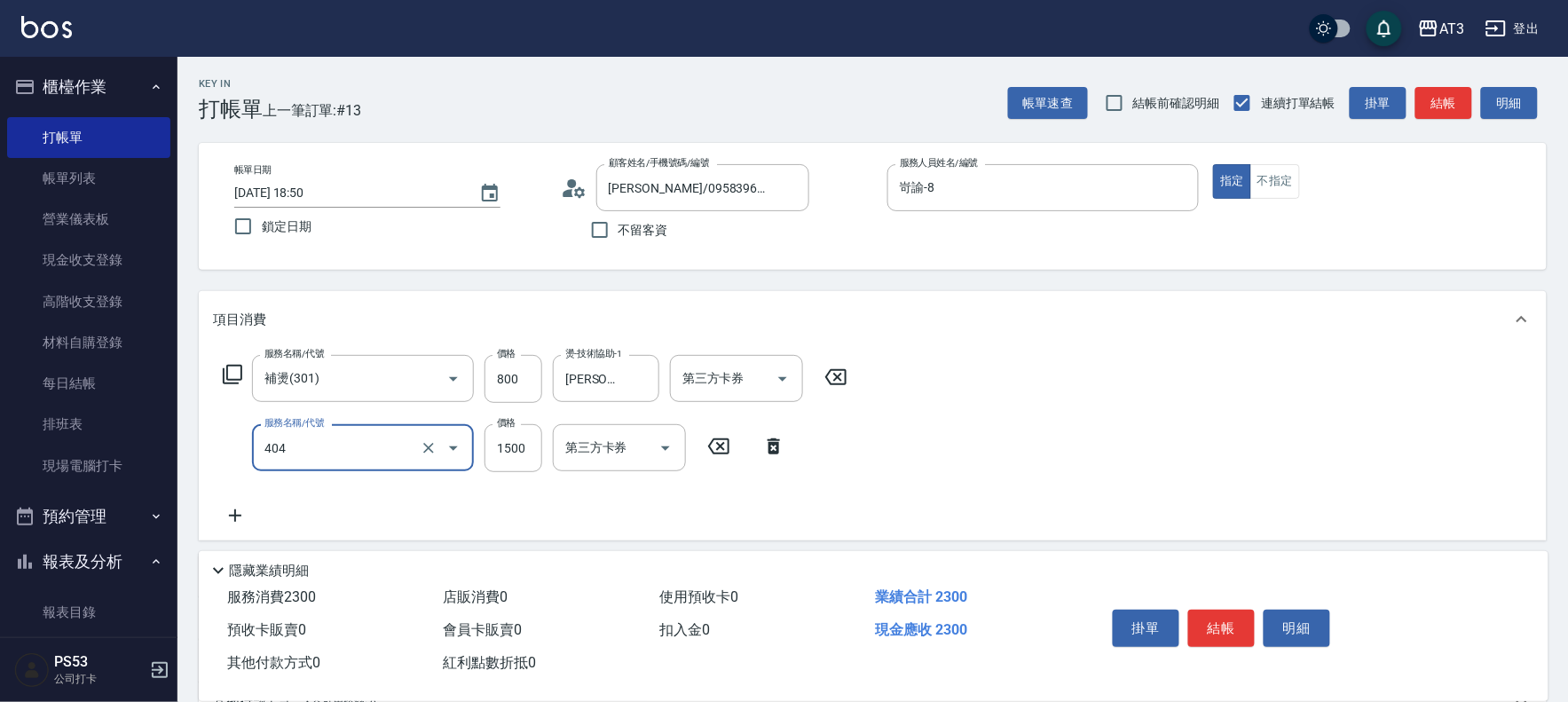
type input "設計染髮(404)"
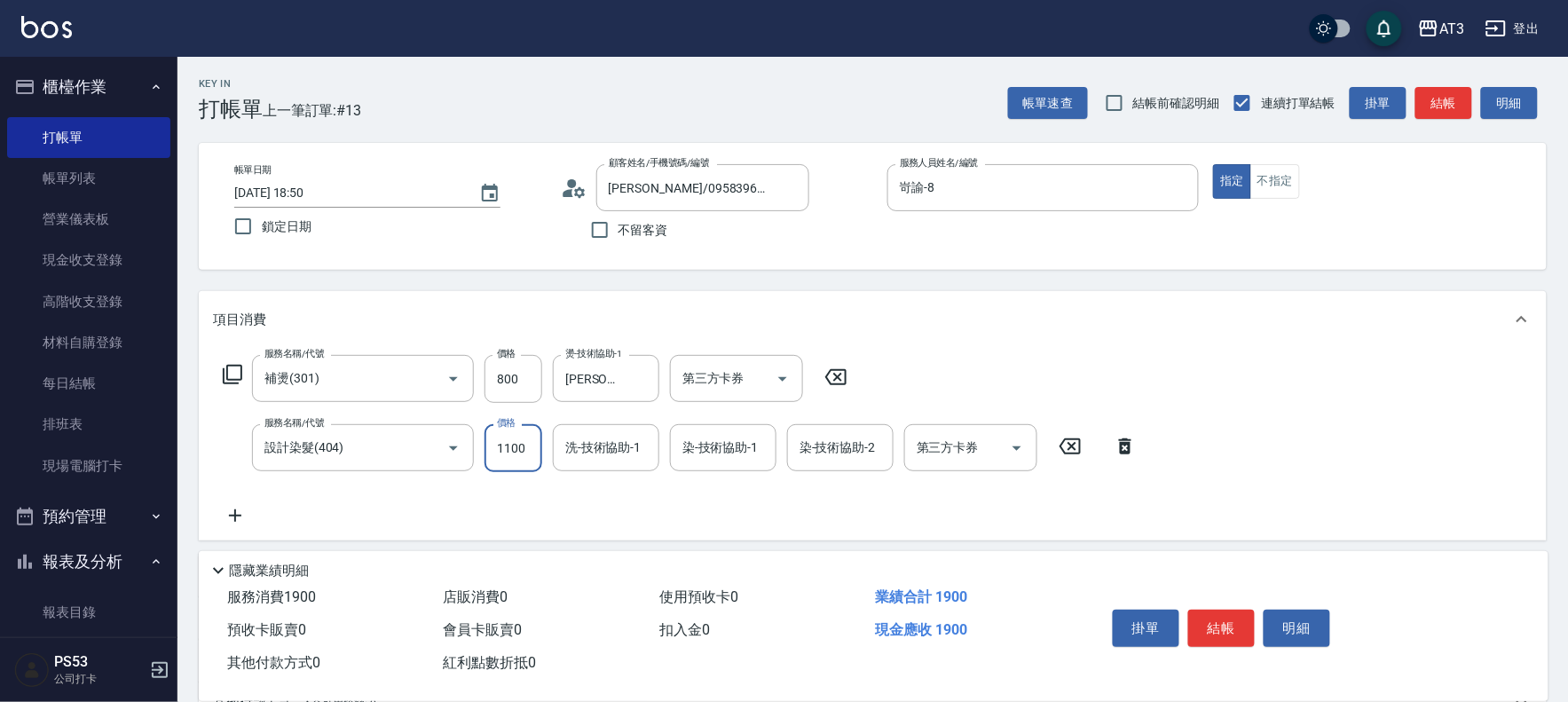
type input "1100"
type input "[PERSON_NAME]-21"
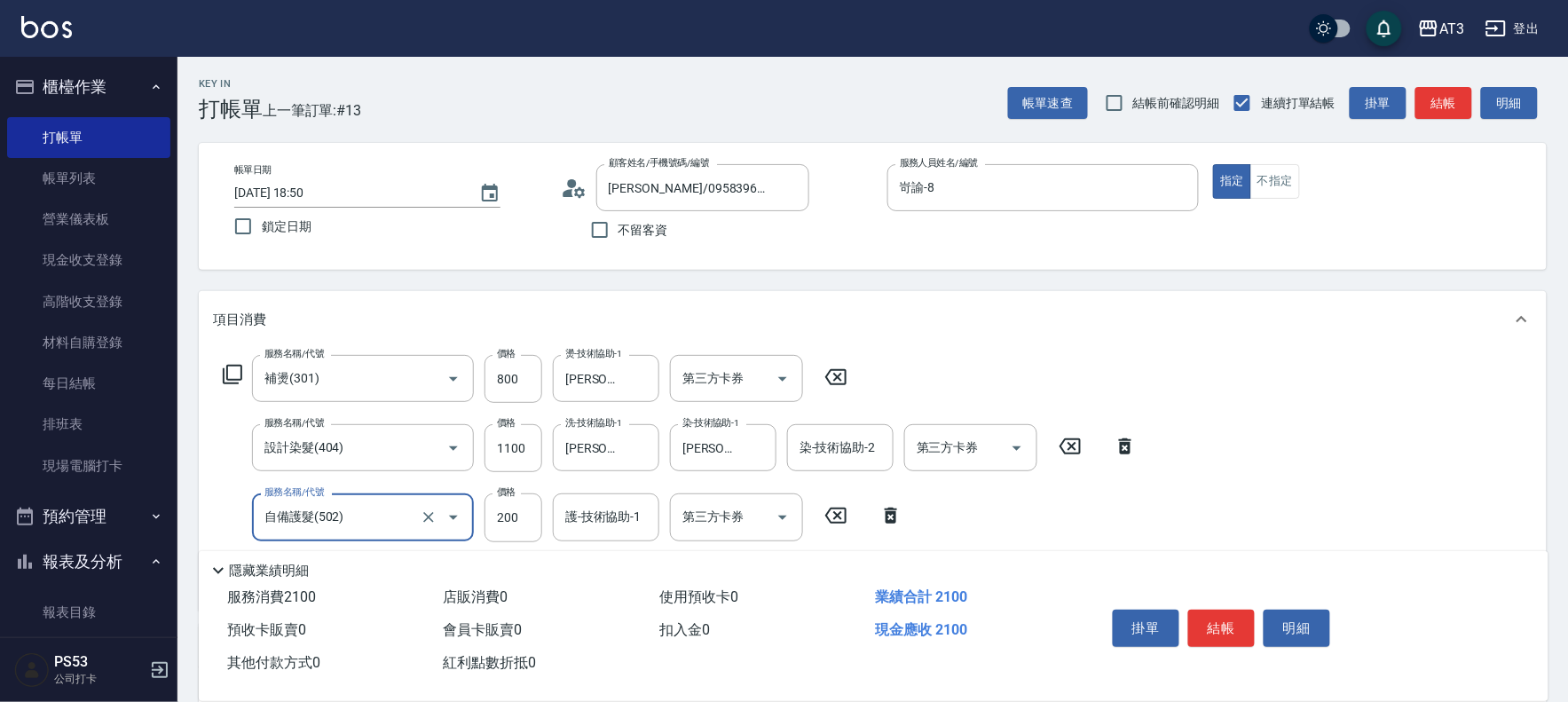
type input "自備護髮(502)"
type input "800"
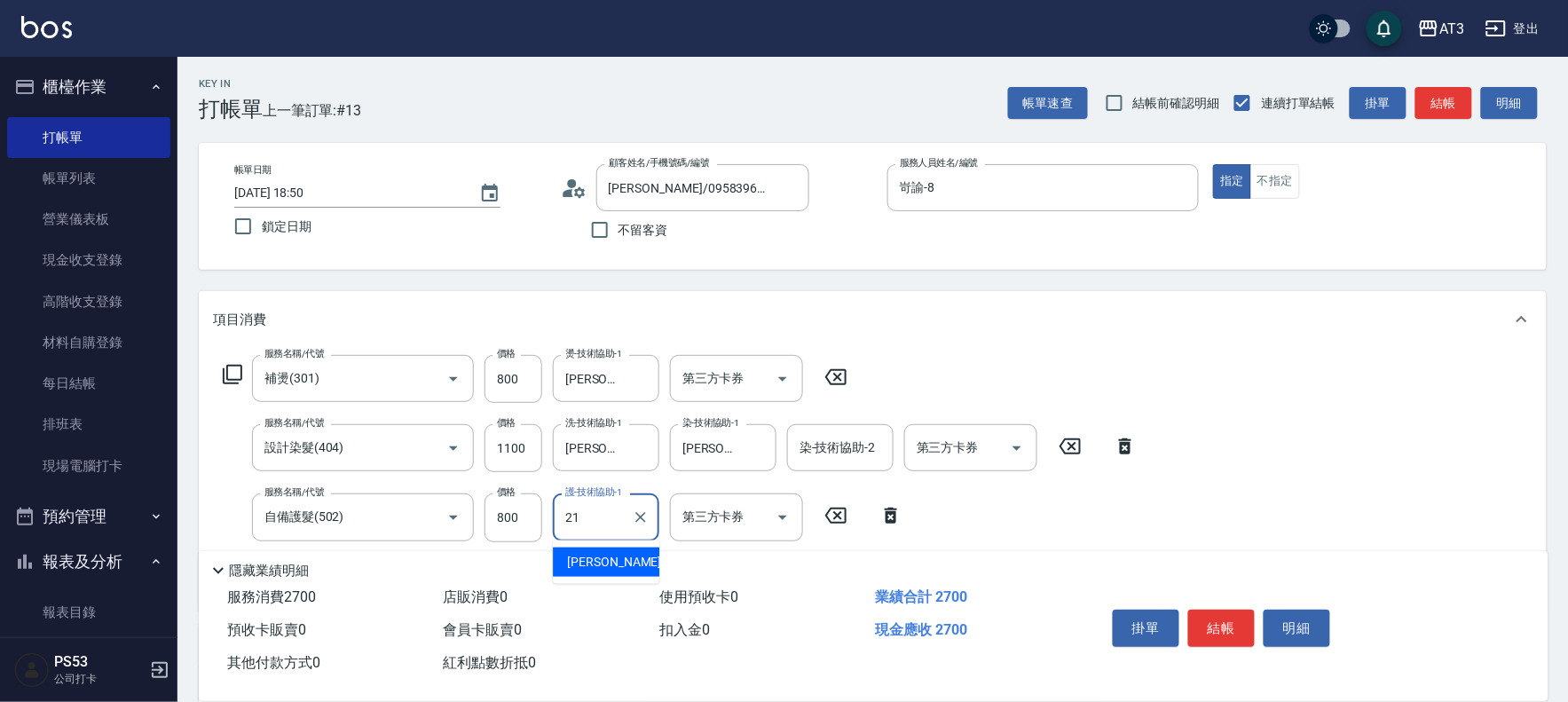
type input "[PERSON_NAME]-21"
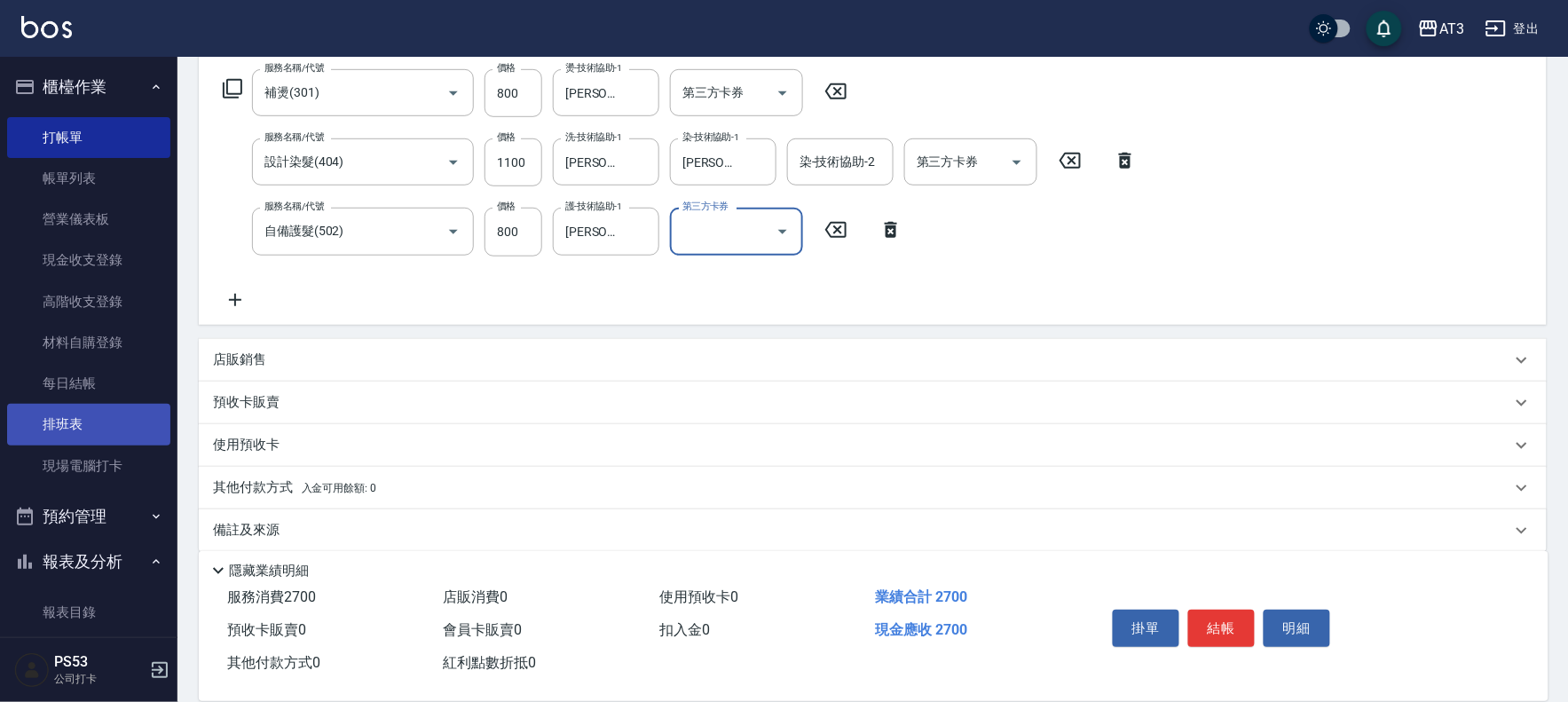
scroll to position [296, 0]
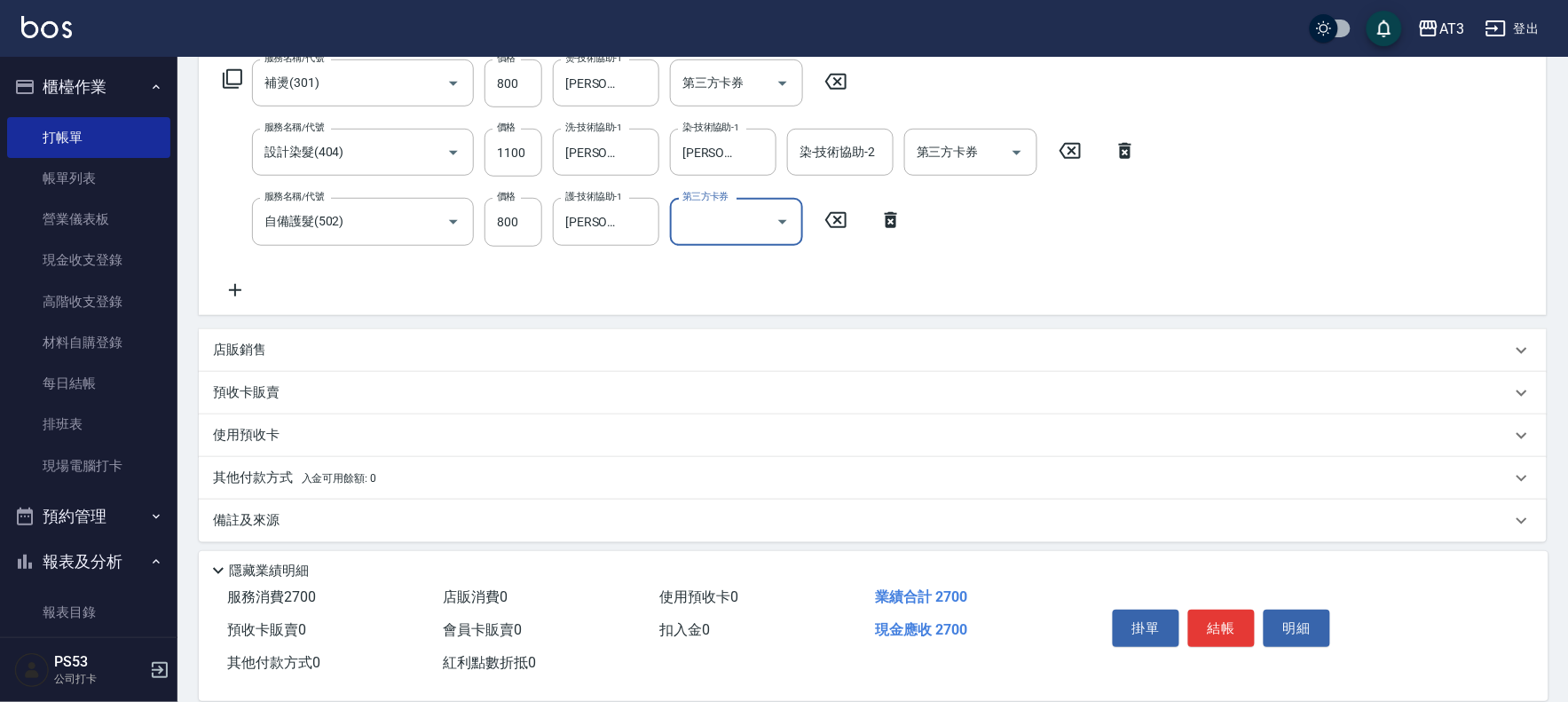
click at [419, 336] on div "店販銷售" at bounding box center [872, 351] width 1347 height 43
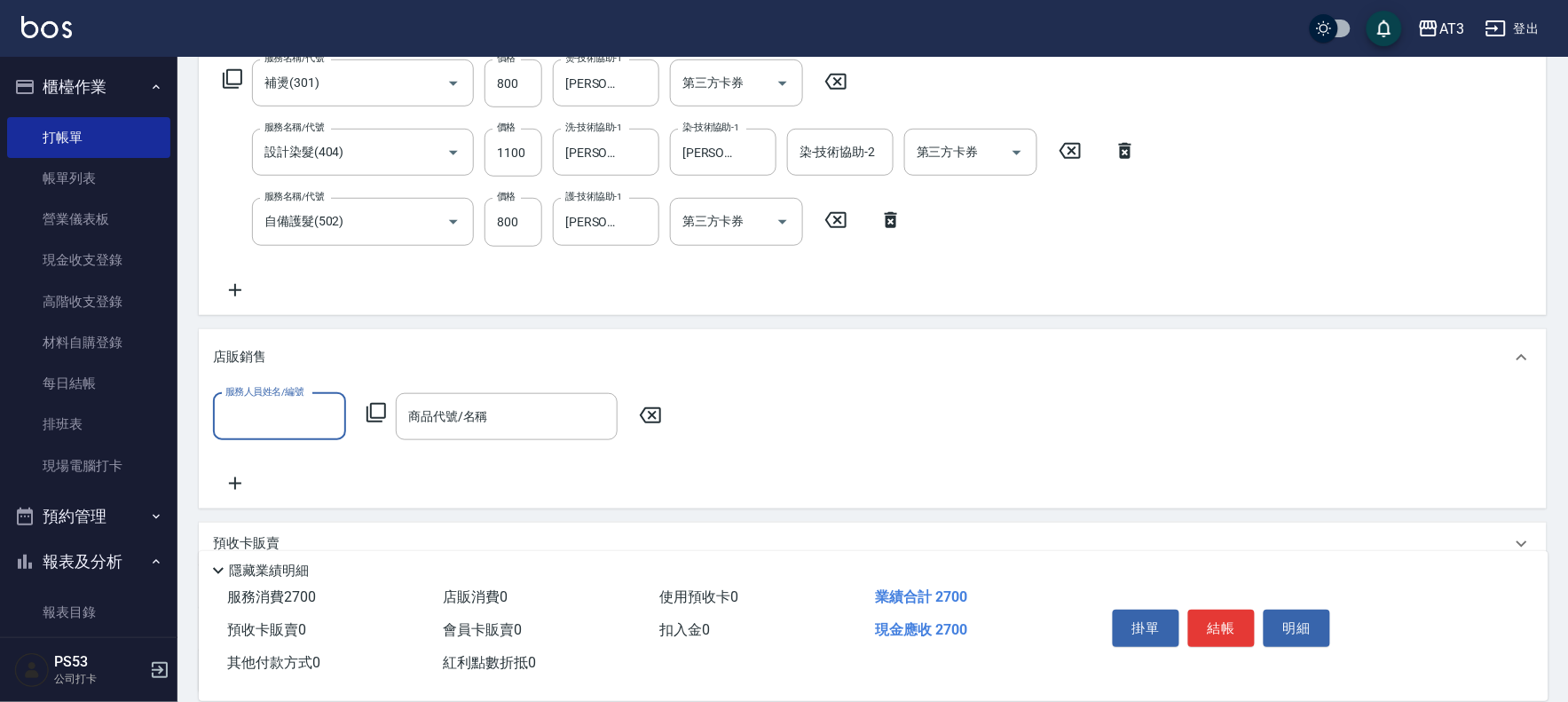
scroll to position [0, 0]
type input "岢諭-8"
click at [364, 408] on div "服務人員姓名/編號 岢諭-8 服務人員姓名/編號 商品代號/名稱 商品代號/名稱" at bounding box center [442, 416] width 459 height 47
click at [375, 408] on icon at bounding box center [376, 411] width 21 height 21
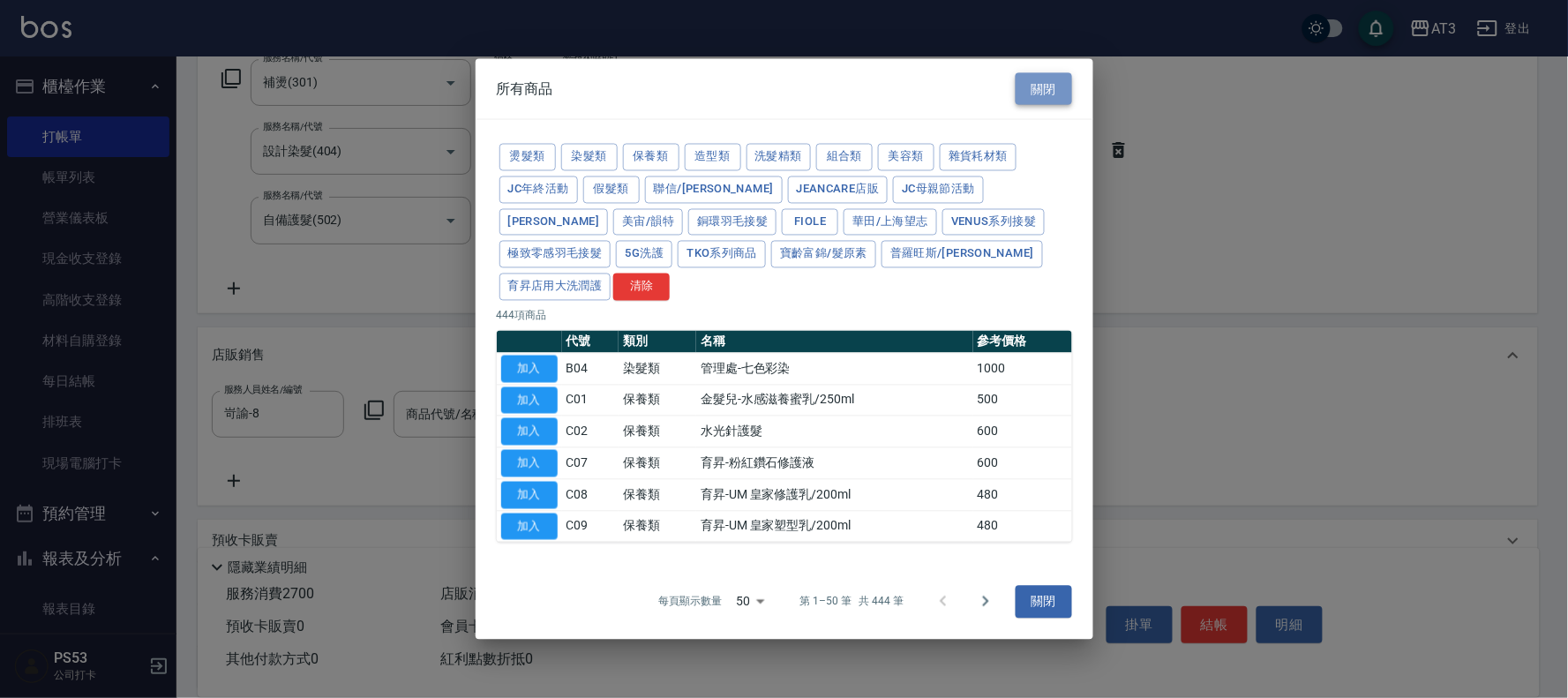
click at [1045, 91] on button "關閉" at bounding box center [1043, 88] width 57 height 33
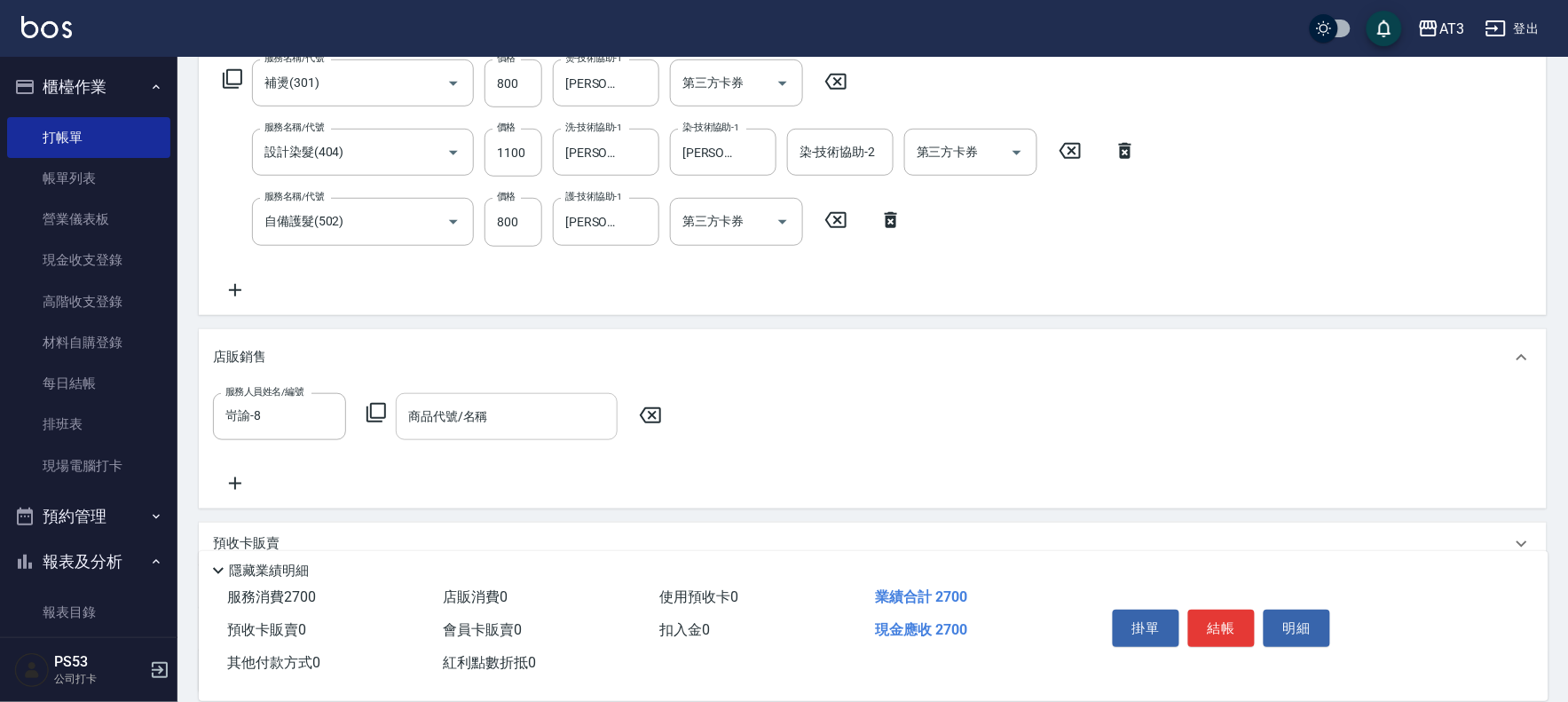
click at [493, 425] on input "商品代號/名稱" at bounding box center [506, 416] width 206 height 31
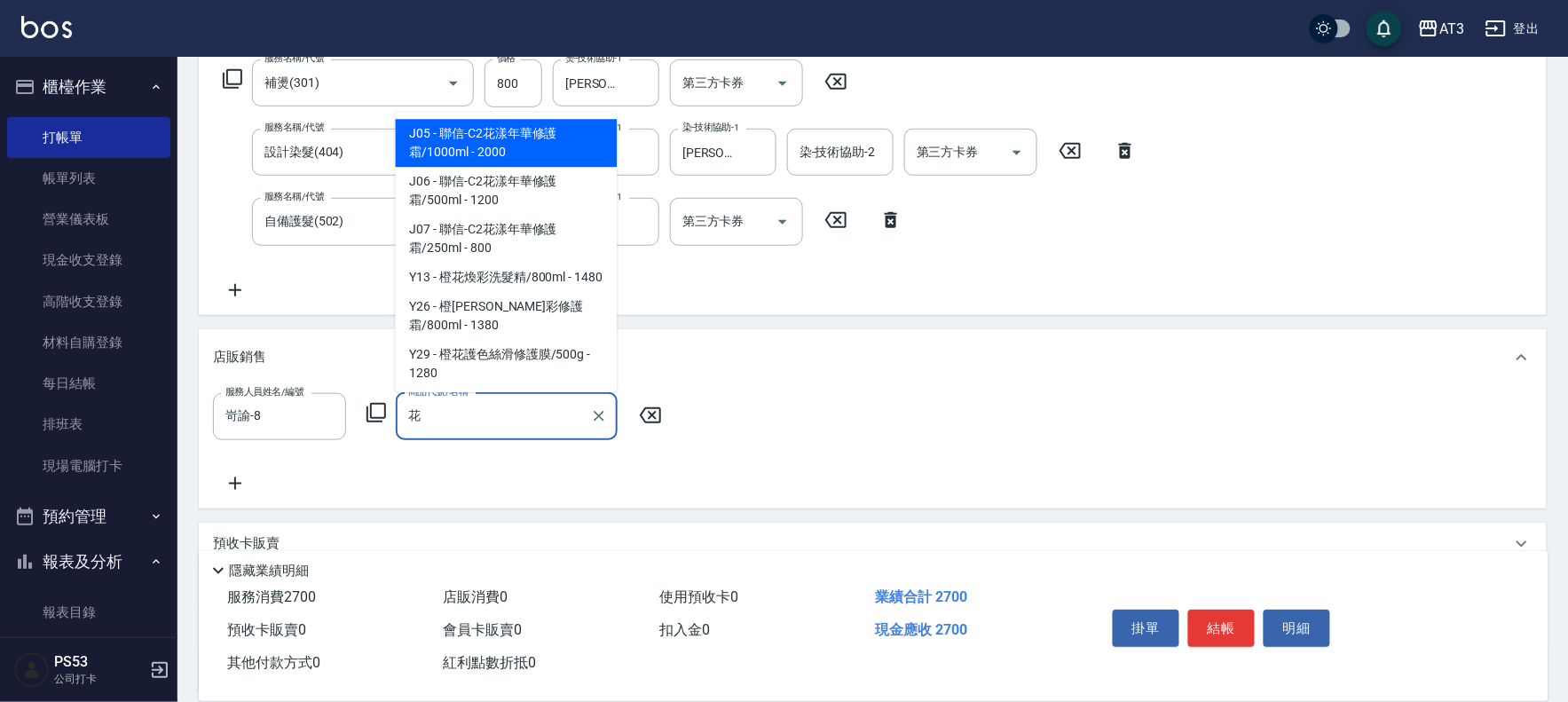
drag, startPoint x: 554, startPoint y: 161, endPoint x: 535, endPoint y: 231, distance: 72.5
click at [554, 161] on span "J05 - 聯信-C2花漾年華修護霜/1000ml - 2000" at bounding box center [506, 143] width 222 height 48
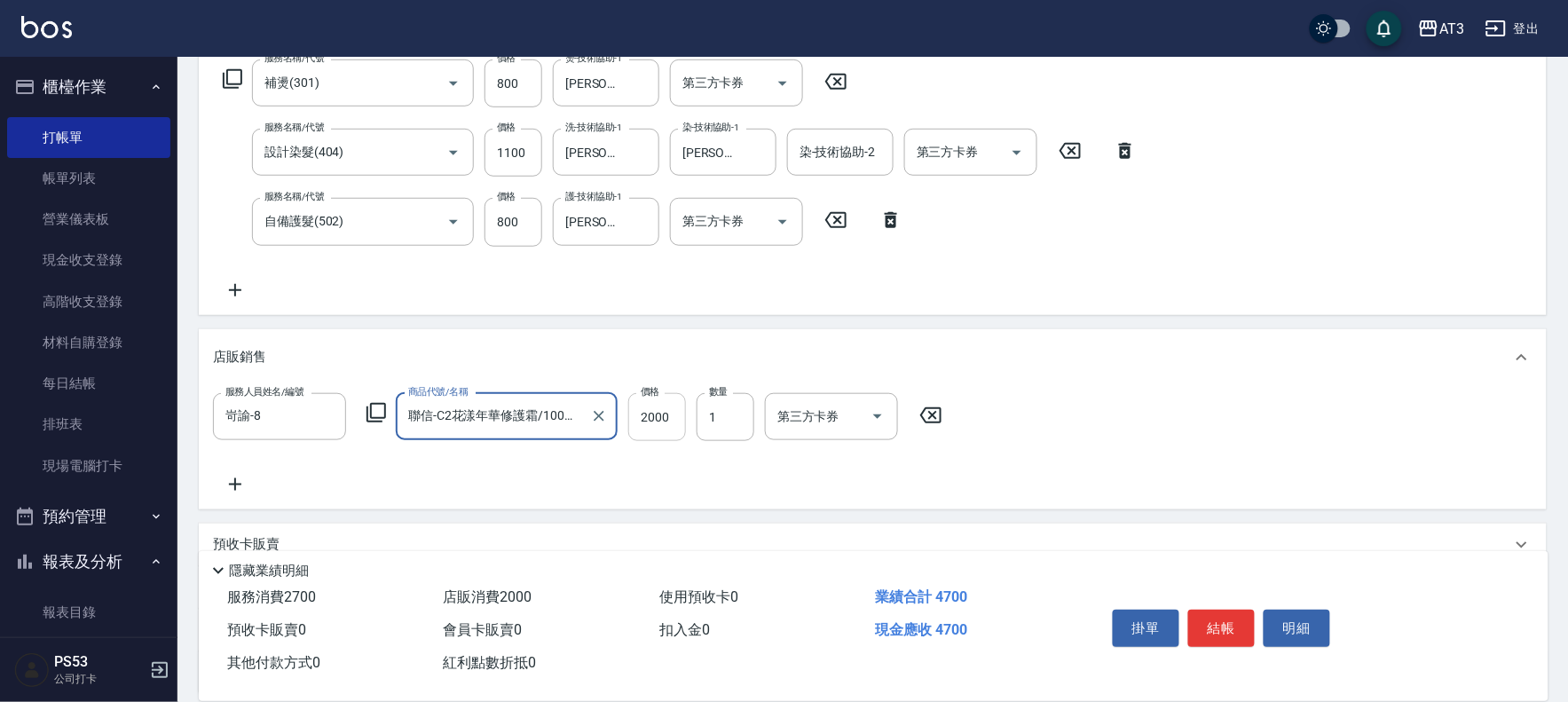
type input "聯信-C2花漾年華修護霜/1000ml"
click at [671, 408] on input "2000" at bounding box center [657, 417] width 58 height 48
type input "1800"
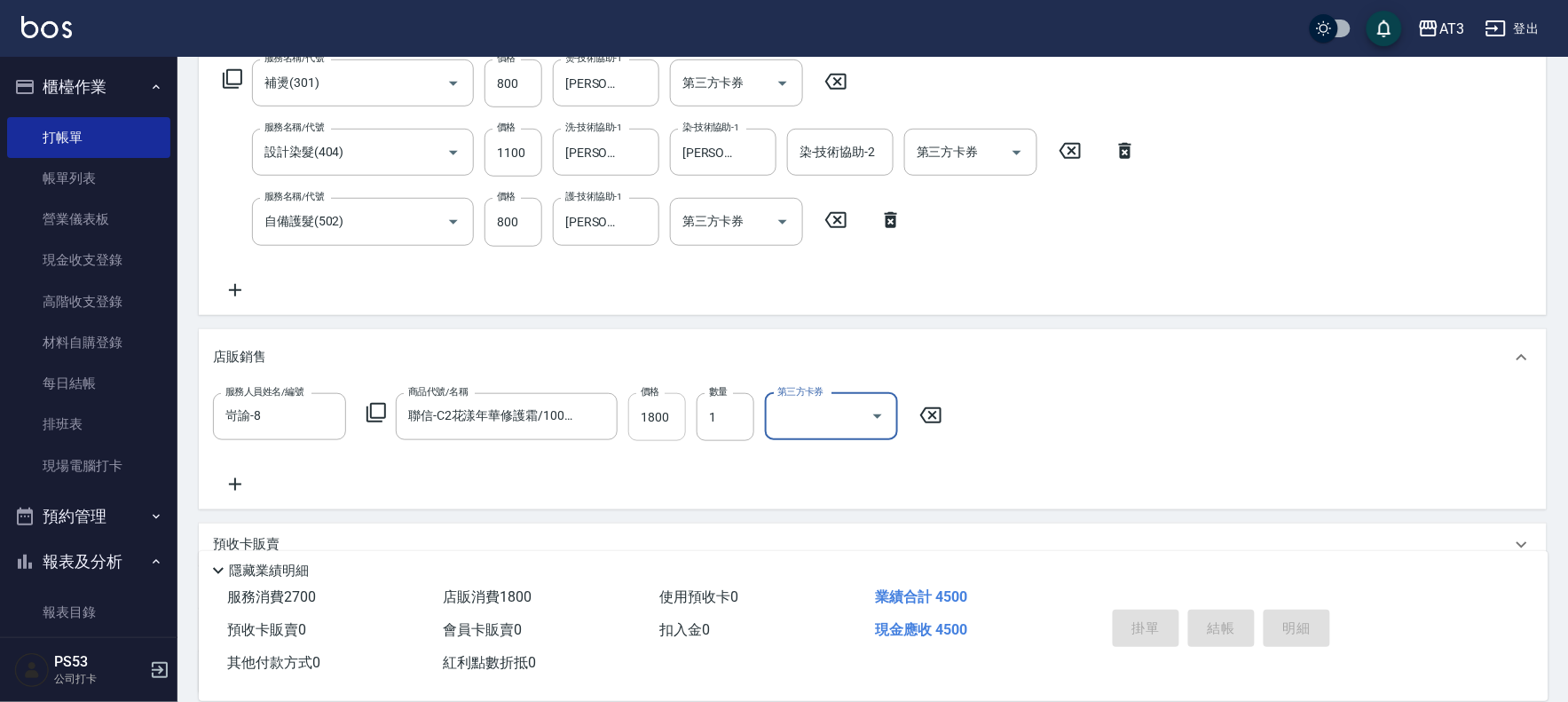
type input "[DATE] 18:52"
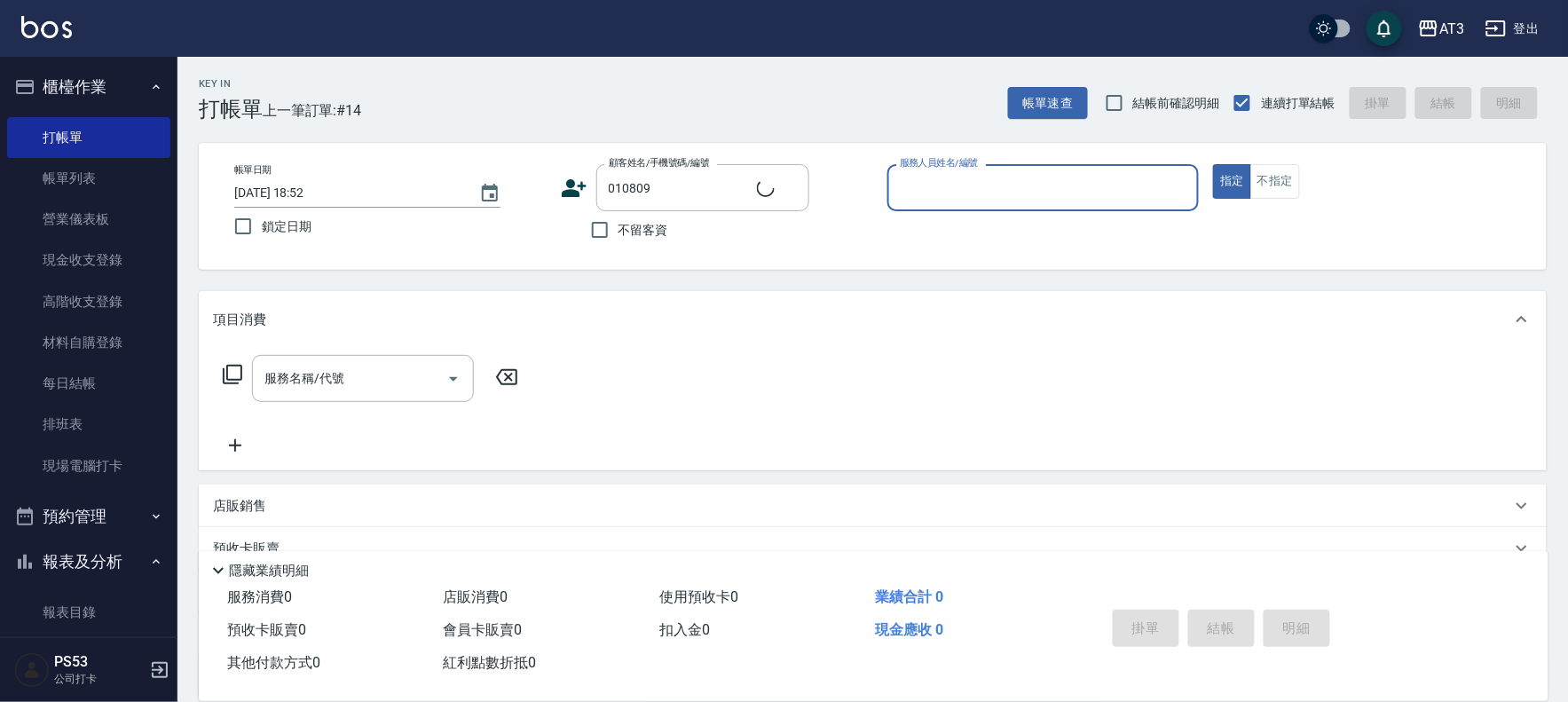
type input "LIEN/0989890001/010809"
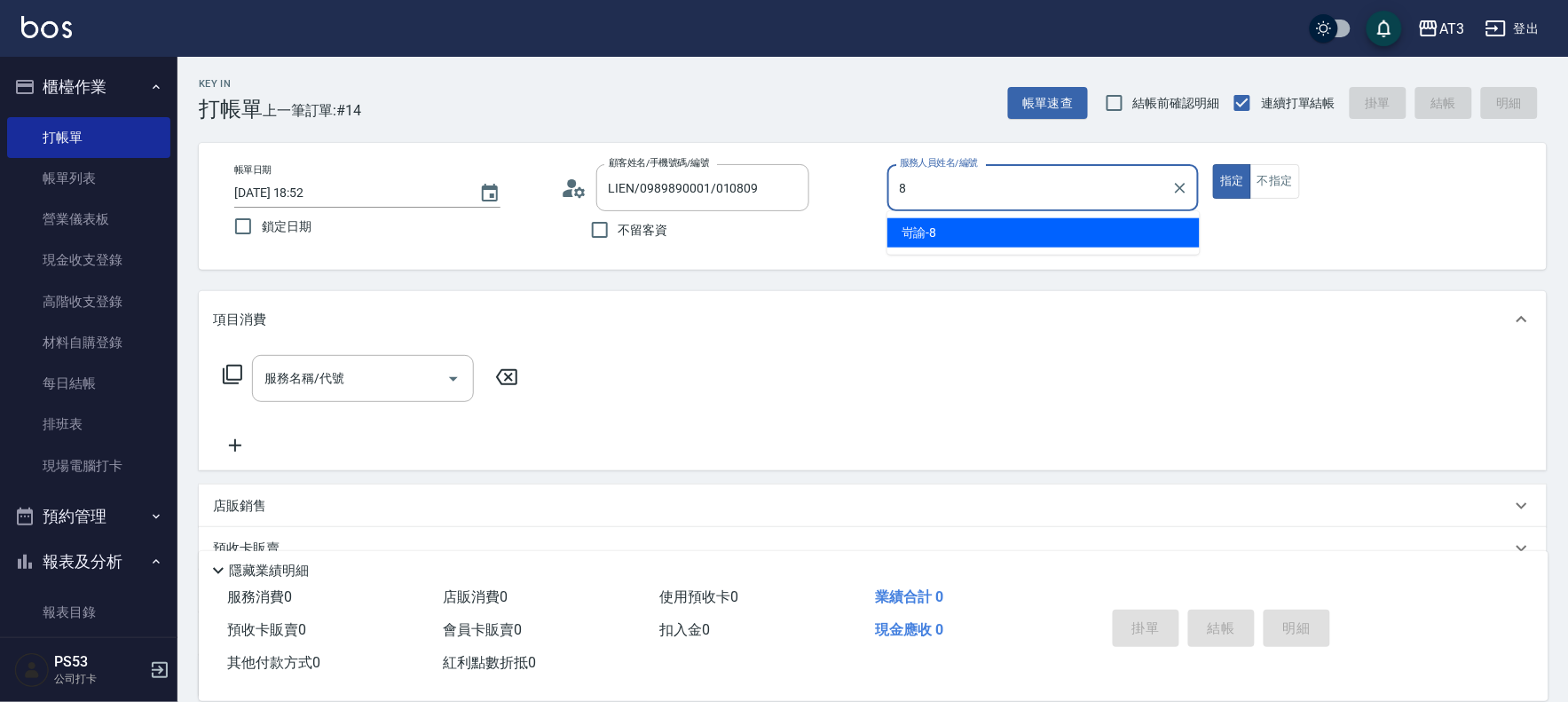
type input "岢諭-8"
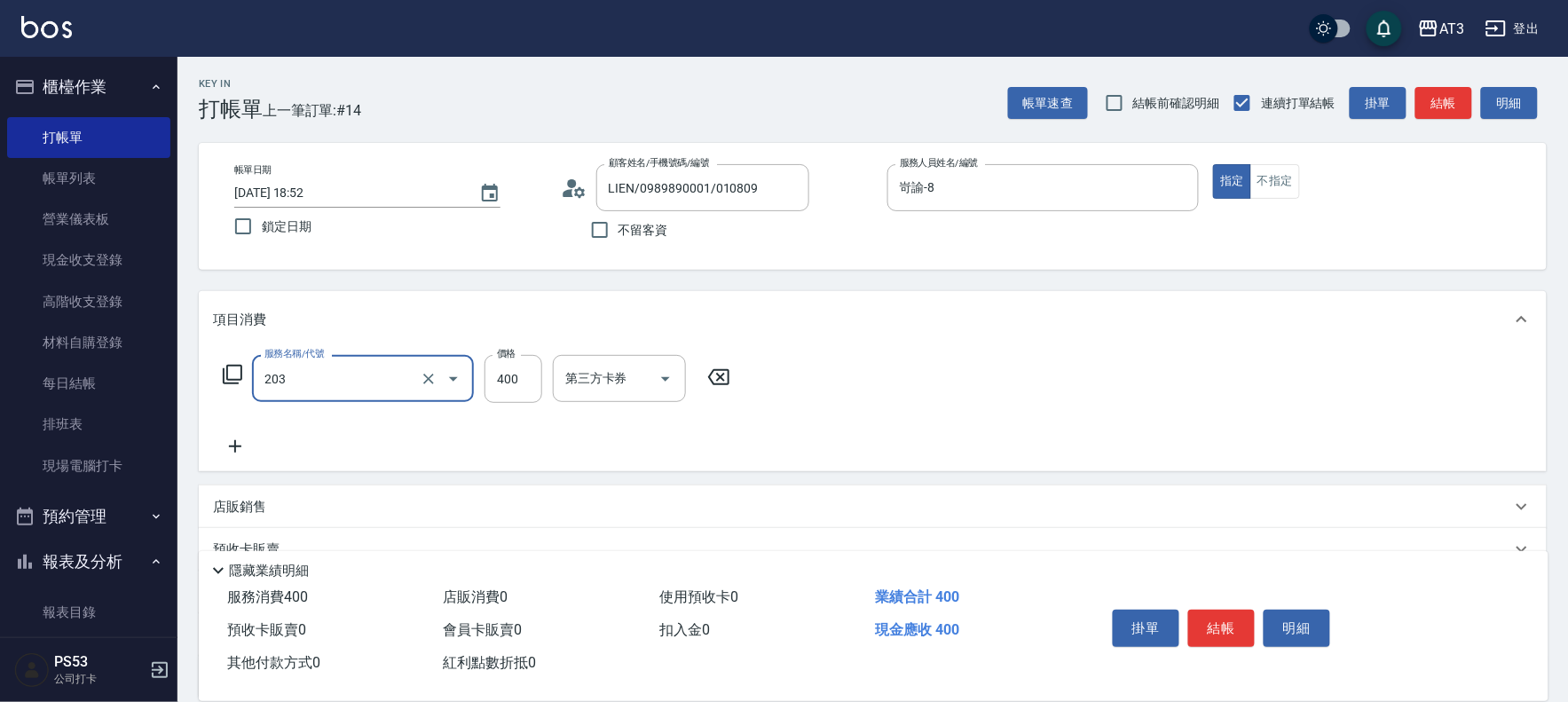
type input "指定單剪(203)"
type input "200"
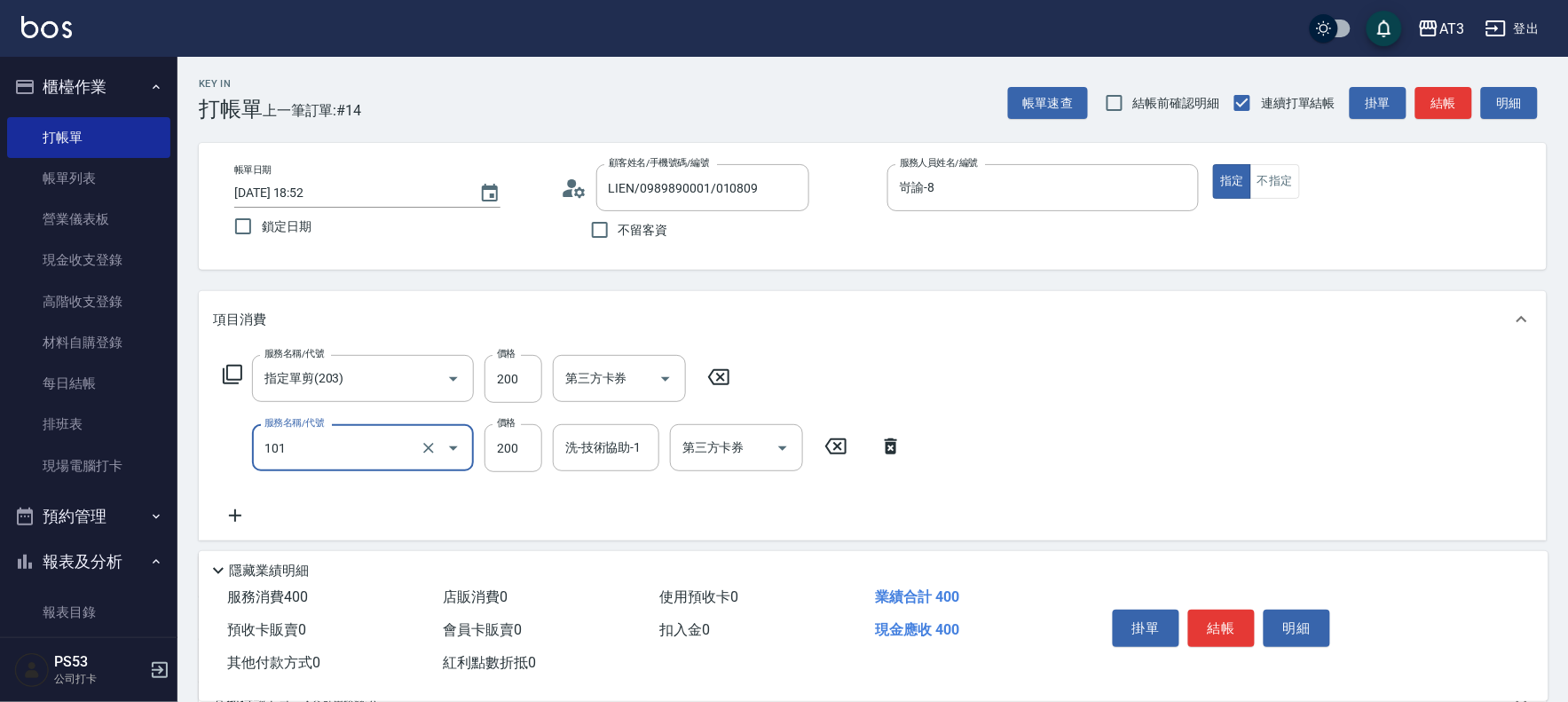
type input "洗髮(101)"
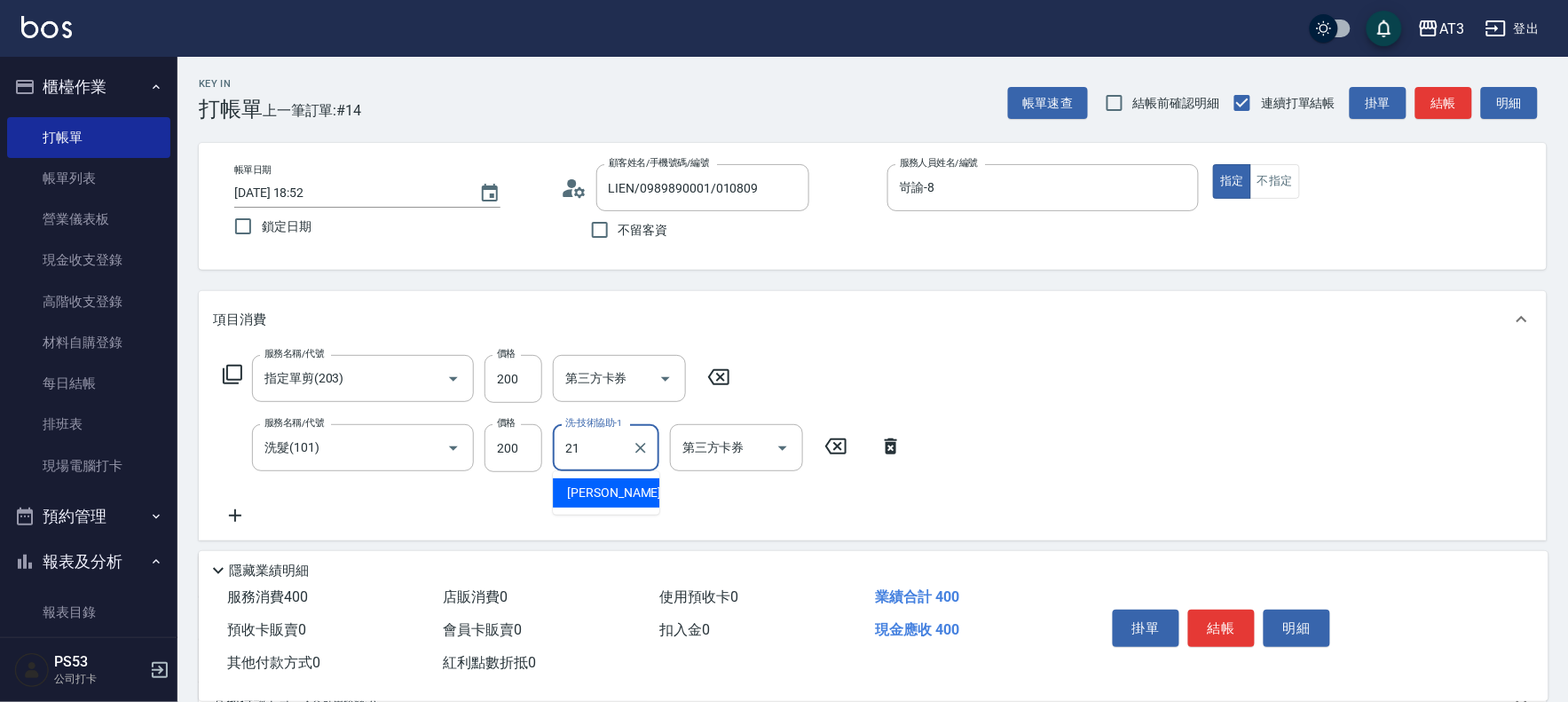
type input "[PERSON_NAME]-21"
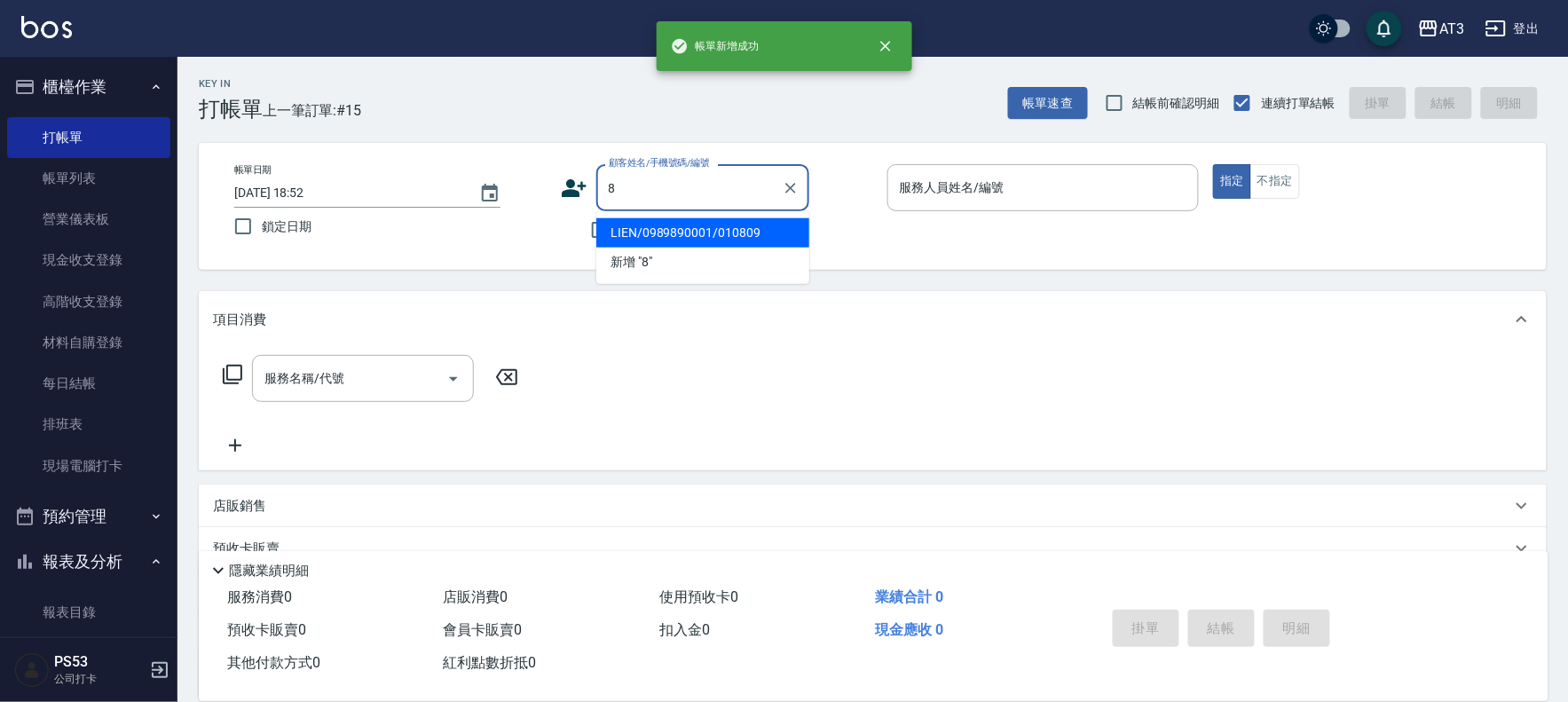
type input "LIEN/0989890001/010809"
type input "5"
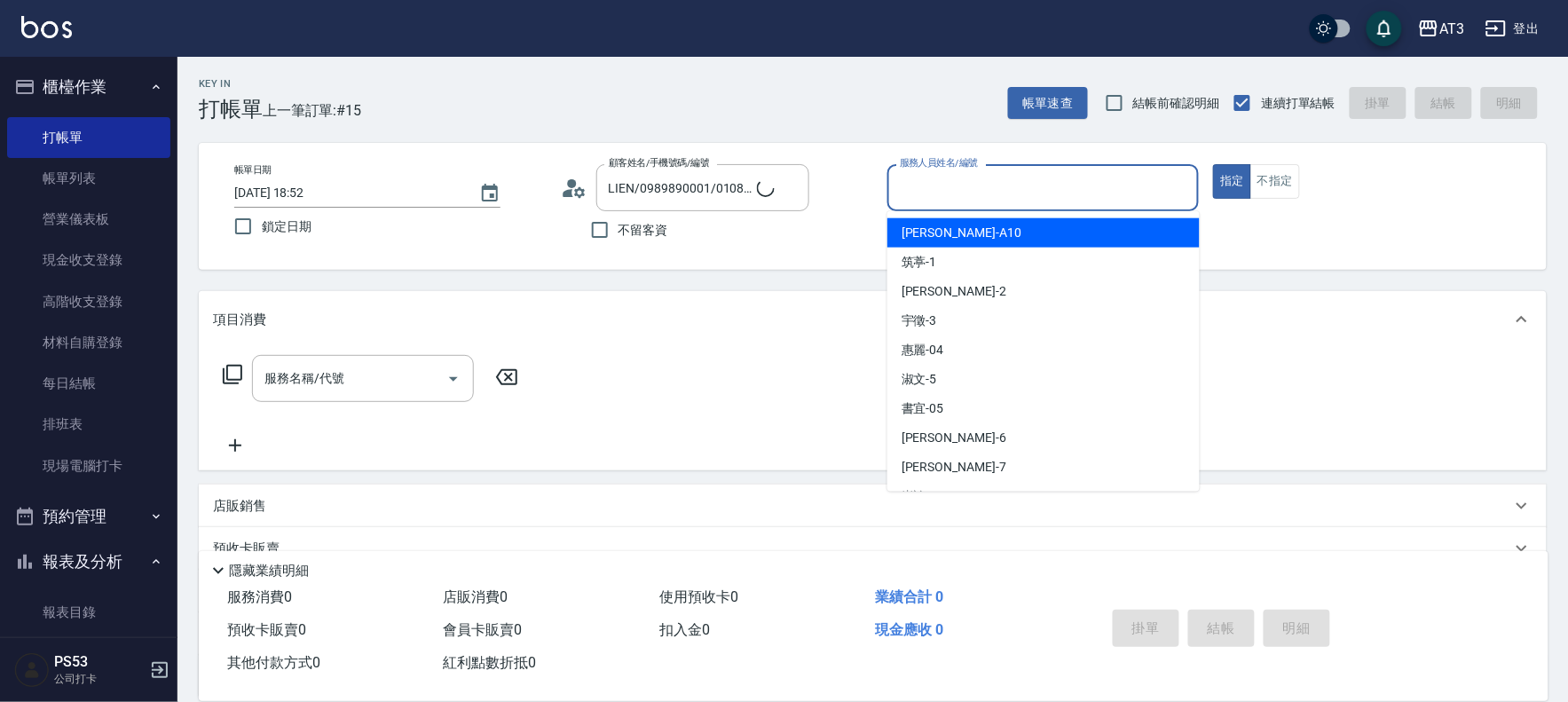
type input "巧巧/8_巧巧/8"
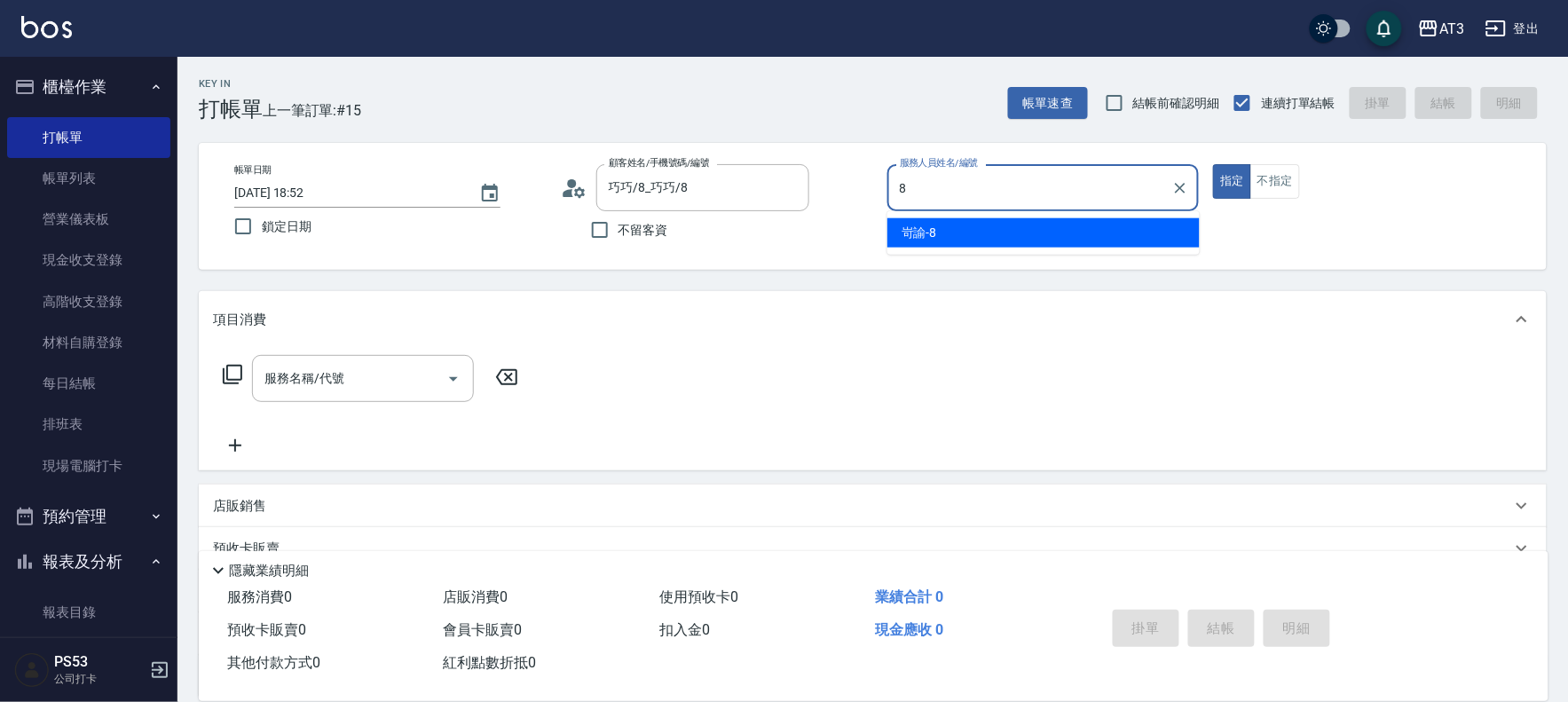
type input "岢諭-8"
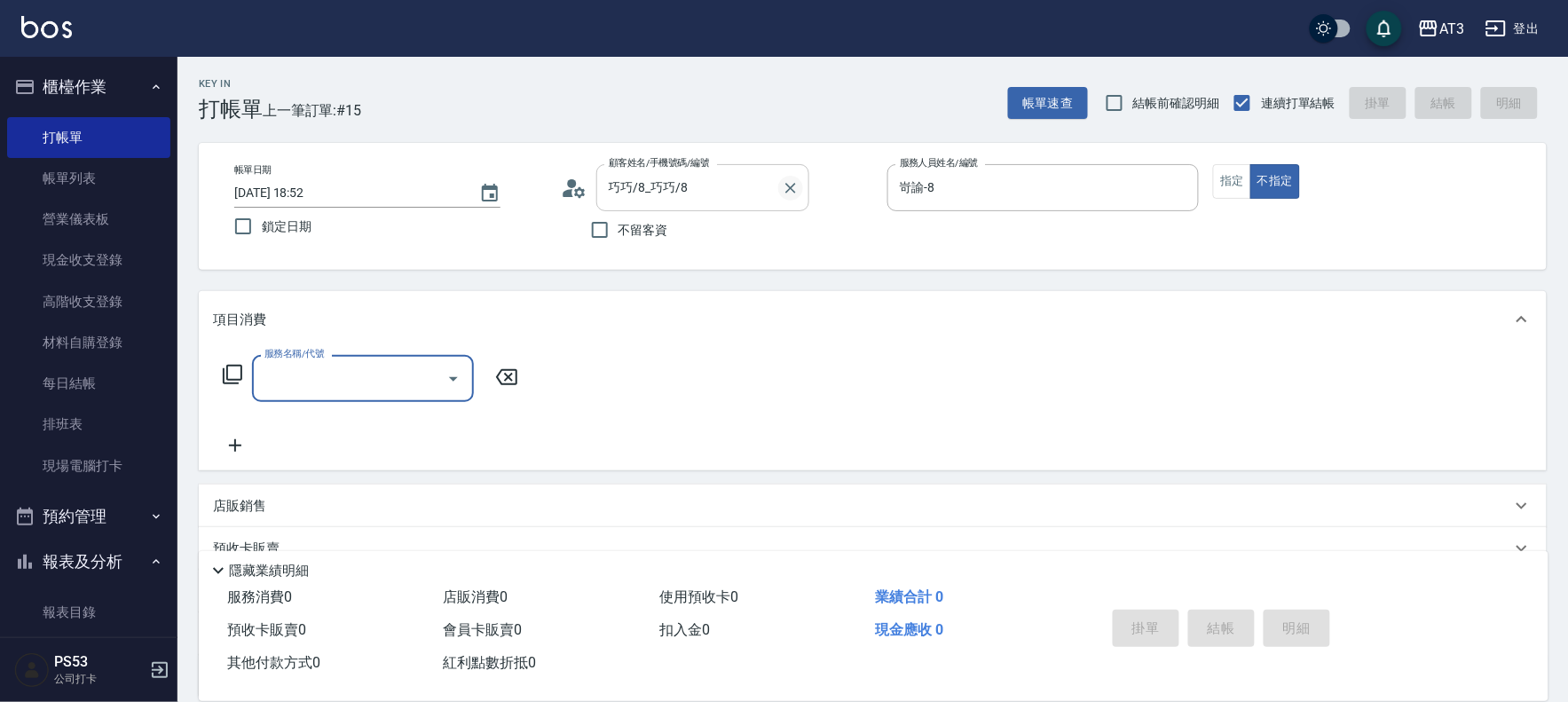
click at [800, 191] on button "Clear" at bounding box center [790, 188] width 25 height 25
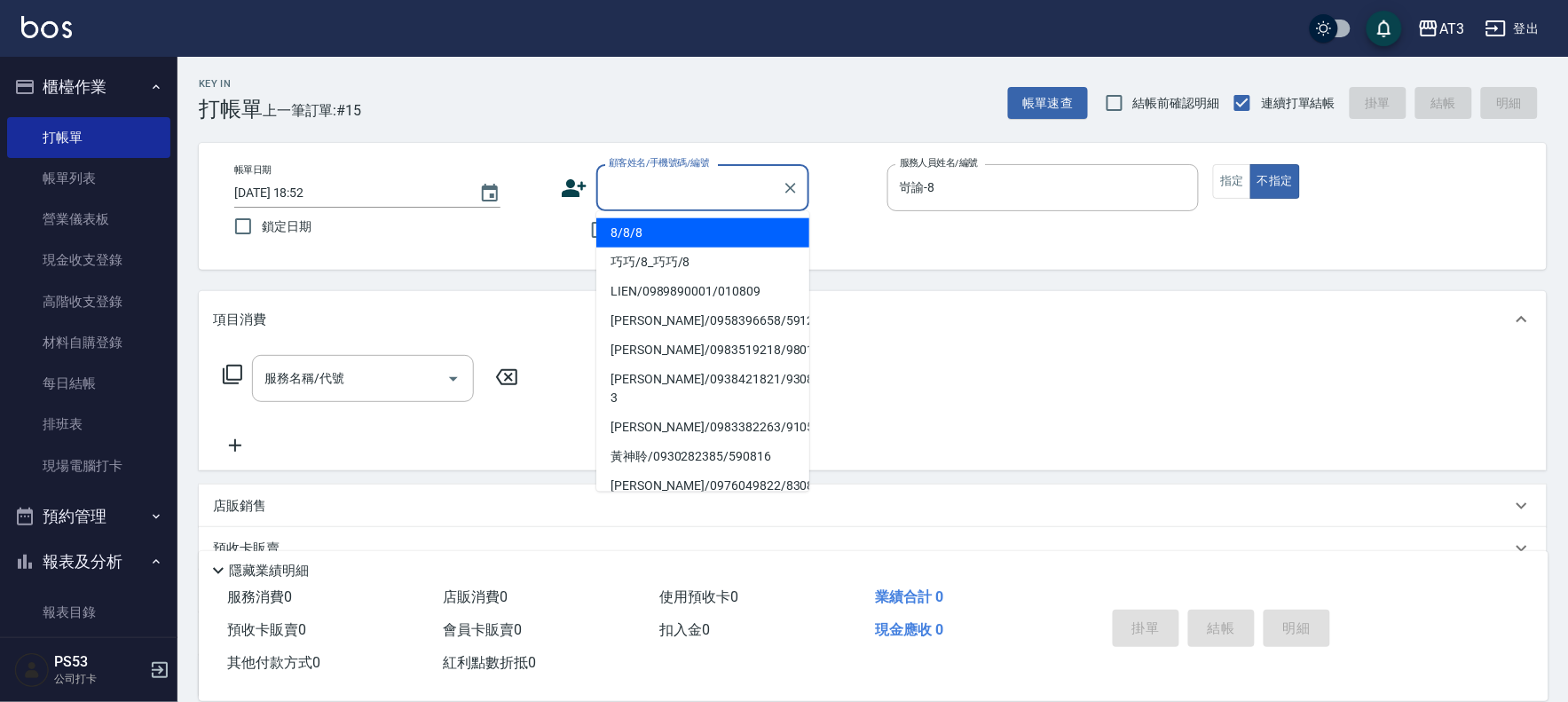
click at [713, 191] on input "顧客姓名/手機號碼/編號" at bounding box center [689, 187] width 171 height 31
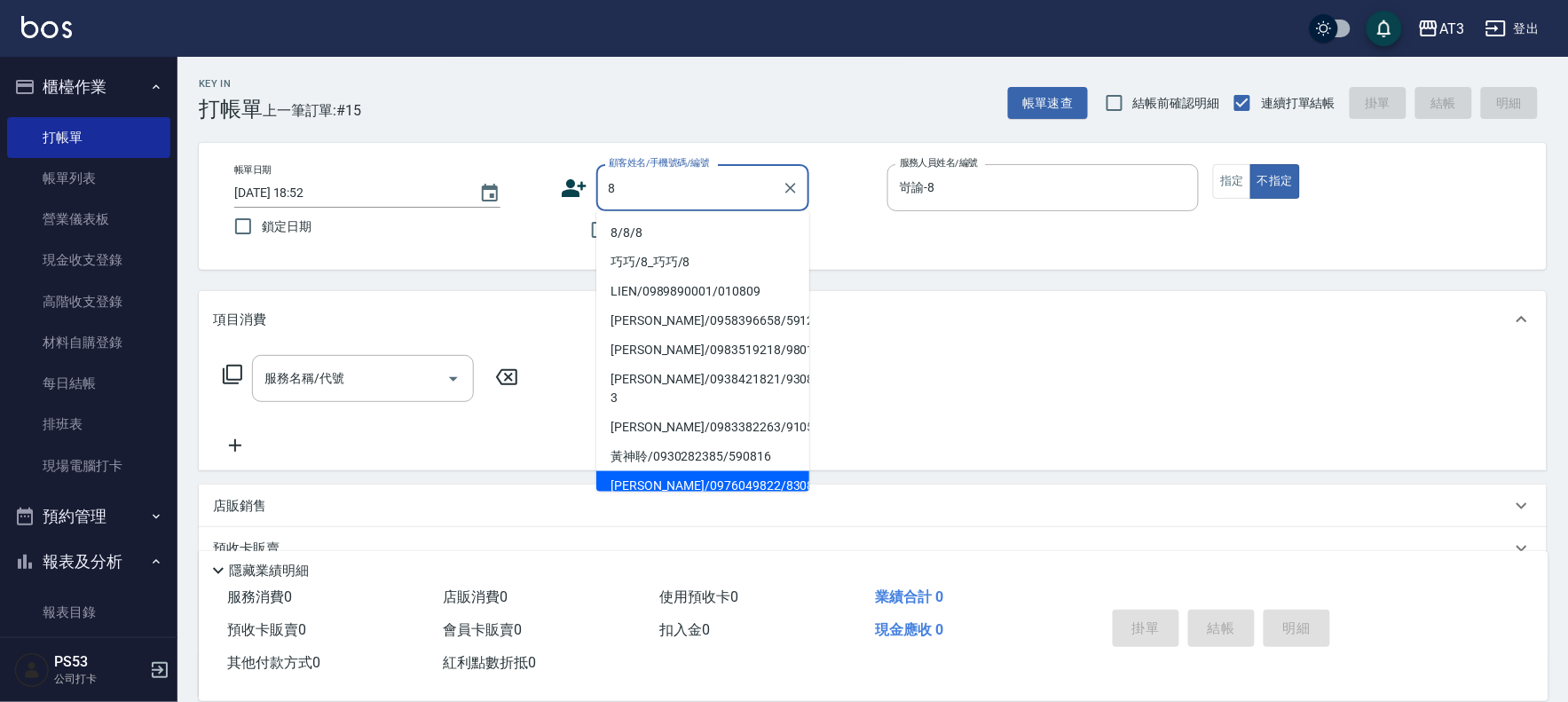
click at [708, 228] on li "8/8/8" at bounding box center [702, 233] width 213 height 29
type input "8/8/8"
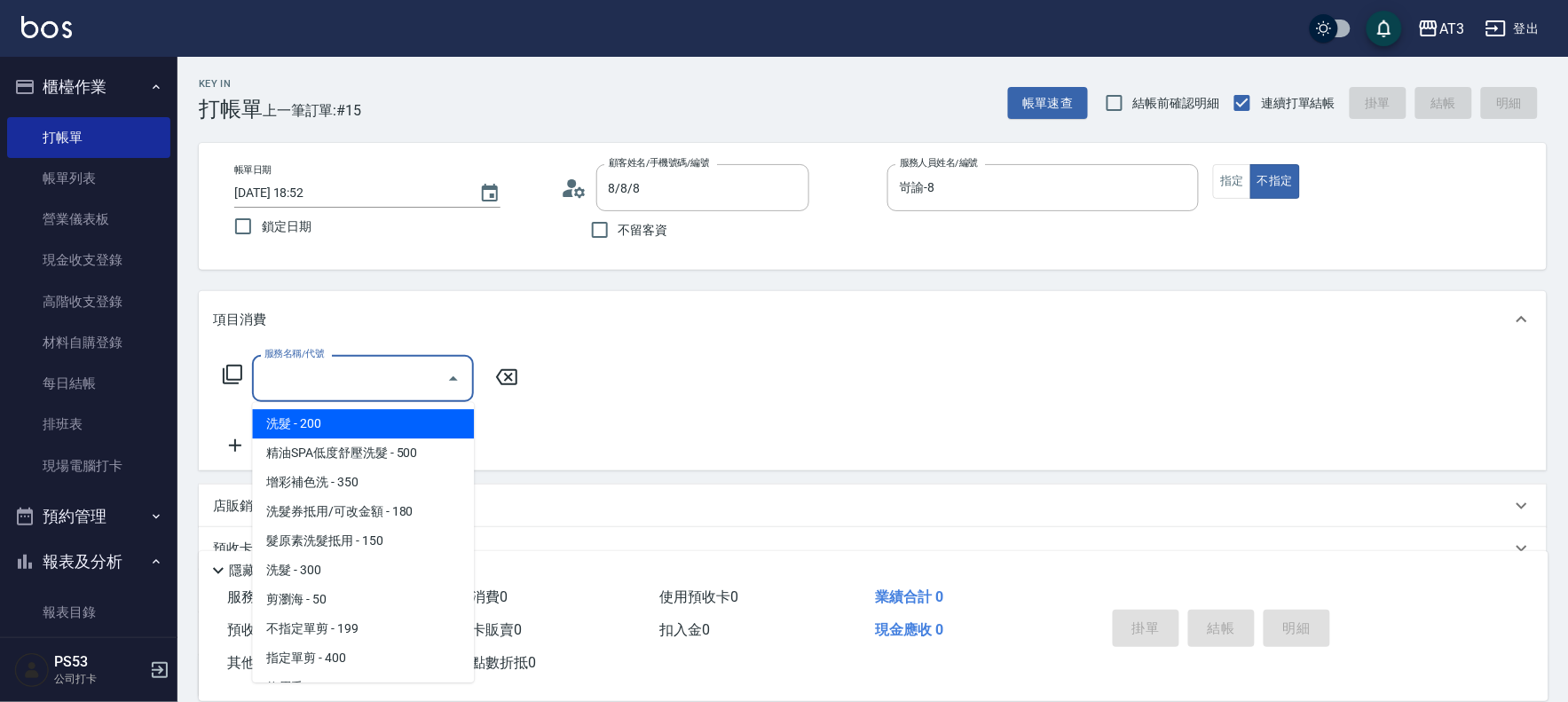
click at [316, 381] on input "服務名稱/代號" at bounding box center [349, 377] width 179 height 31
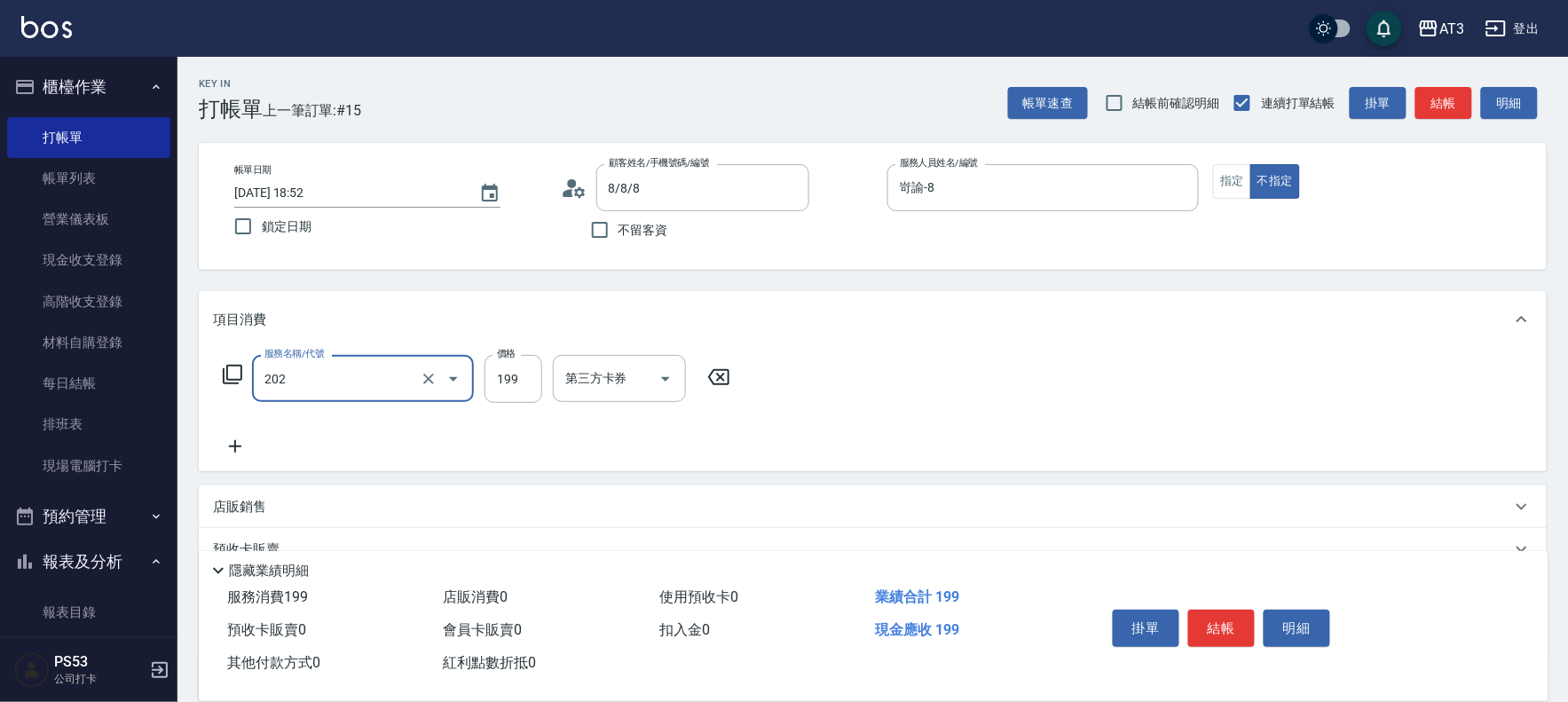
type input "不指定單剪(202)"
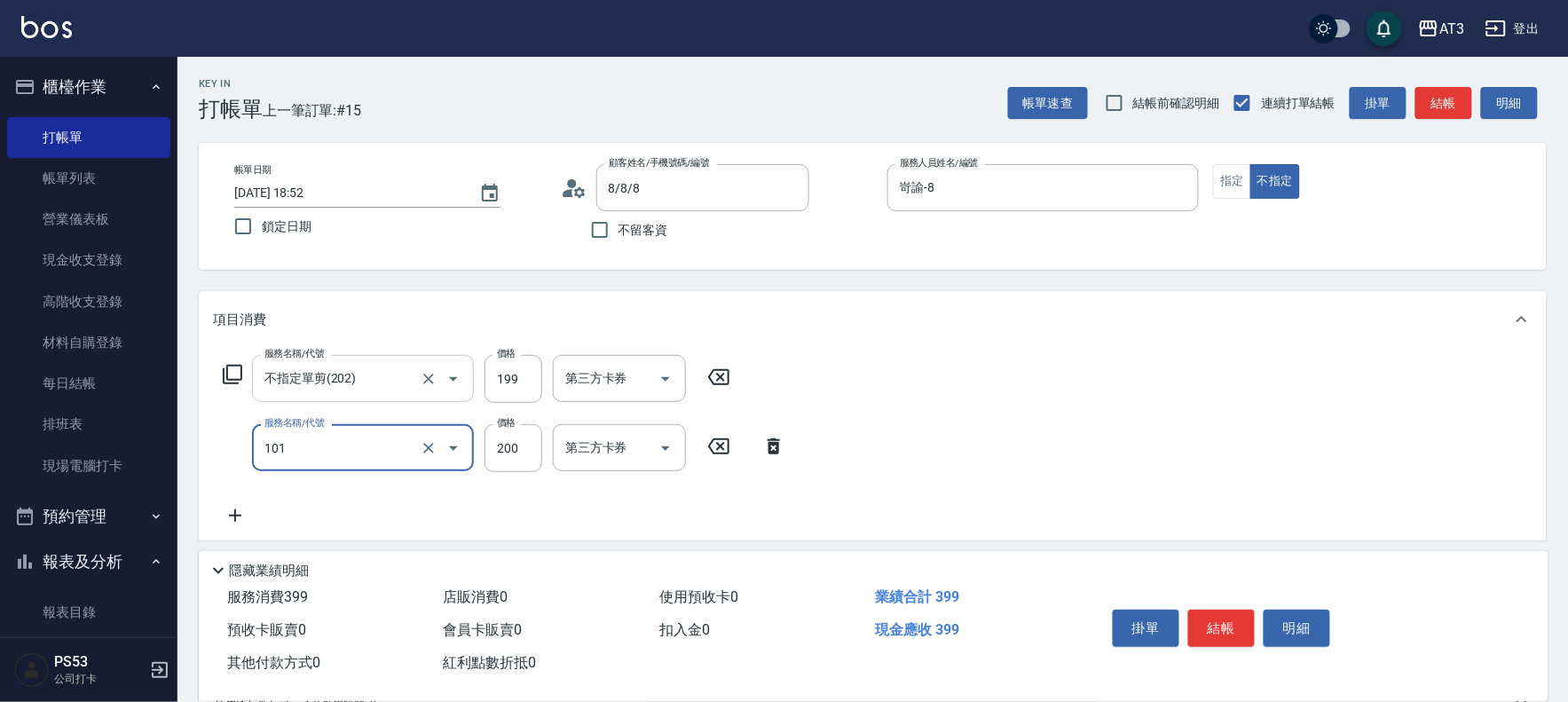
type input "洗髮(101)"
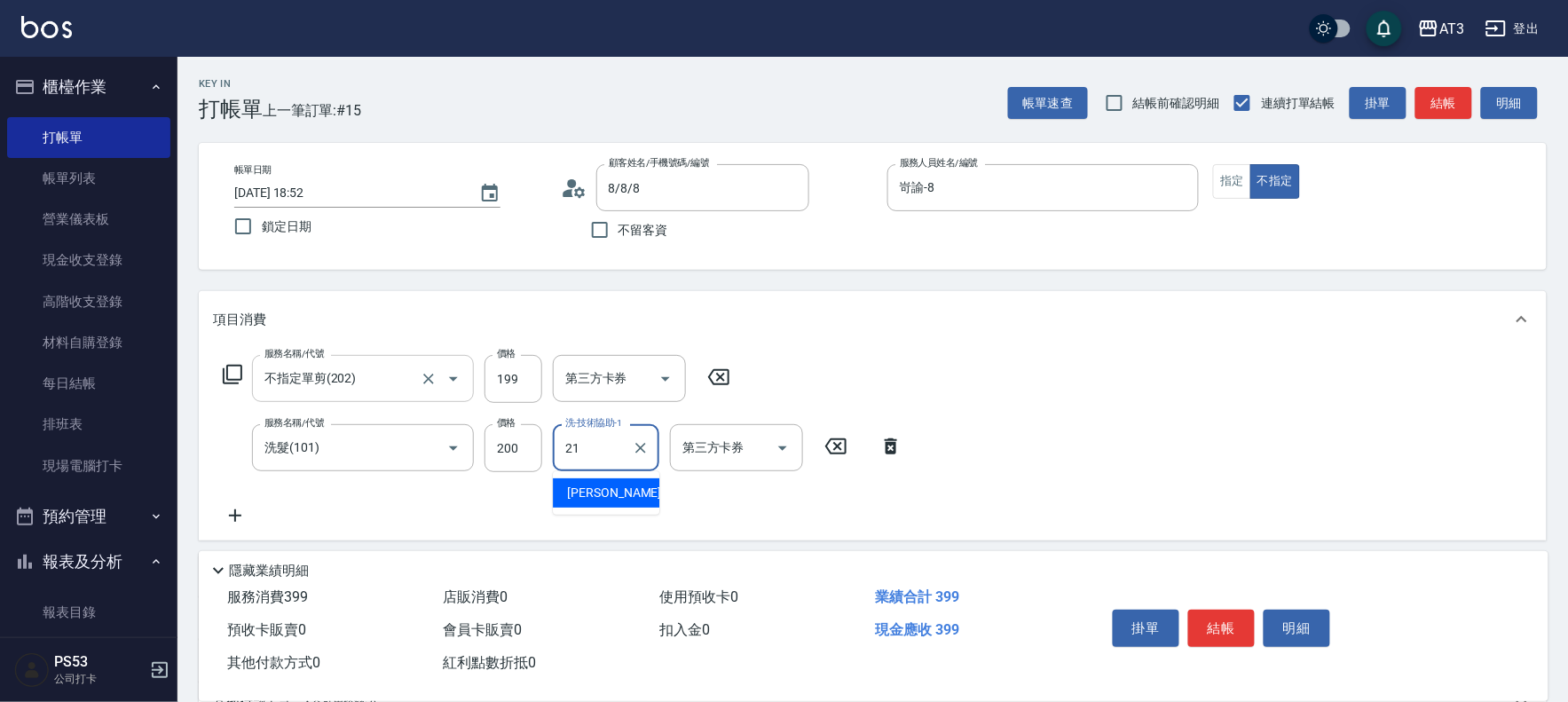
type input "[PERSON_NAME]-21"
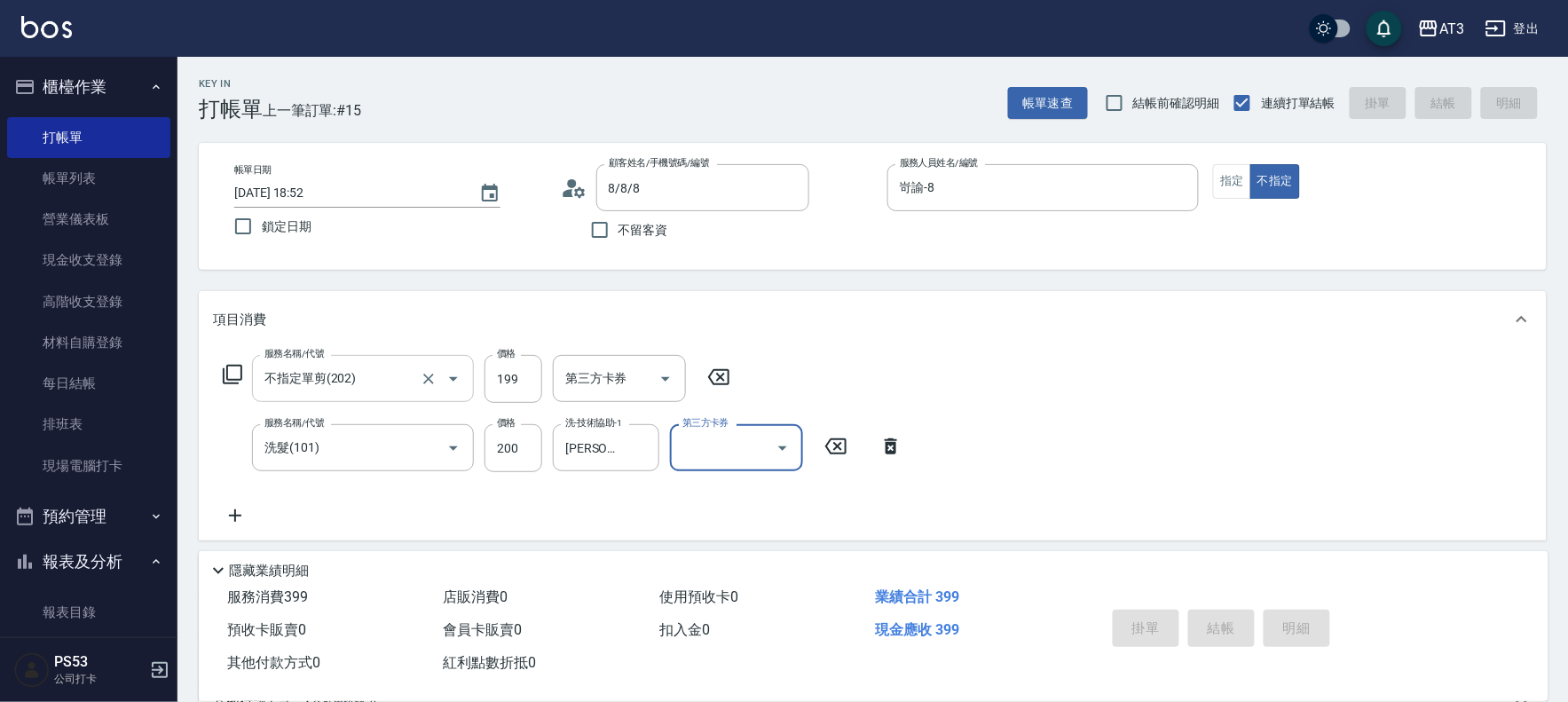
type input "[DATE] 18:53"
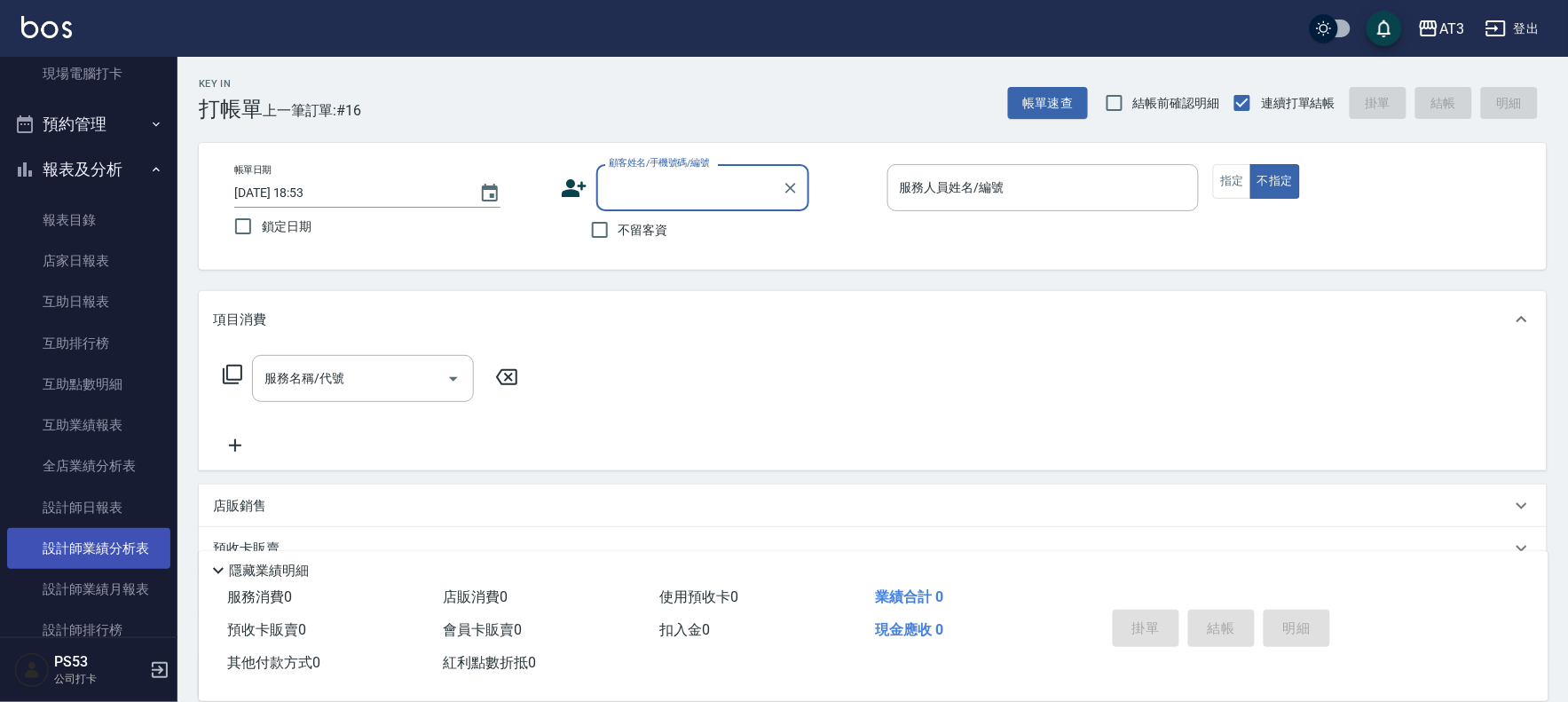
scroll to position [393, 0]
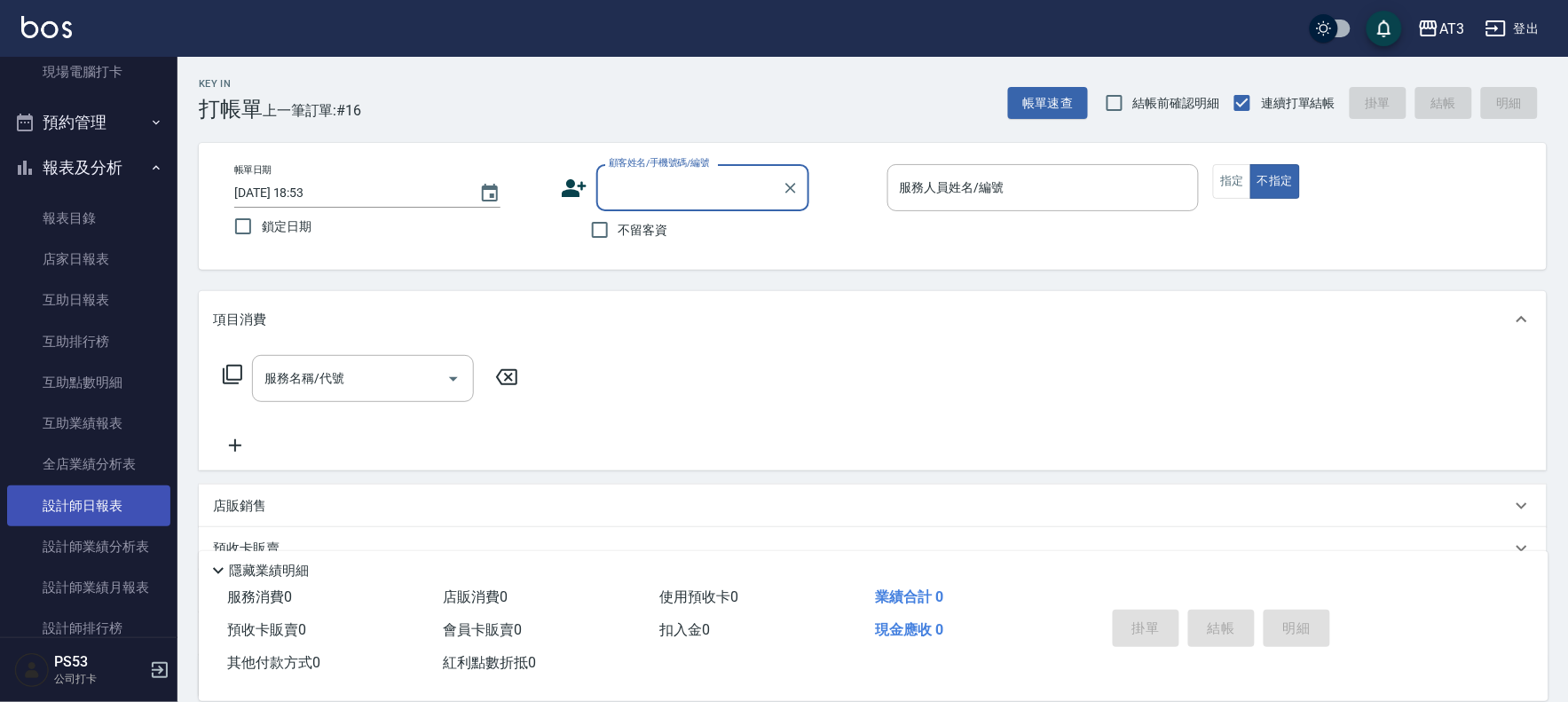
drag, startPoint x: 119, startPoint y: 506, endPoint x: 137, endPoint y: 488, distance: 25.5
click at [119, 505] on link "設計師日報表" at bounding box center [88, 505] width 163 height 41
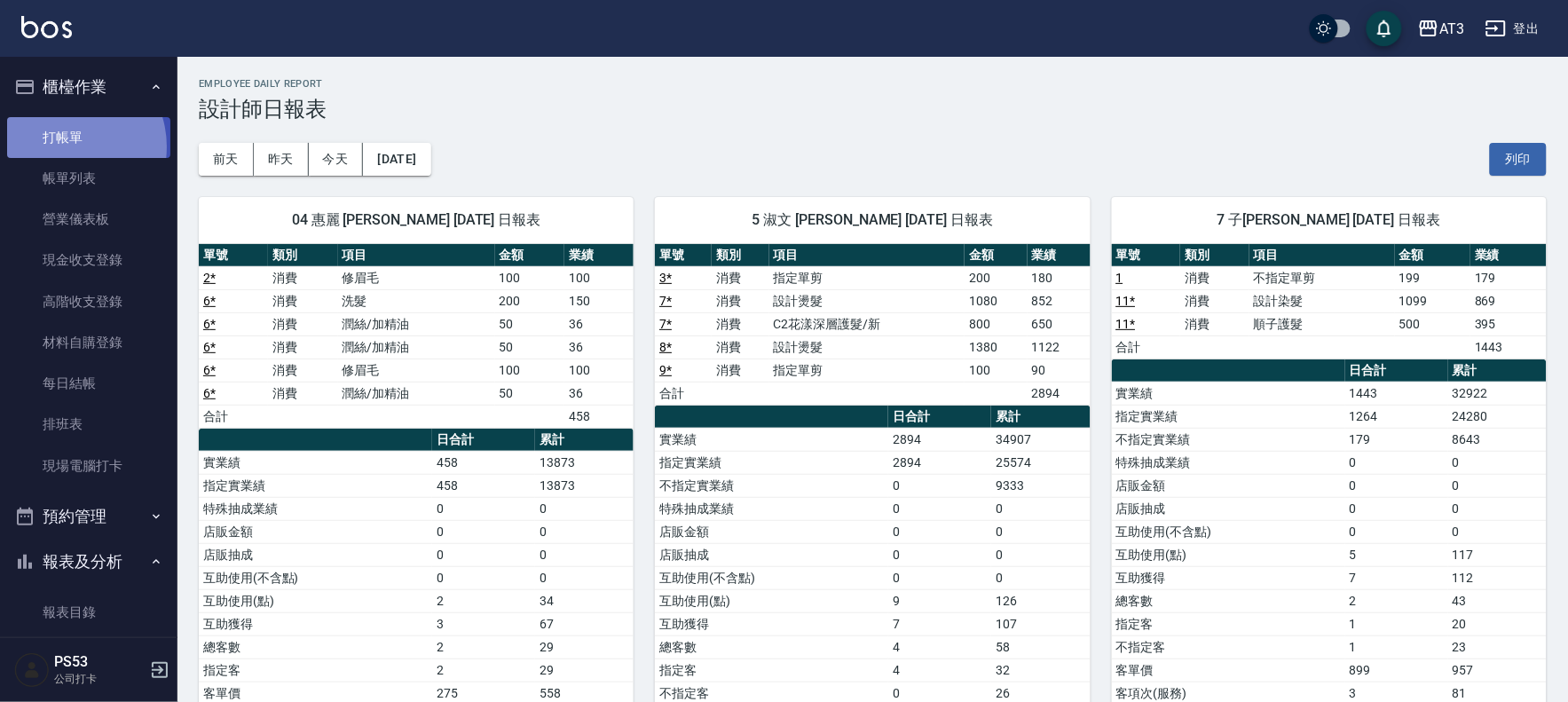
click at [65, 147] on link "打帳單" at bounding box center [88, 137] width 163 height 41
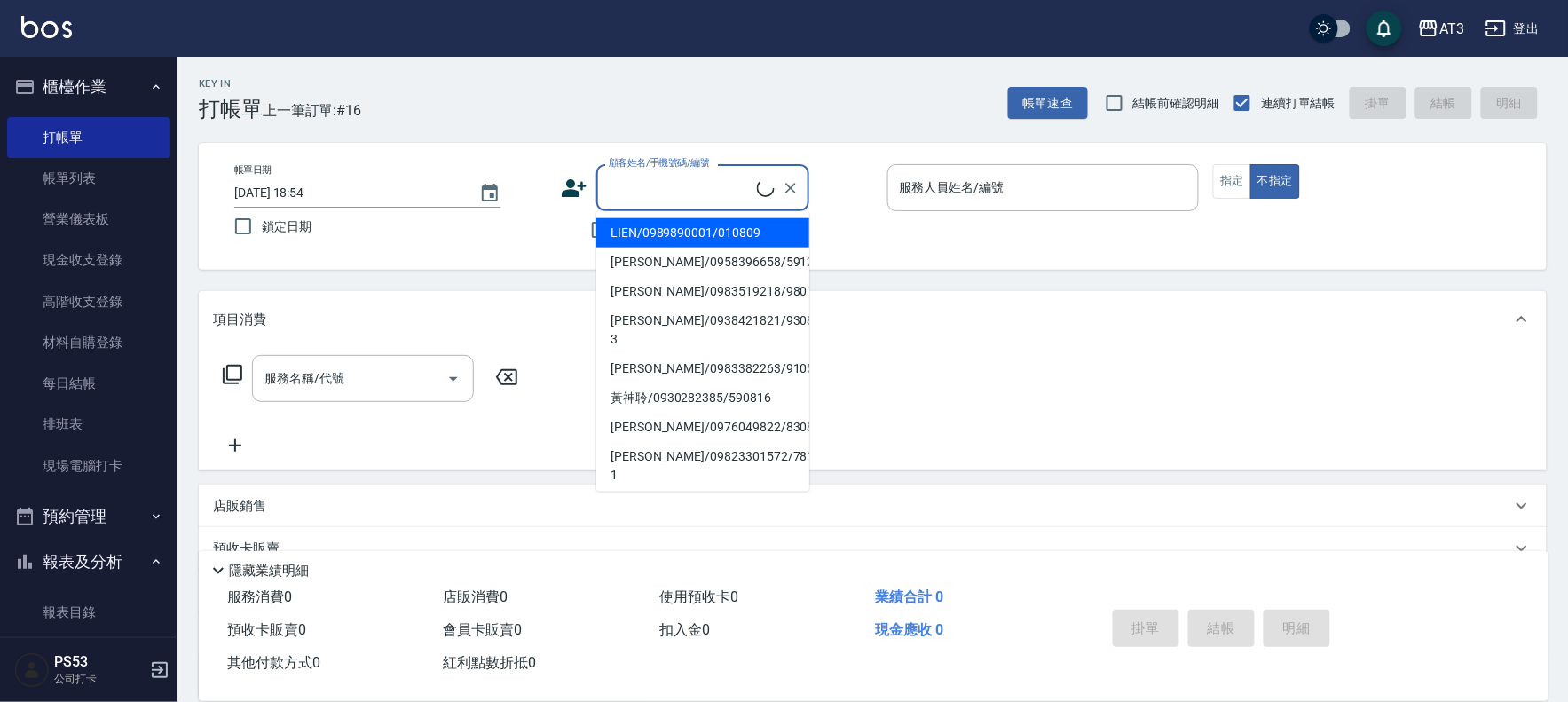
click at [644, 184] on input "顧客姓名/手機號碼/編號" at bounding box center [680, 187] width 153 height 31
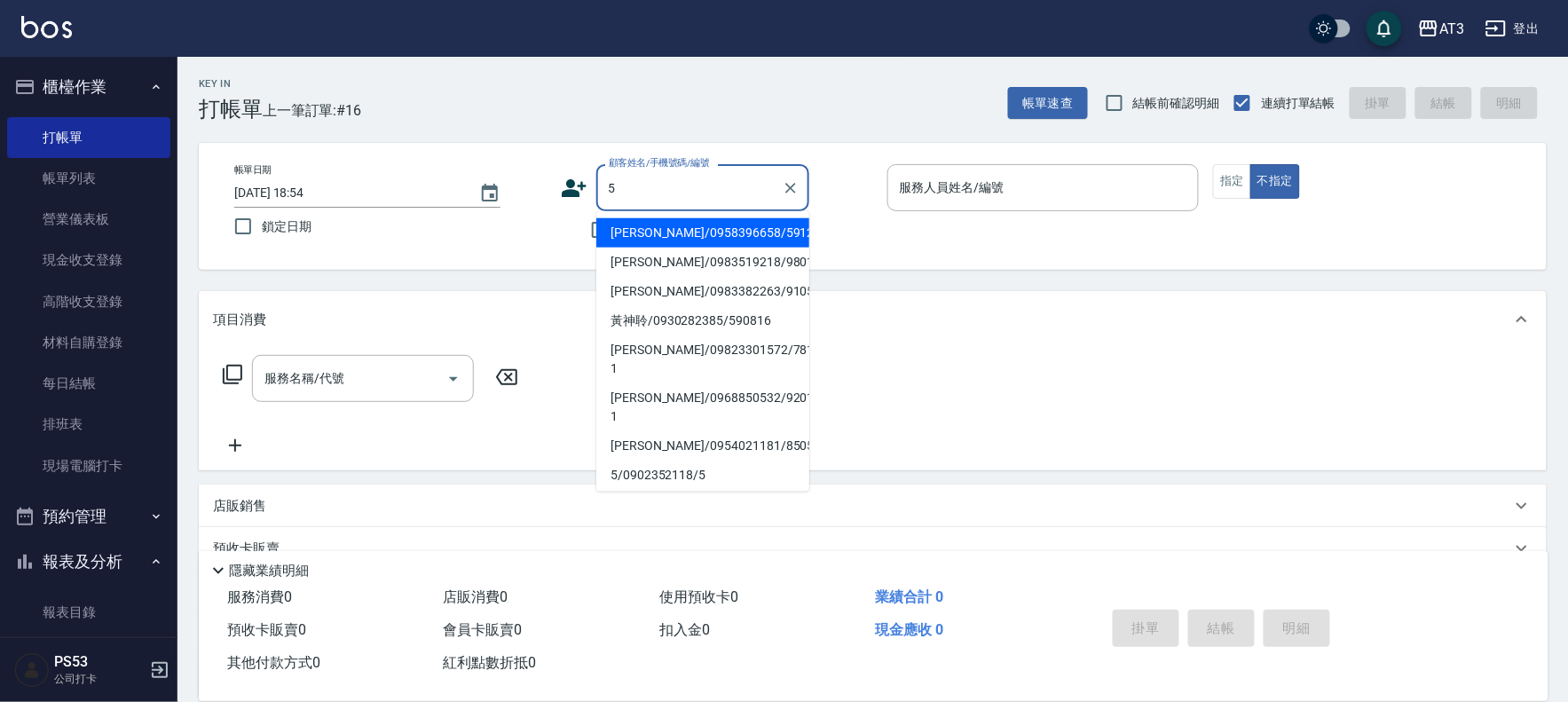
type input "5"
type input "[PERSON_NAME]/0958396658/591222"
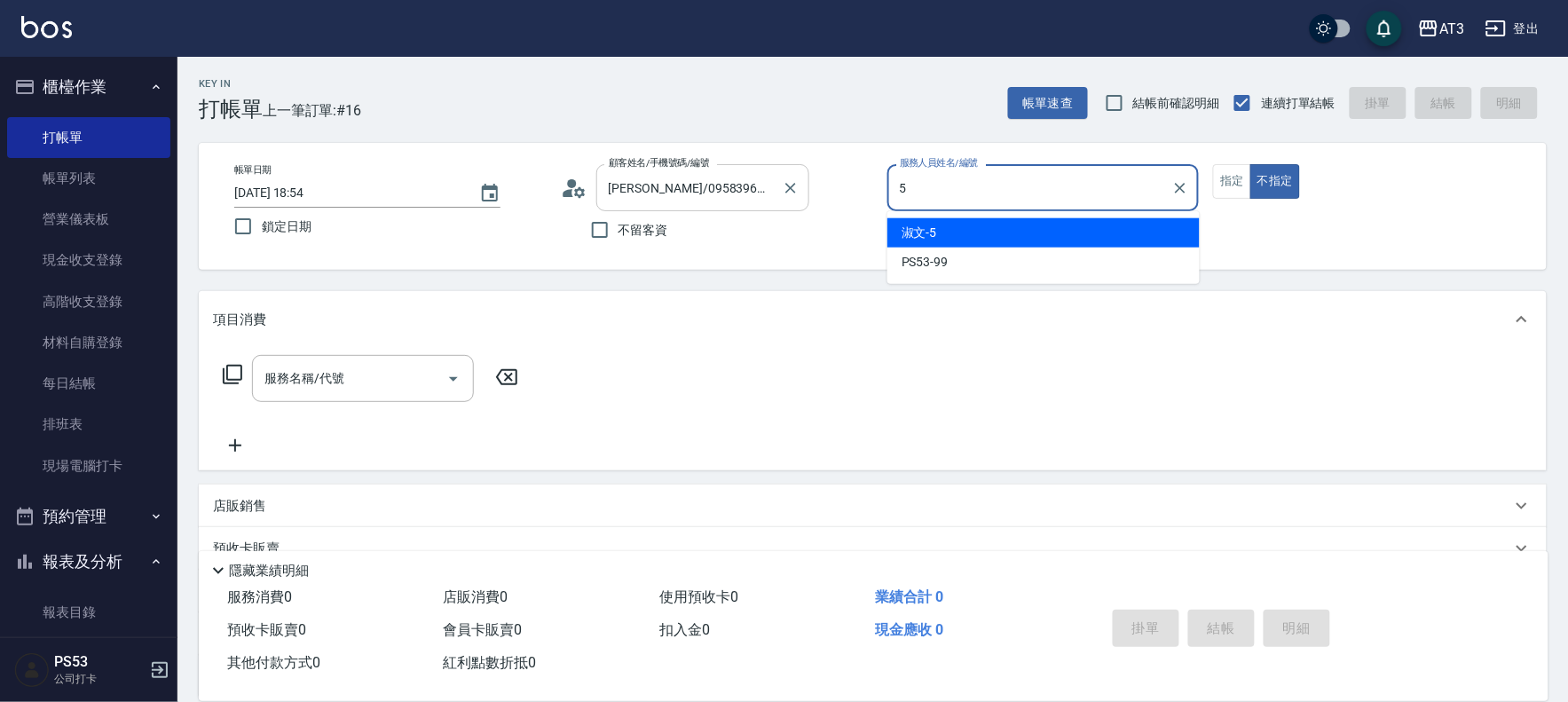
type input "淑文-5"
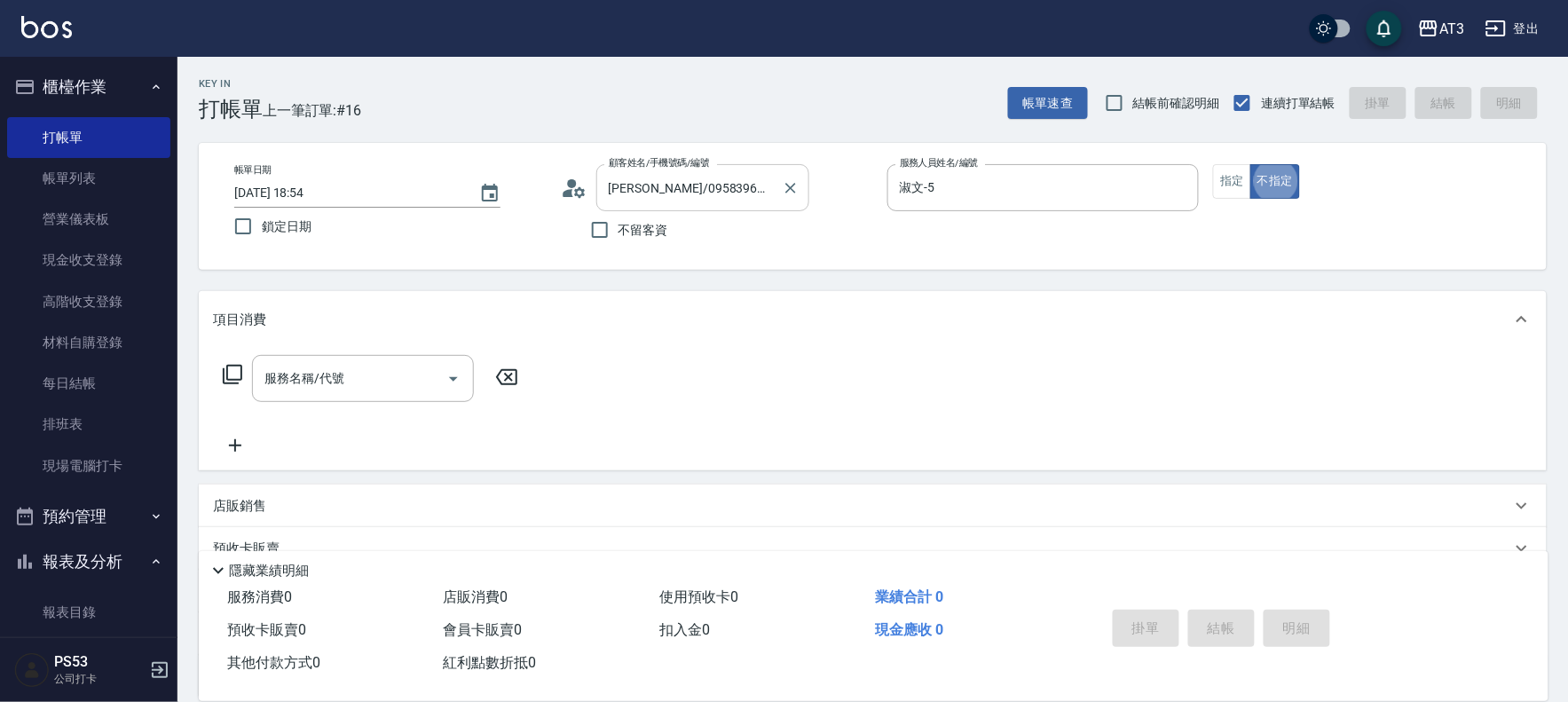
type button "false"
type input "5/0902352118/5"
click at [1251, 188] on button "不指定" at bounding box center [1275, 181] width 50 height 35
click at [1237, 187] on button "指定" at bounding box center [1231, 181] width 38 height 35
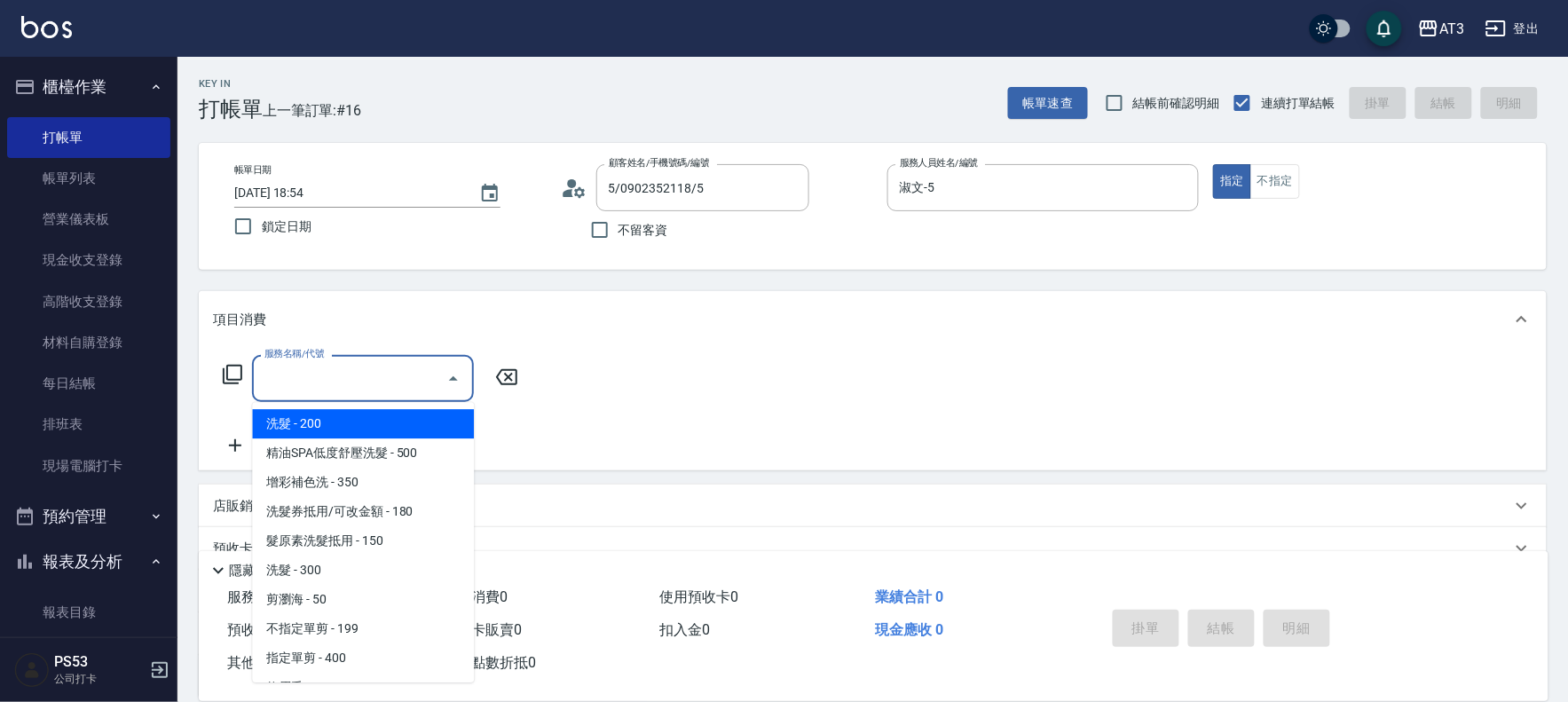
click at [382, 376] on input "服務名稱/代號" at bounding box center [349, 377] width 179 height 31
type input "5"
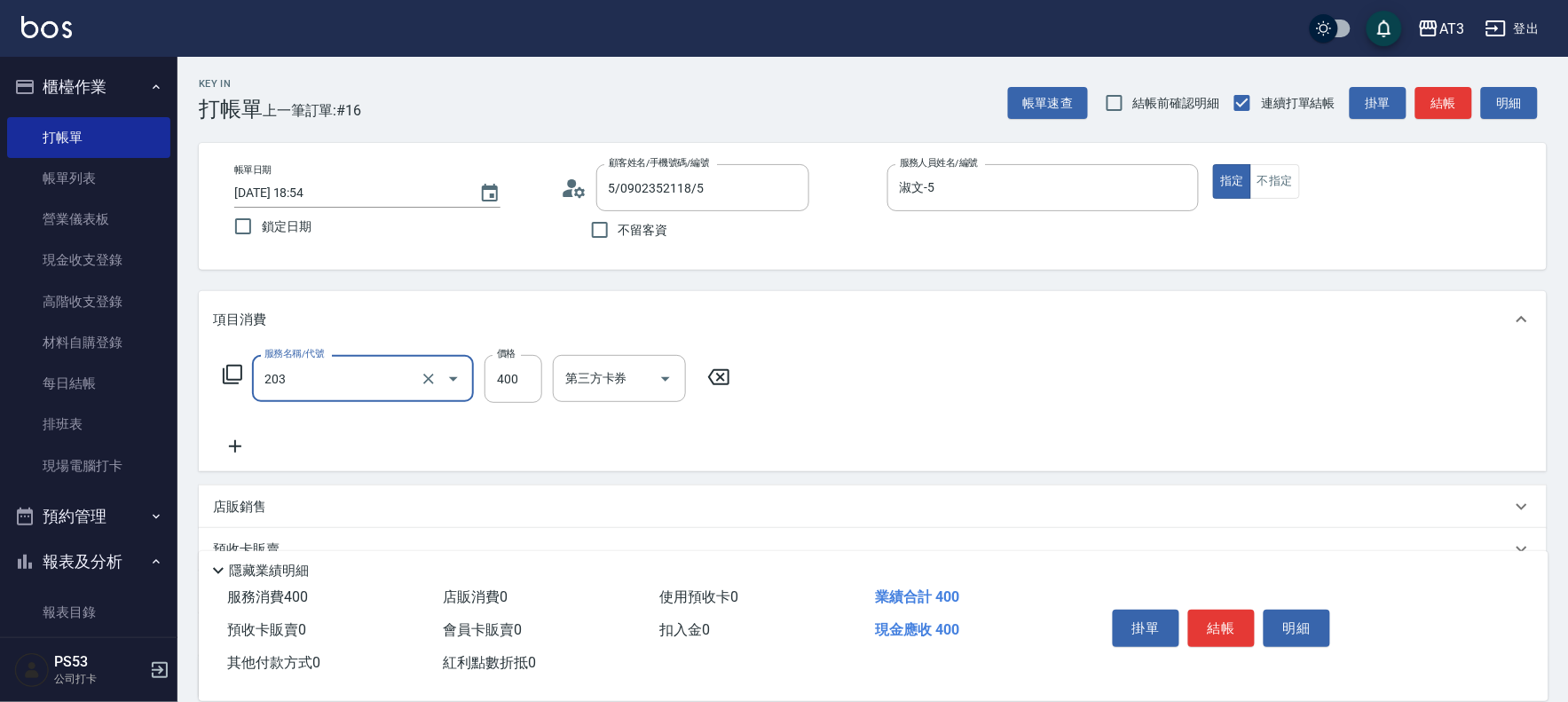
type input "指定單剪(203)"
type input "200"
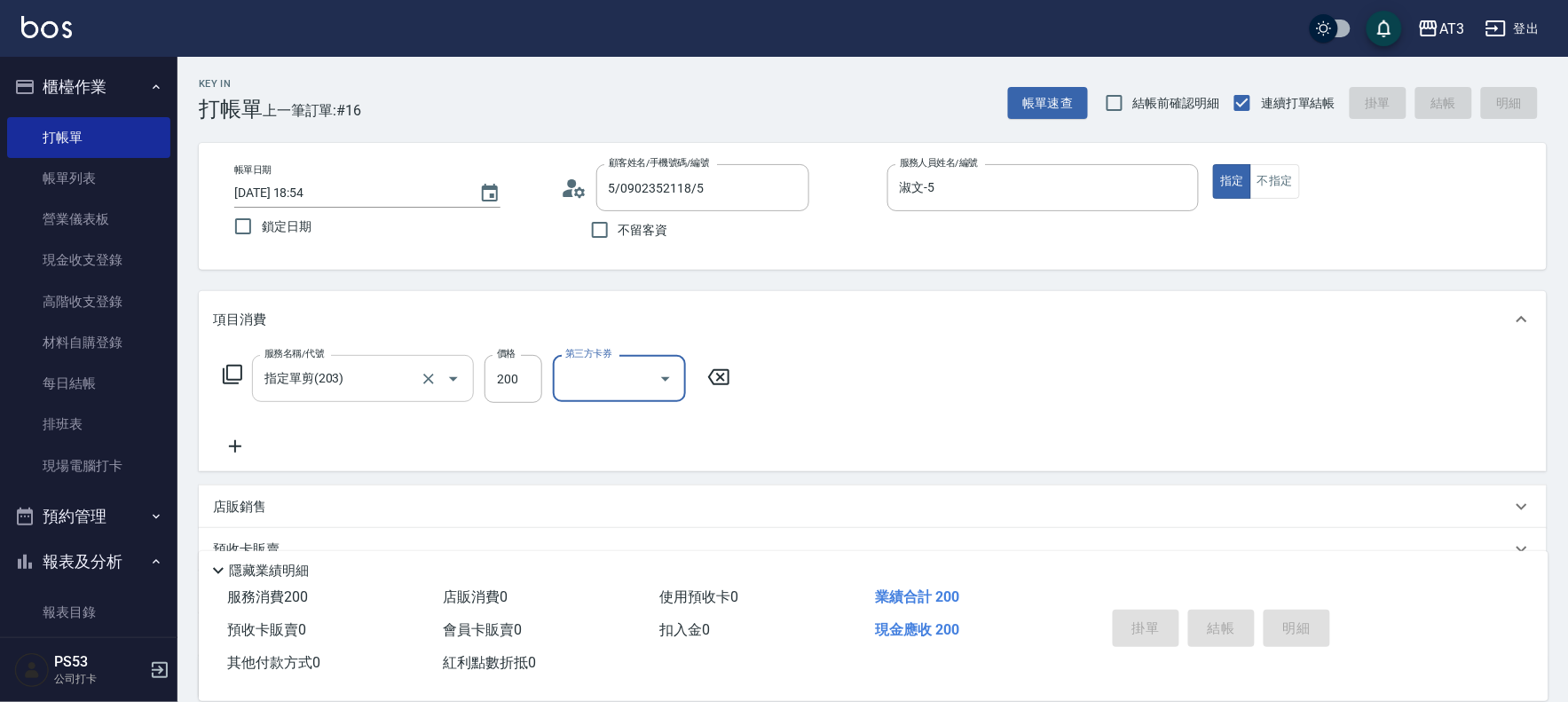
type input "[DATE] 18:55"
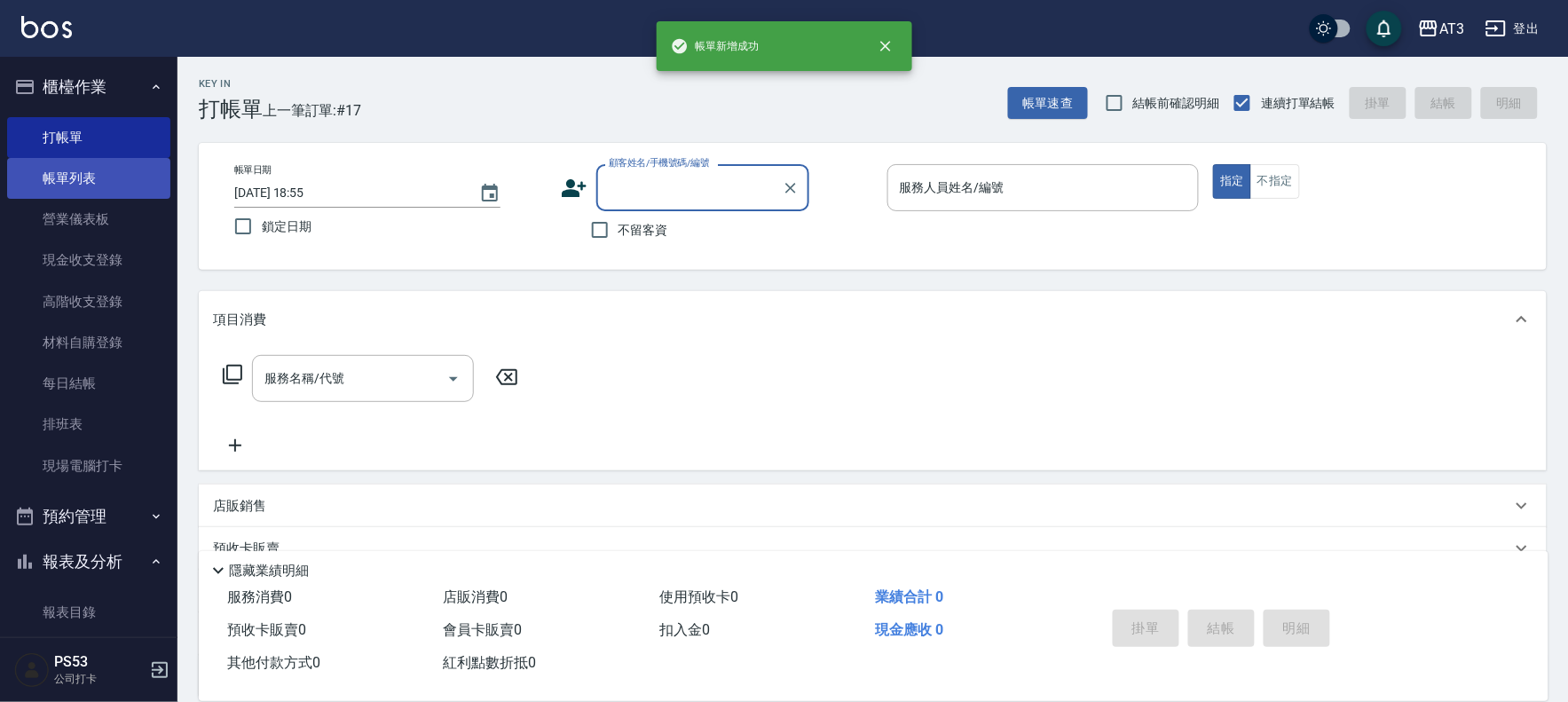
click at [119, 166] on link "帳單列表" at bounding box center [88, 178] width 163 height 41
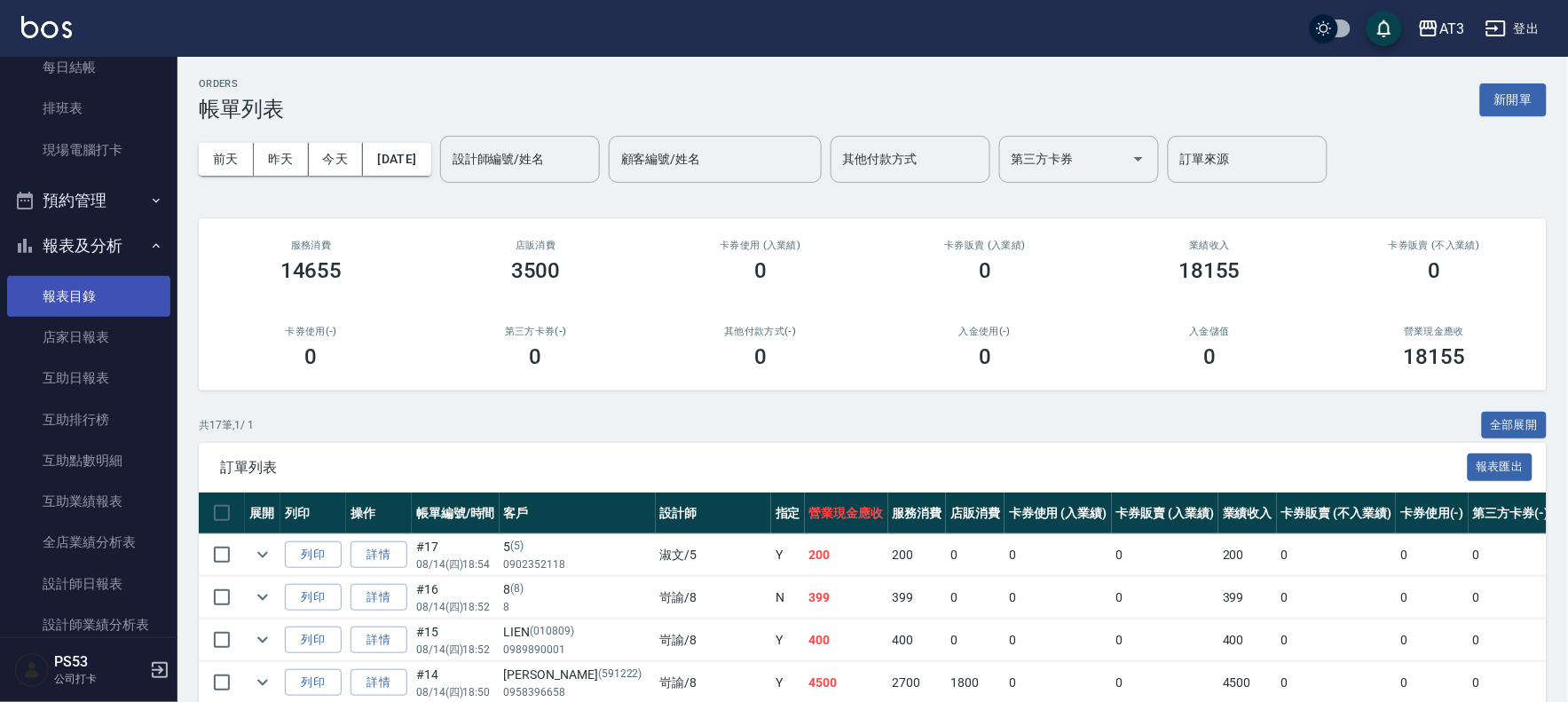
scroll to position [393, 0]
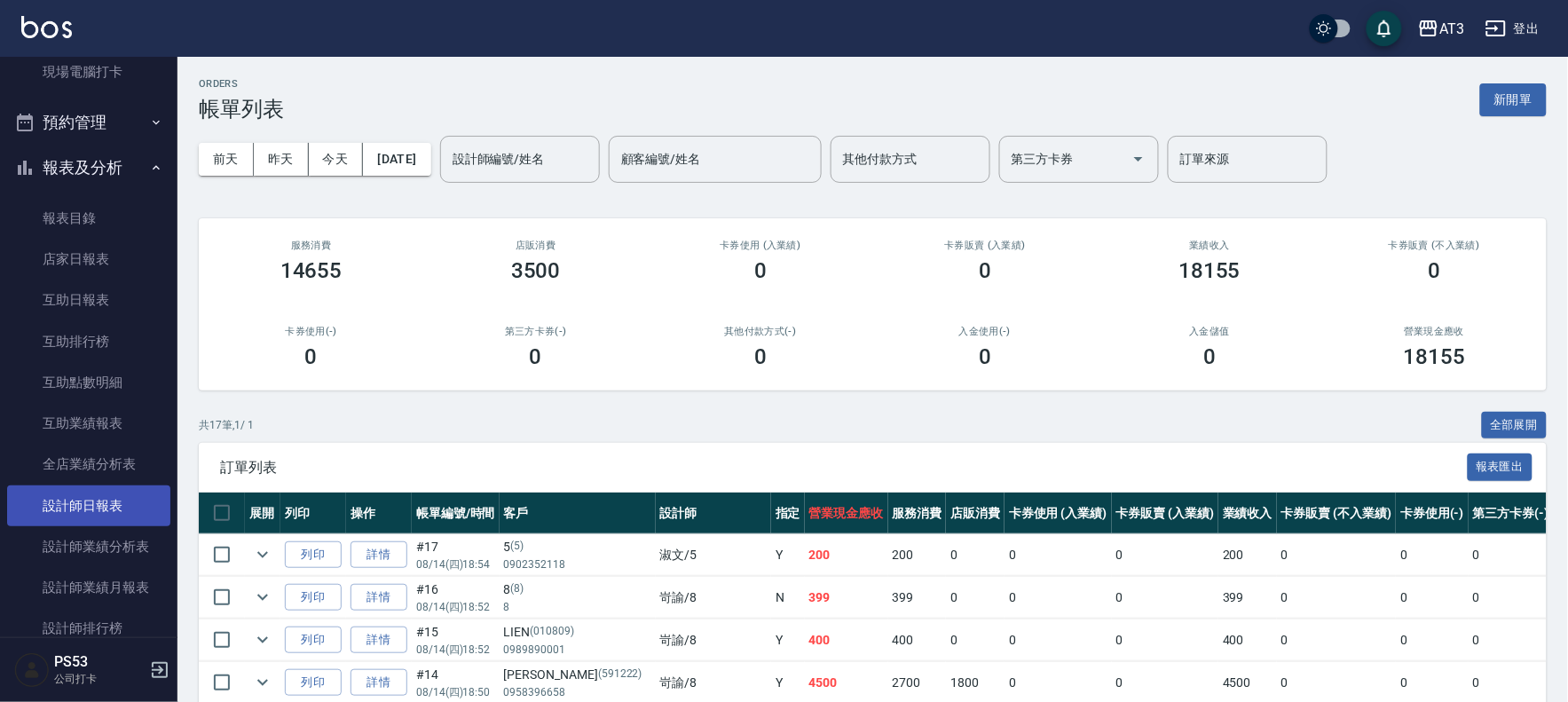
click at [84, 506] on link "設計師日報表" at bounding box center [88, 505] width 163 height 41
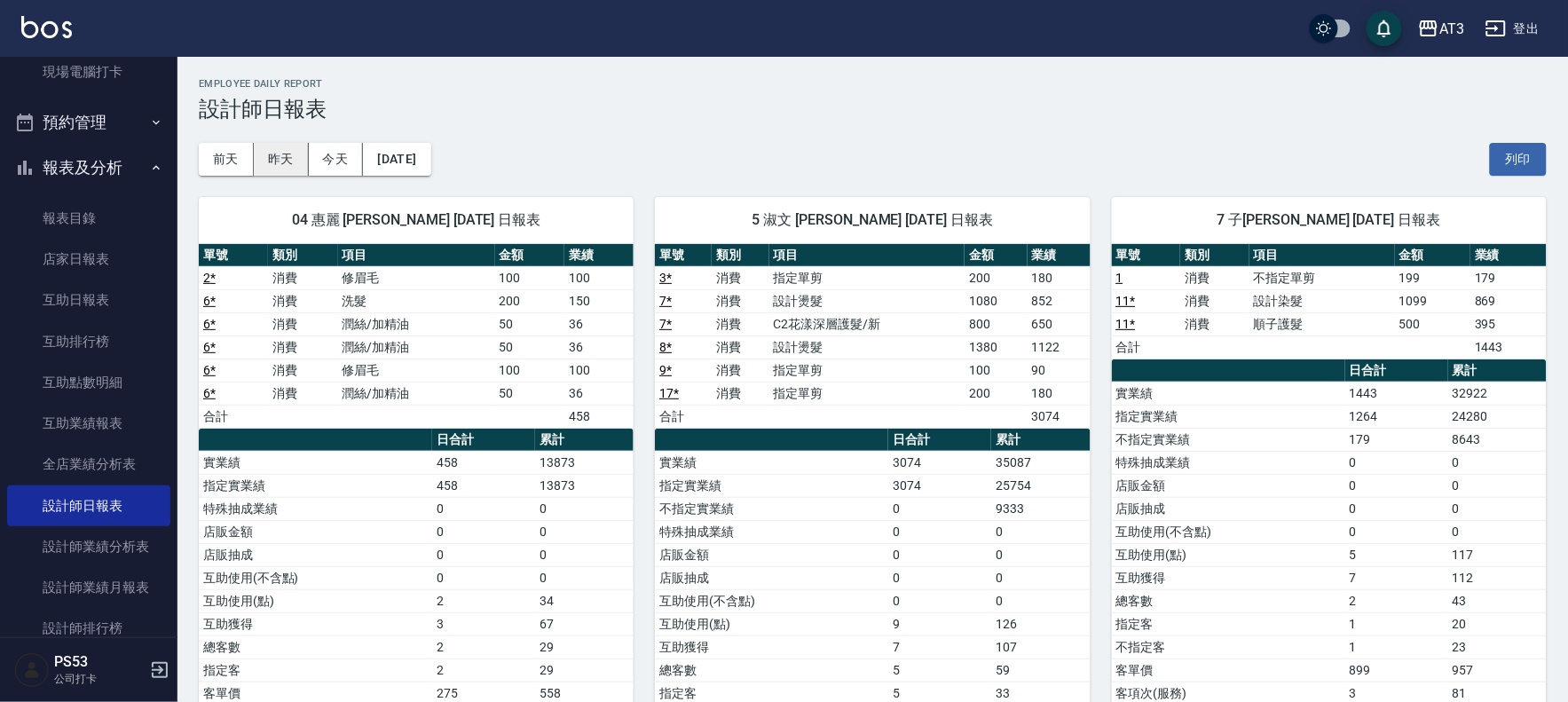
click at [281, 165] on button "昨天" at bounding box center [281, 159] width 55 height 33
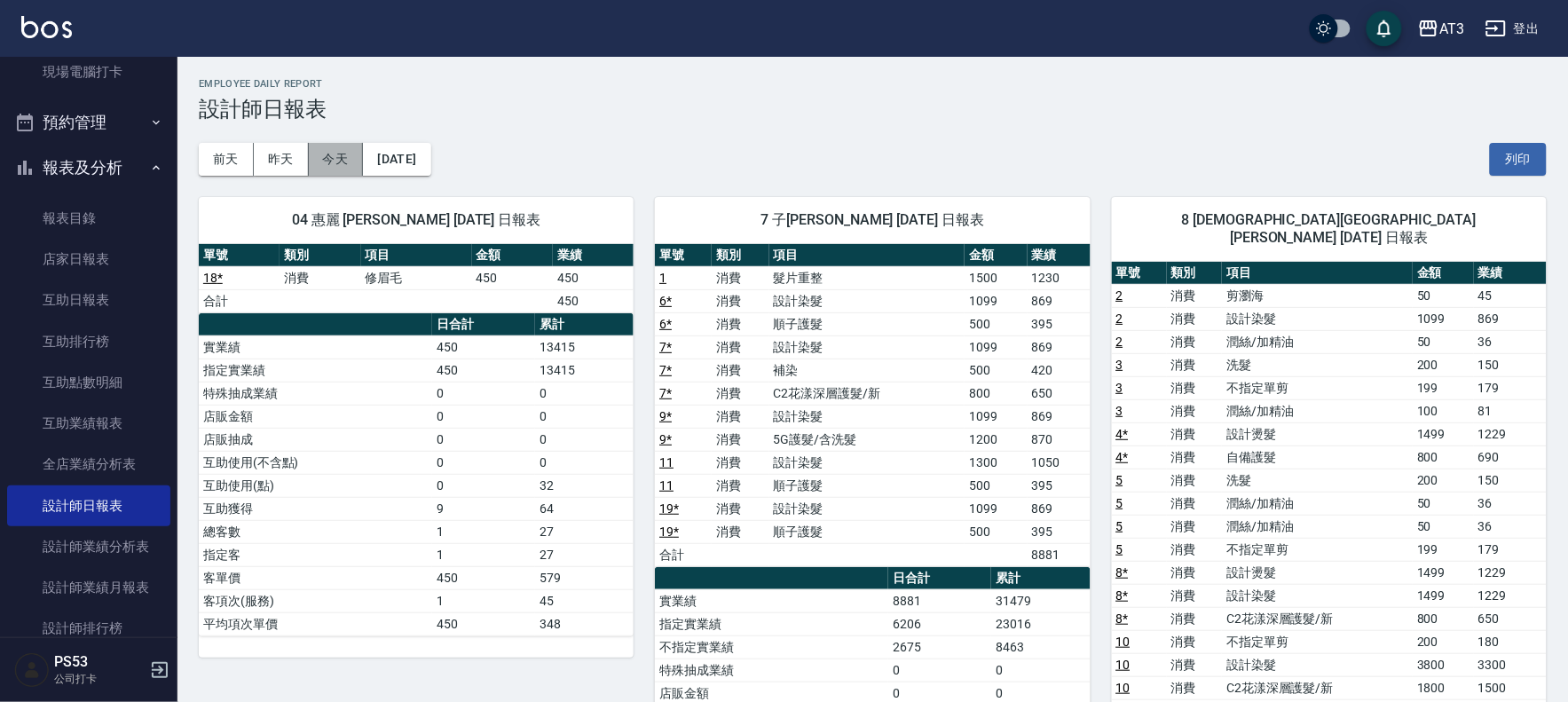
click at [344, 167] on button "今天" at bounding box center [336, 159] width 55 height 33
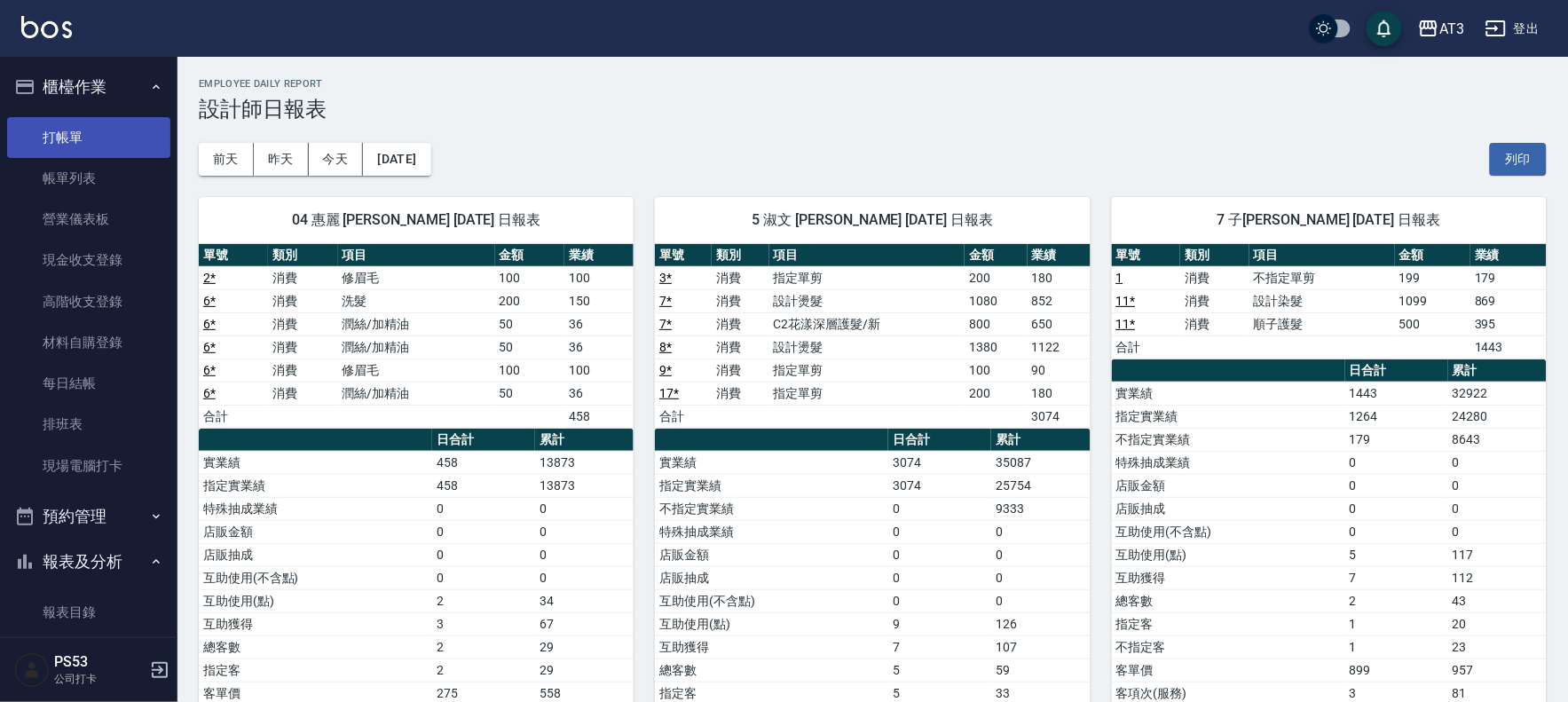
click at [116, 137] on link "打帳單" at bounding box center [88, 137] width 163 height 41
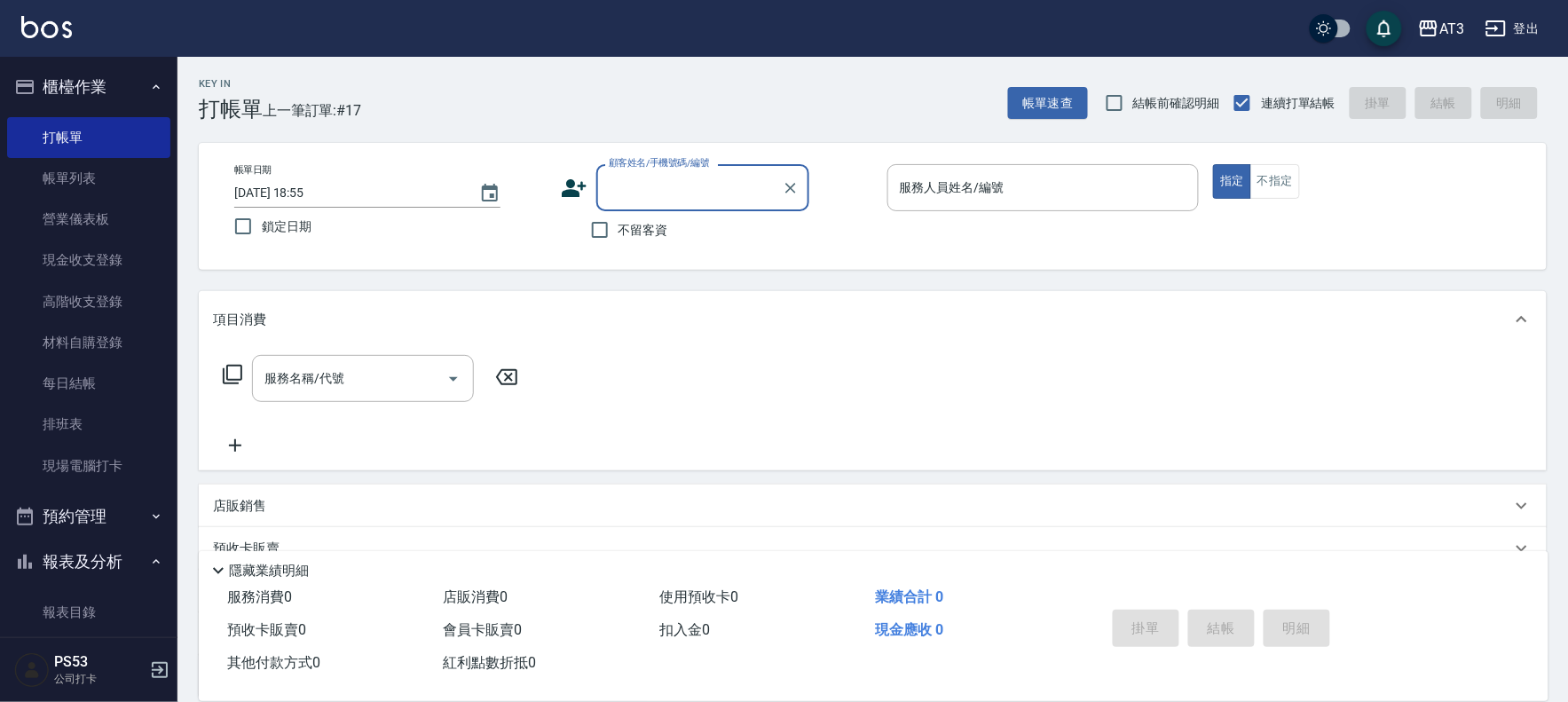
click at [116, 90] on button "櫃檯作業" at bounding box center [88, 87] width 163 height 46
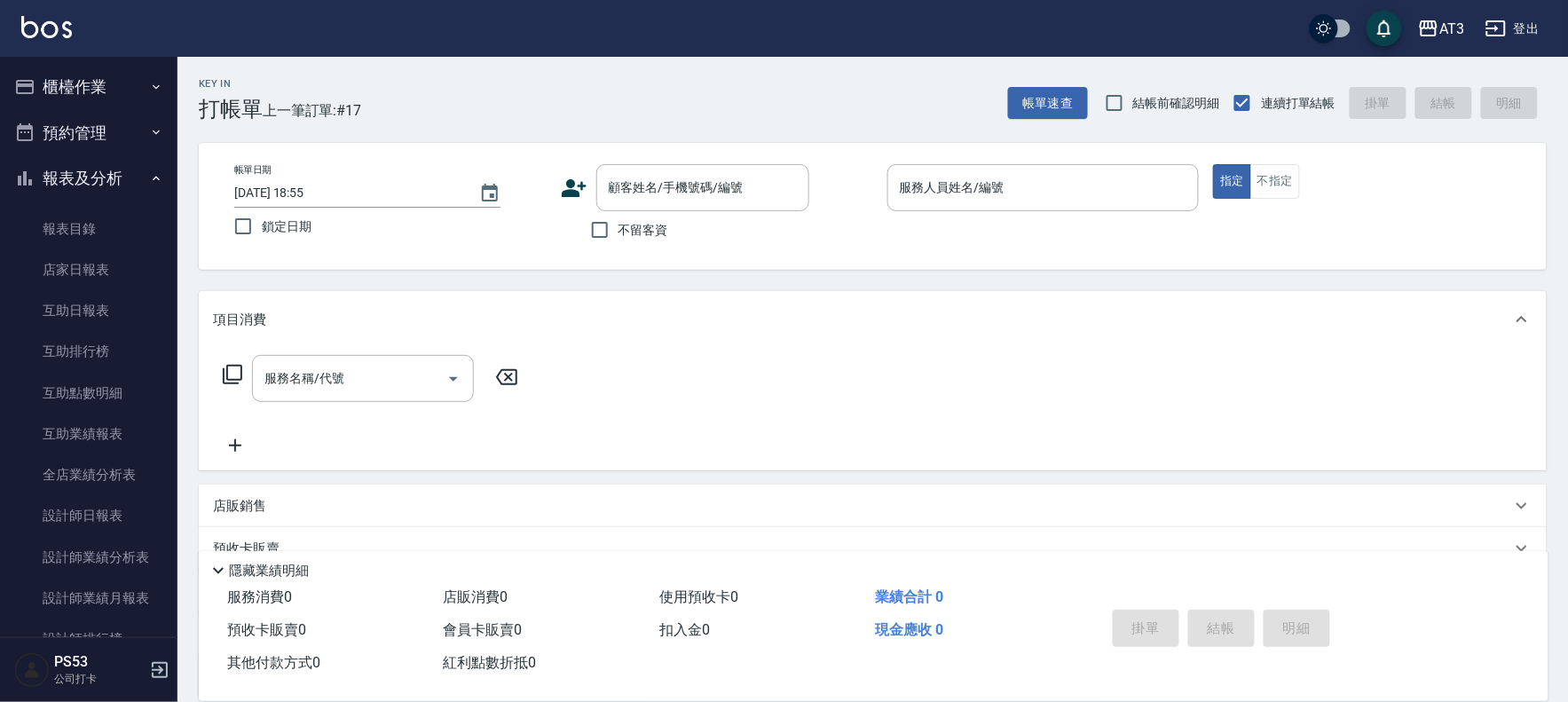
click at [116, 90] on button "櫃檯作業" at bounding box center [88, 87] width 163 height 46
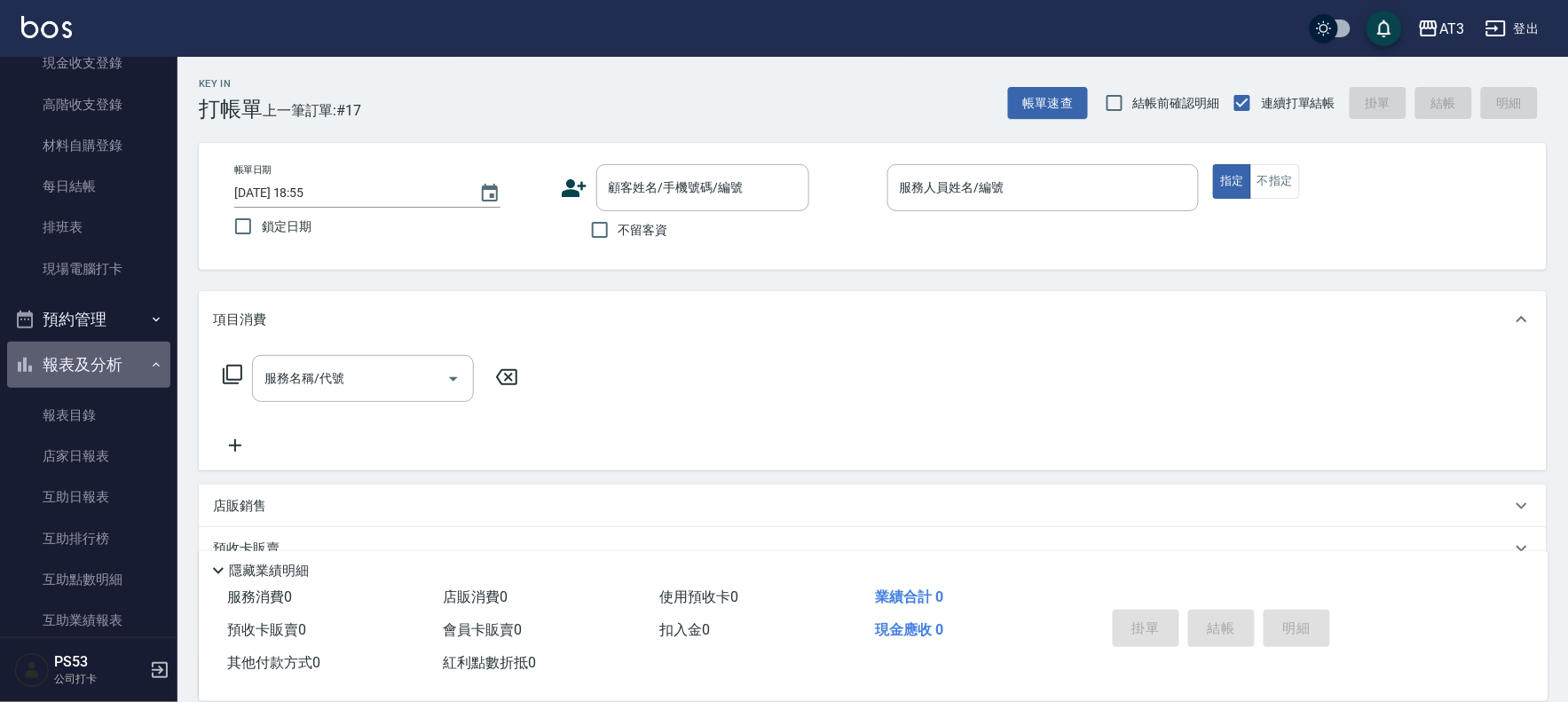
click at [107, 376] on button "報表及分析" at bounding box center [88, 364] width 163 height 46
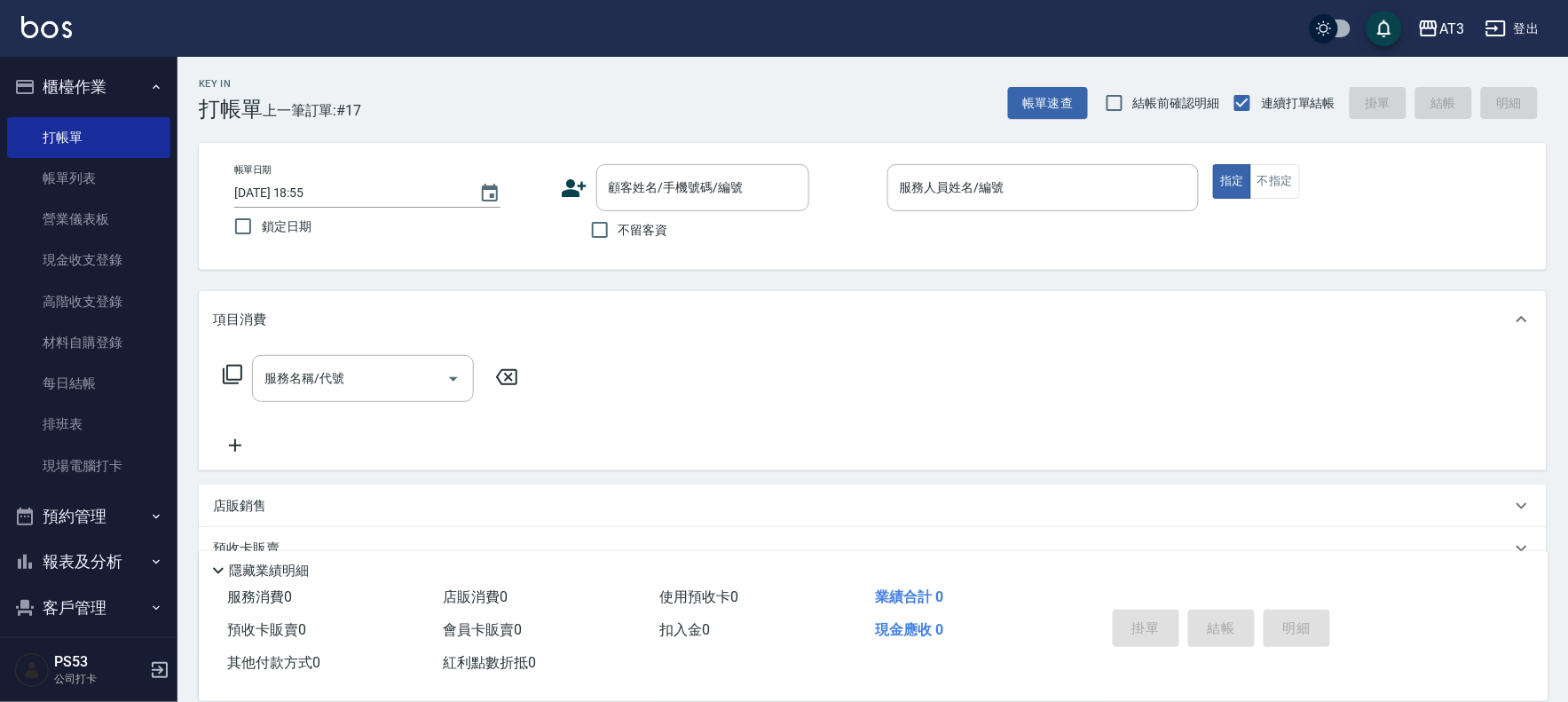
click at [117, 90] on button "櫃檯作業" at bounding box center [88, 87] width 163 height 46
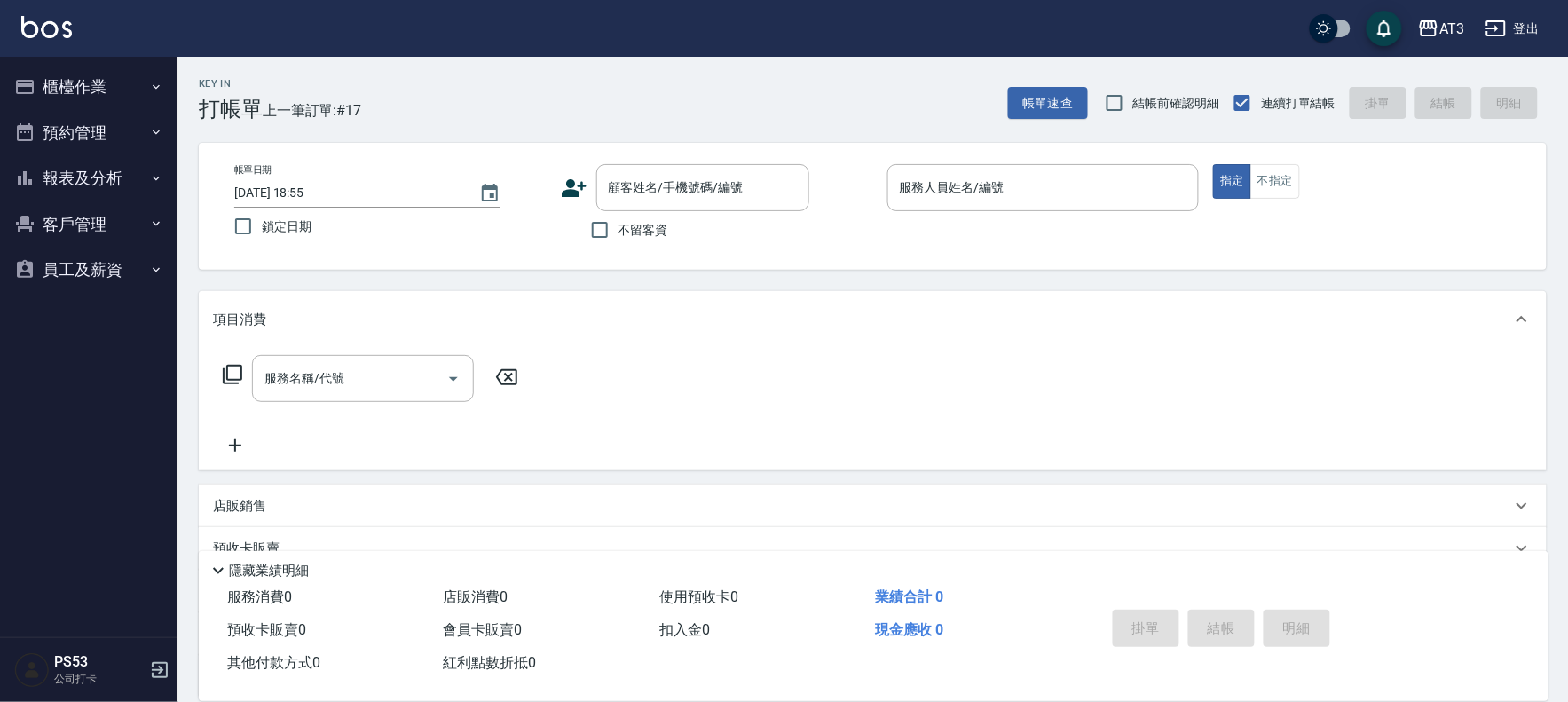
click at [98, 171] on button "報表及分析" at bounding box center [88, 178] width 163 height 46
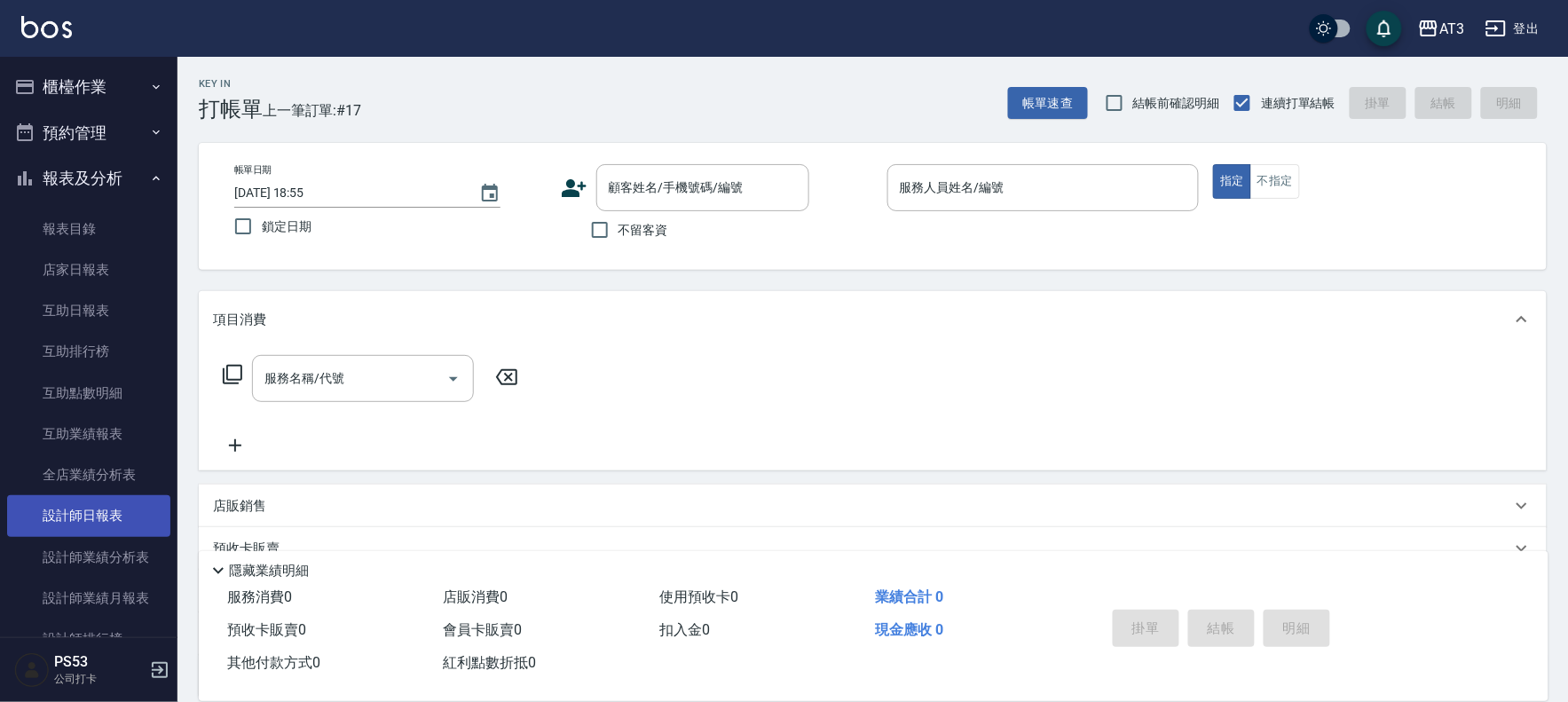
click at [98, 506] on link "設計師日報表" at bounding box center [88, 515] width 163 height 41
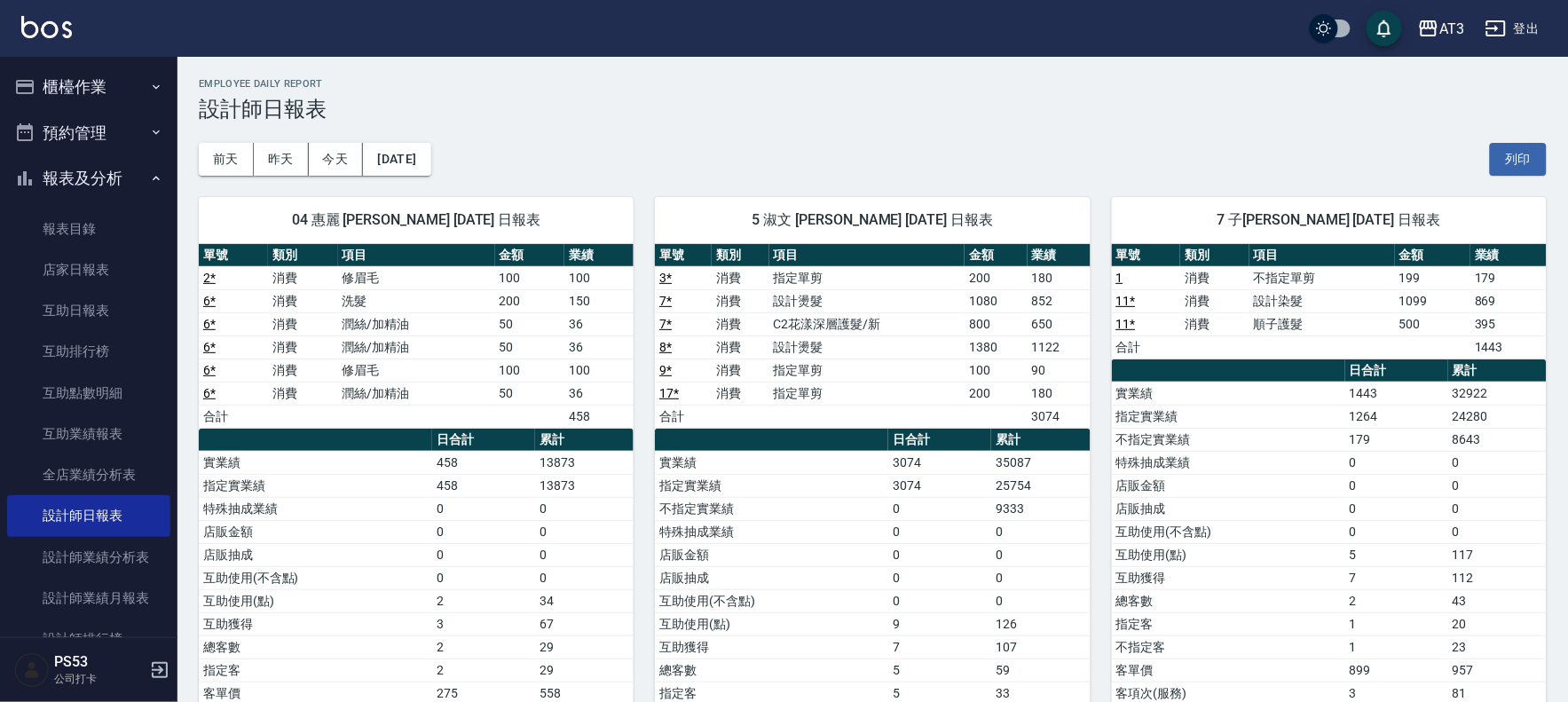
click at [129, 162] on button "報表及分析" at bounding box center [88, 178] width 163 height 46
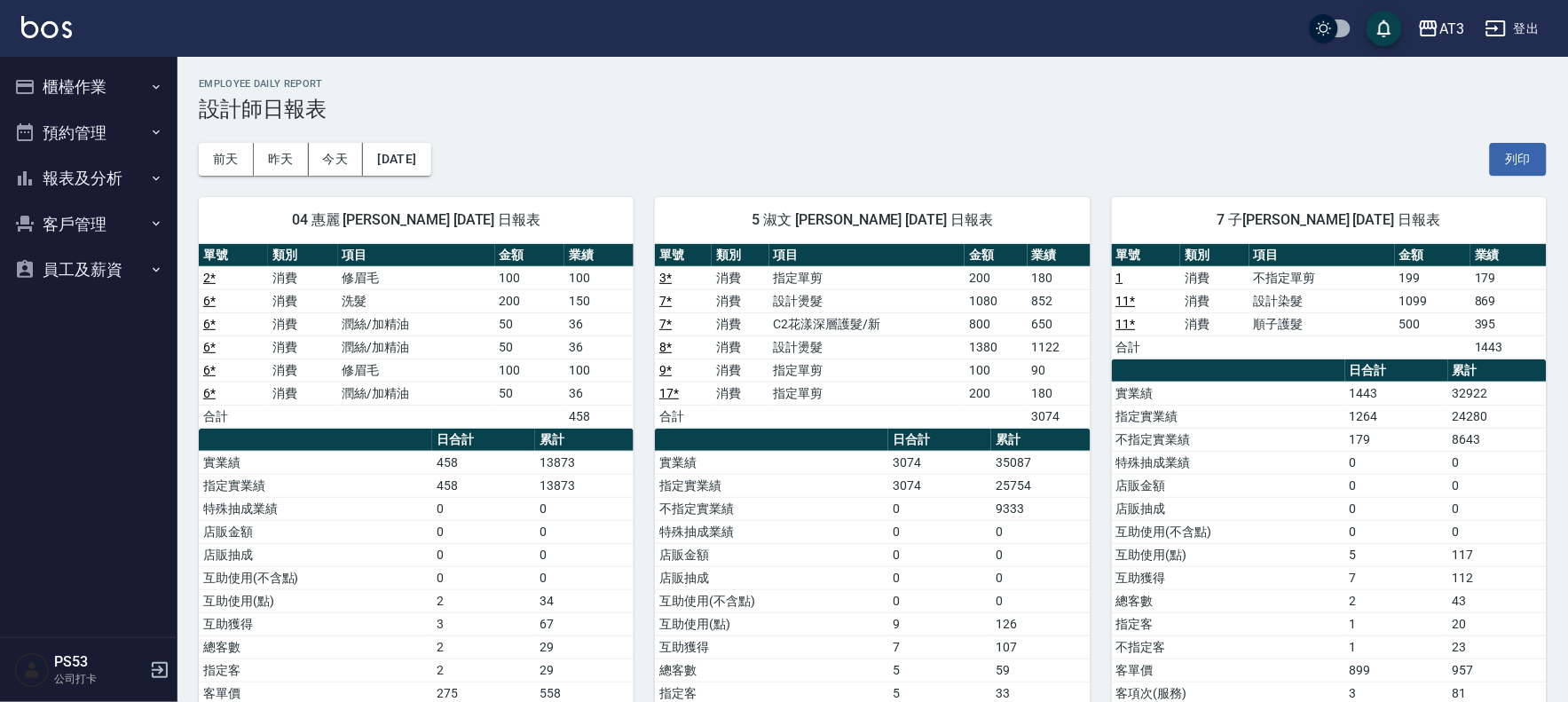
click at [124, 84] on button "櫃檯作業" at bounding box center [88, 87] width 163 height 46
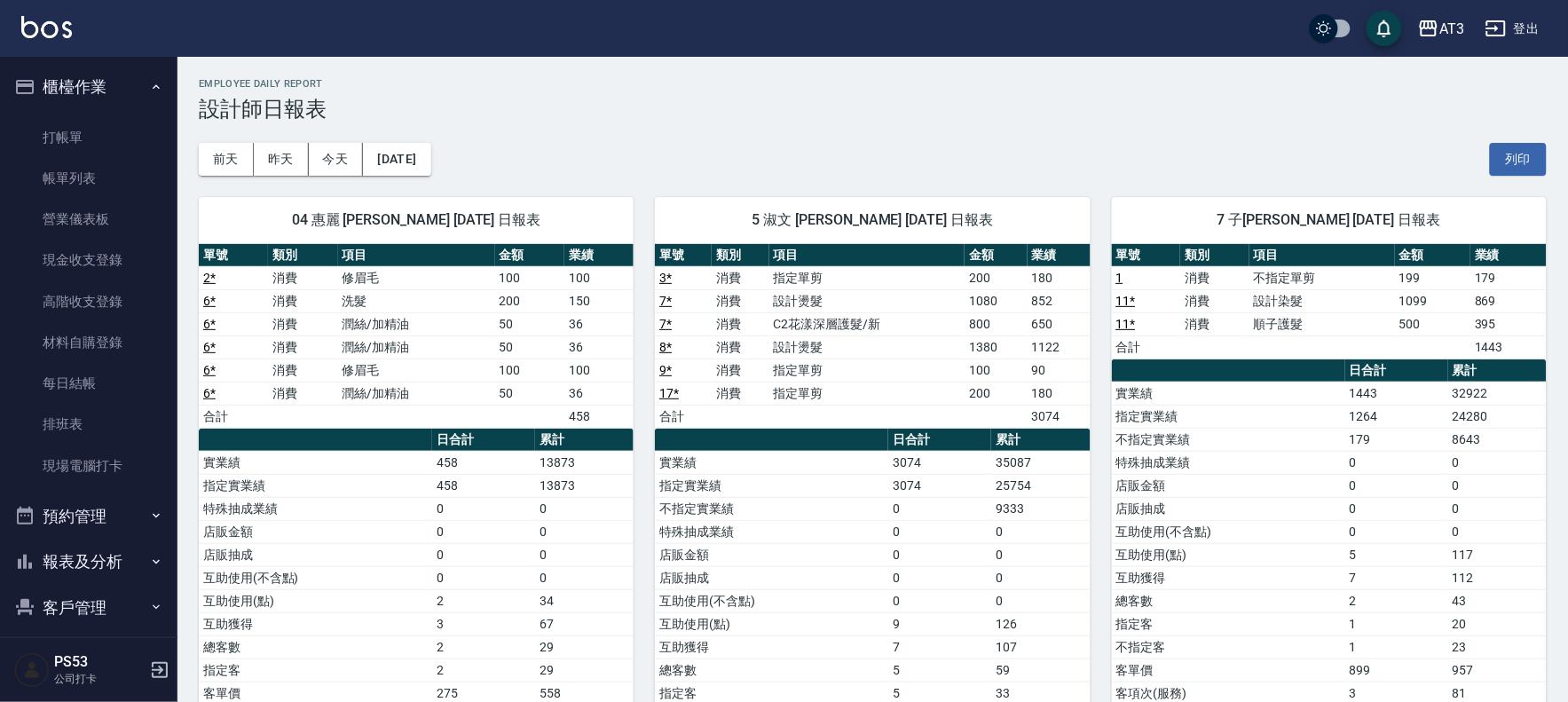
click at [124, 84] on button "櫃檯作業" at bounding box center [88, 87] width 163 height 46
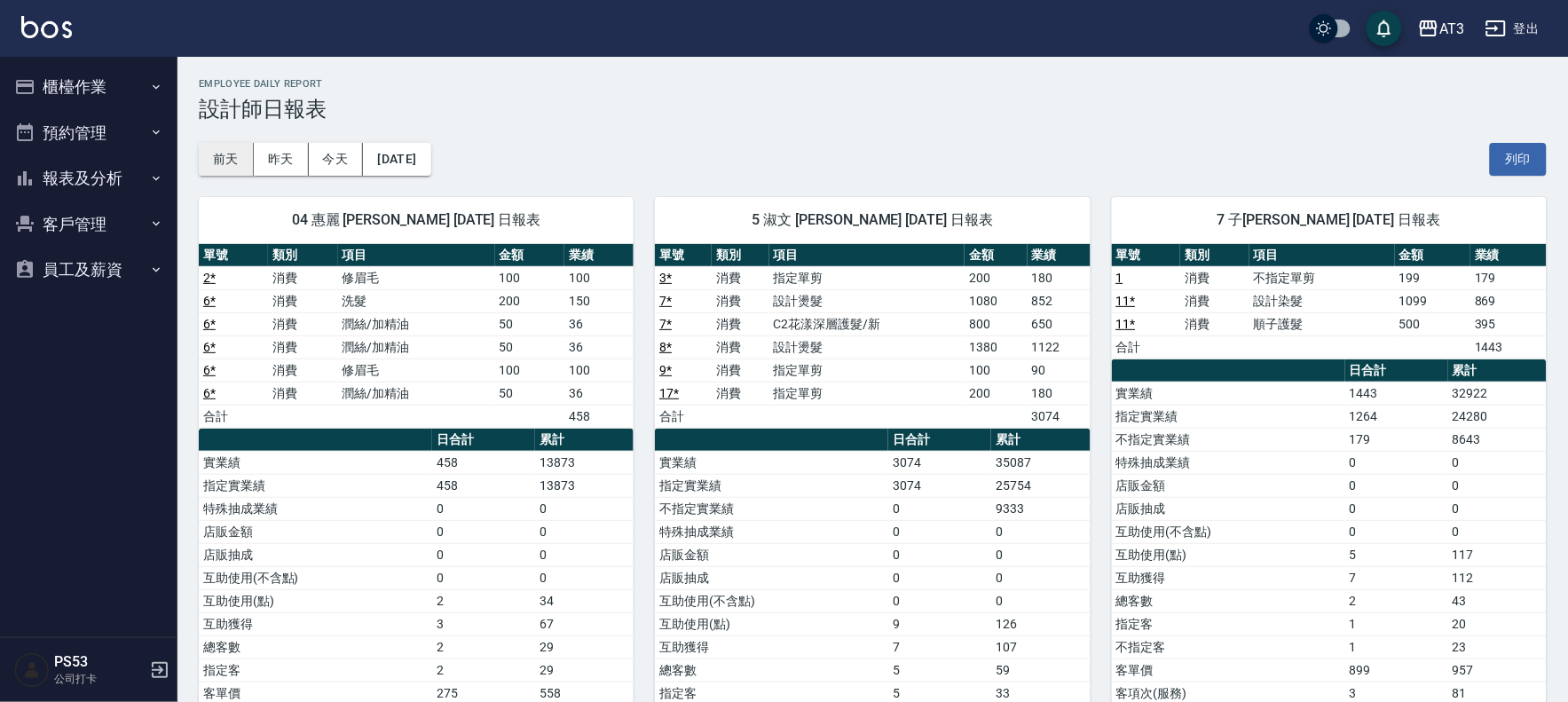
click at [224, 145] on button "前天" at bounding box center [226, 159] width 55 height 33
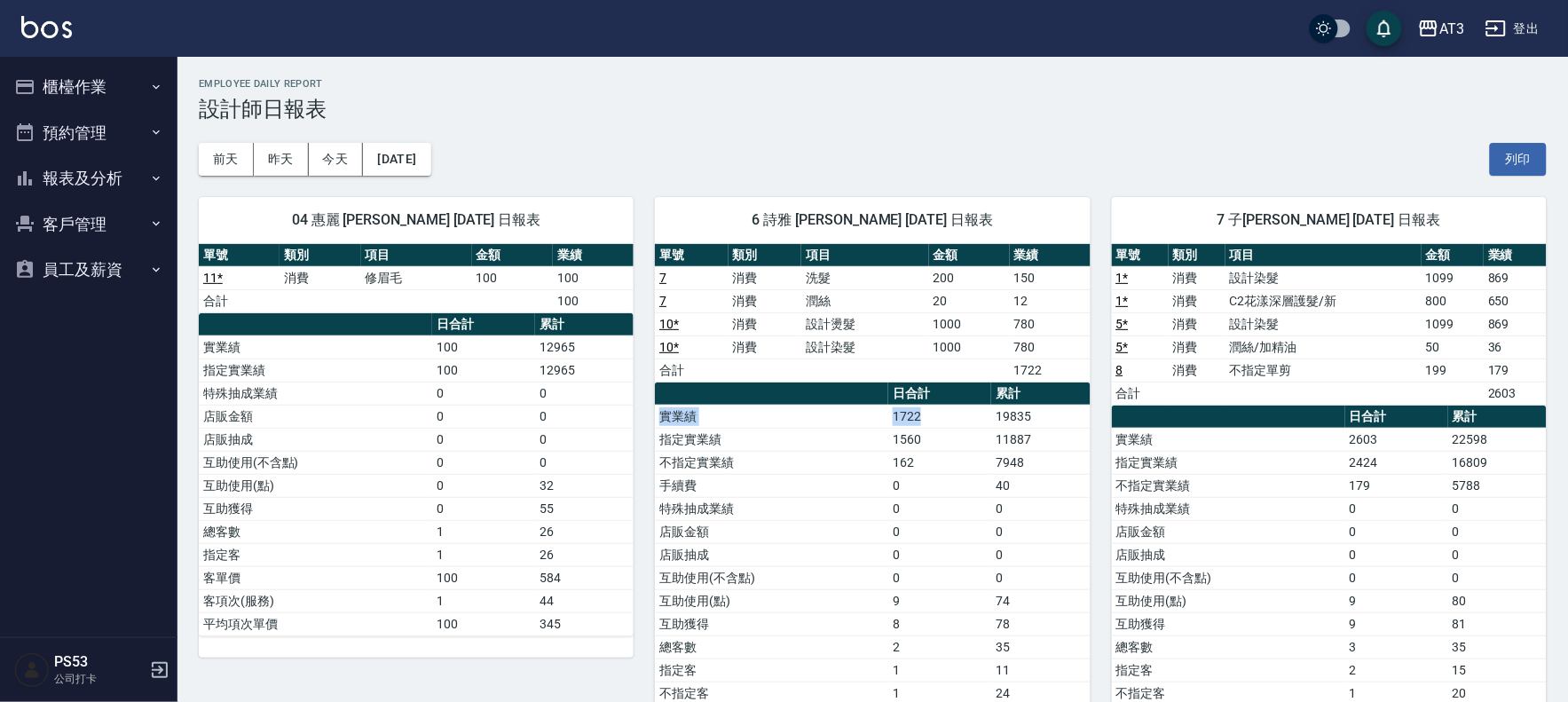
drag, startPoint x: 970, startPoint y: 422, endPoint x: 1043, endPoint y: 408, distance: 74.3
click at [1043, 406] on tr "實業績 1722 19835" at bounding box center [872, 415] width 434 height 23
click at [989, 411] on td "1722" at bounding box center [939, 415] width 103 height 23
click at [107, 90] on button "櫃檯作業" at bounding box center [88, 87] width 163 height 46
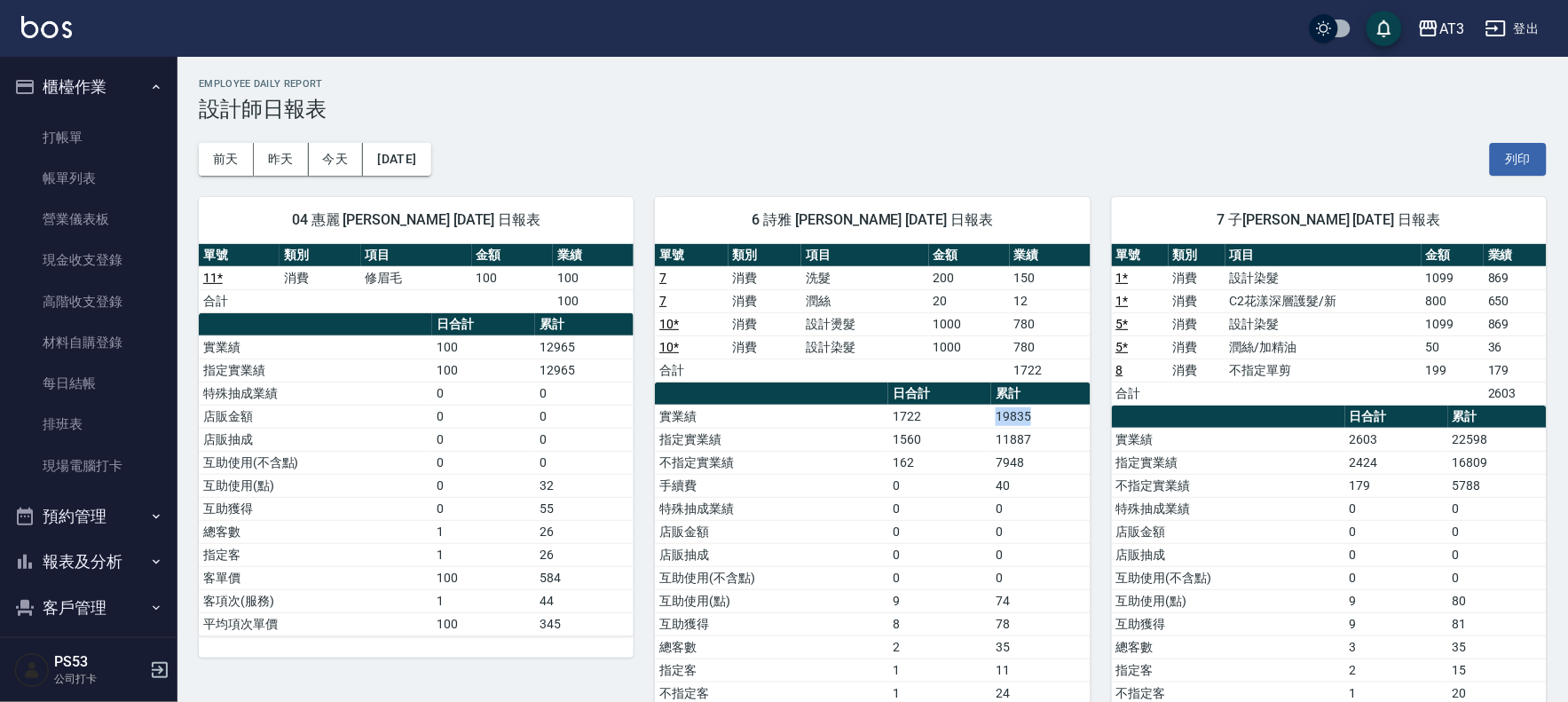
click at [44, 31] on img at bounding box center [46, 27] width 51 height 22
